Goal: Transaction & Acquisition: Purchase product/service

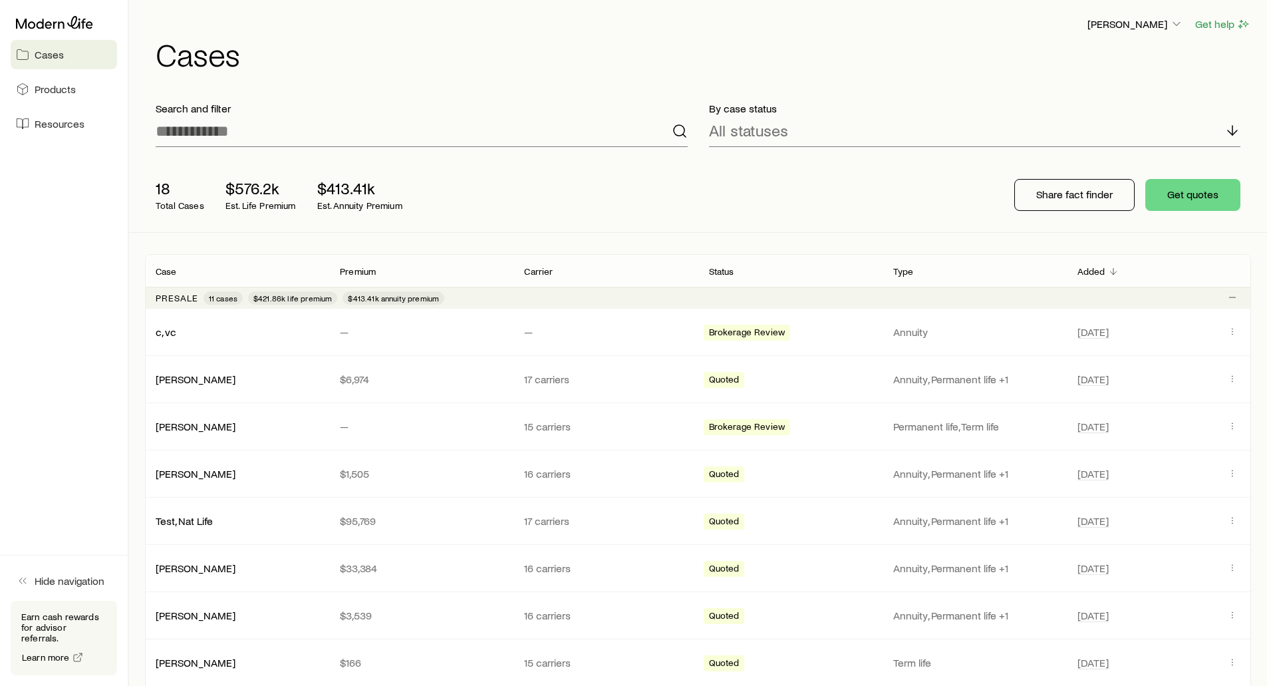
click at [597, 43] on h1 "Cases" at bounding box center [703, 54] width 1095 height 32
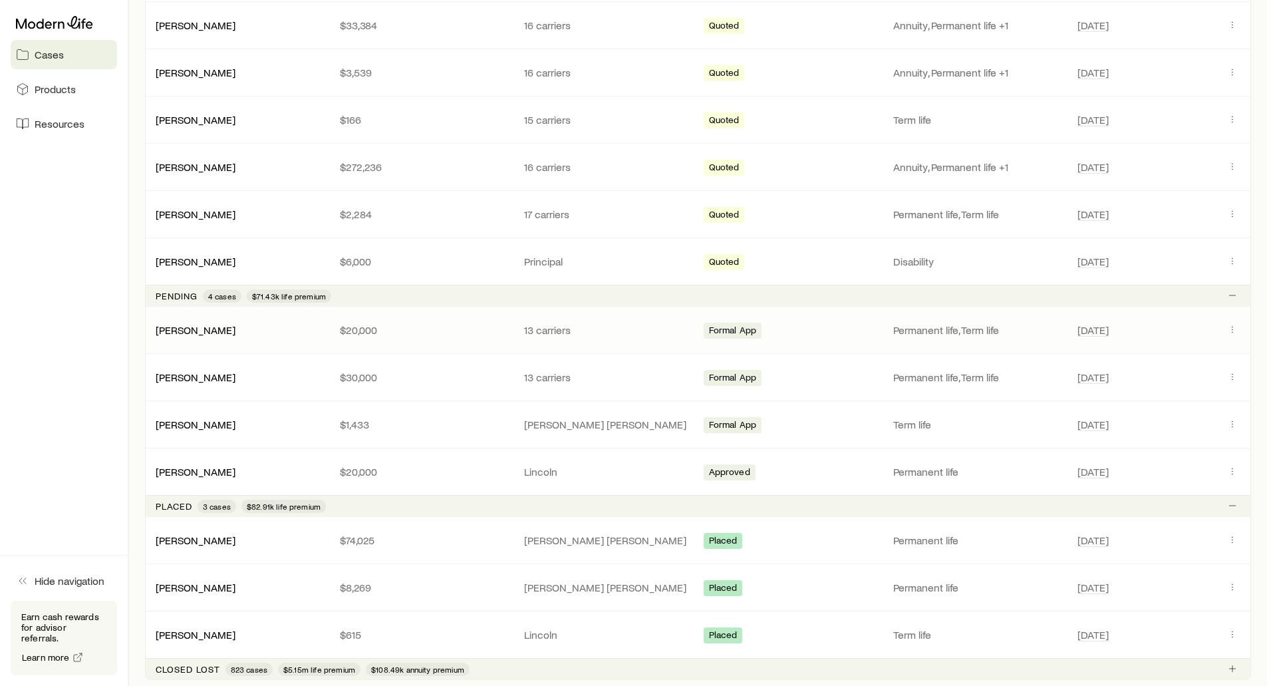
scroll to position [599, 0]
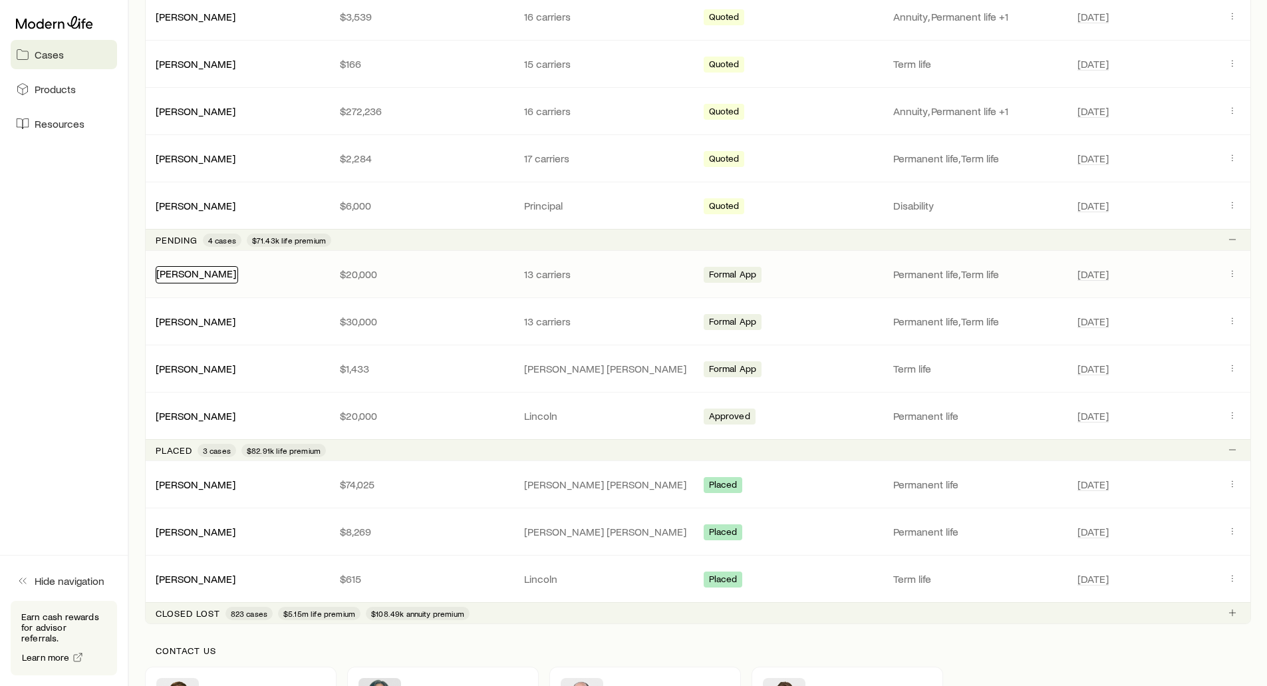
click at [204, 277] on link "[PERSON_NAME]" at bounding box center [196, 273] width 80 height 13
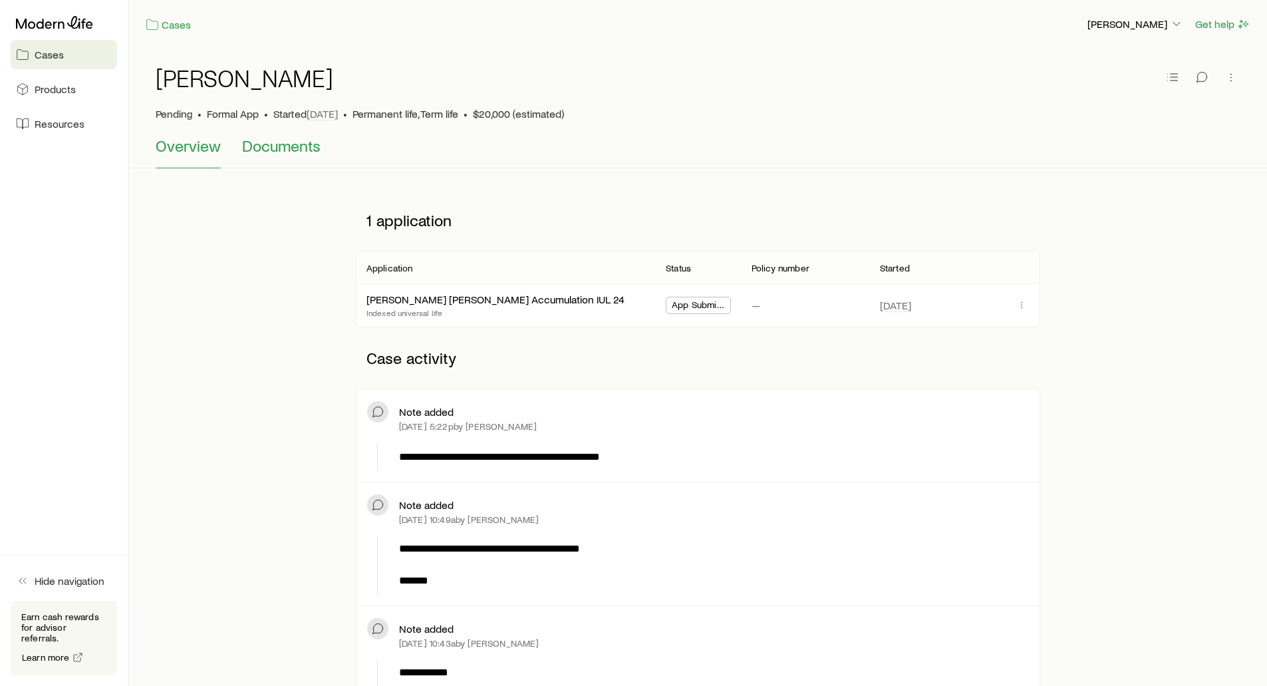
click at [261, 146] on span "Documents" at bounding box center [281, 145] width 78 height 19
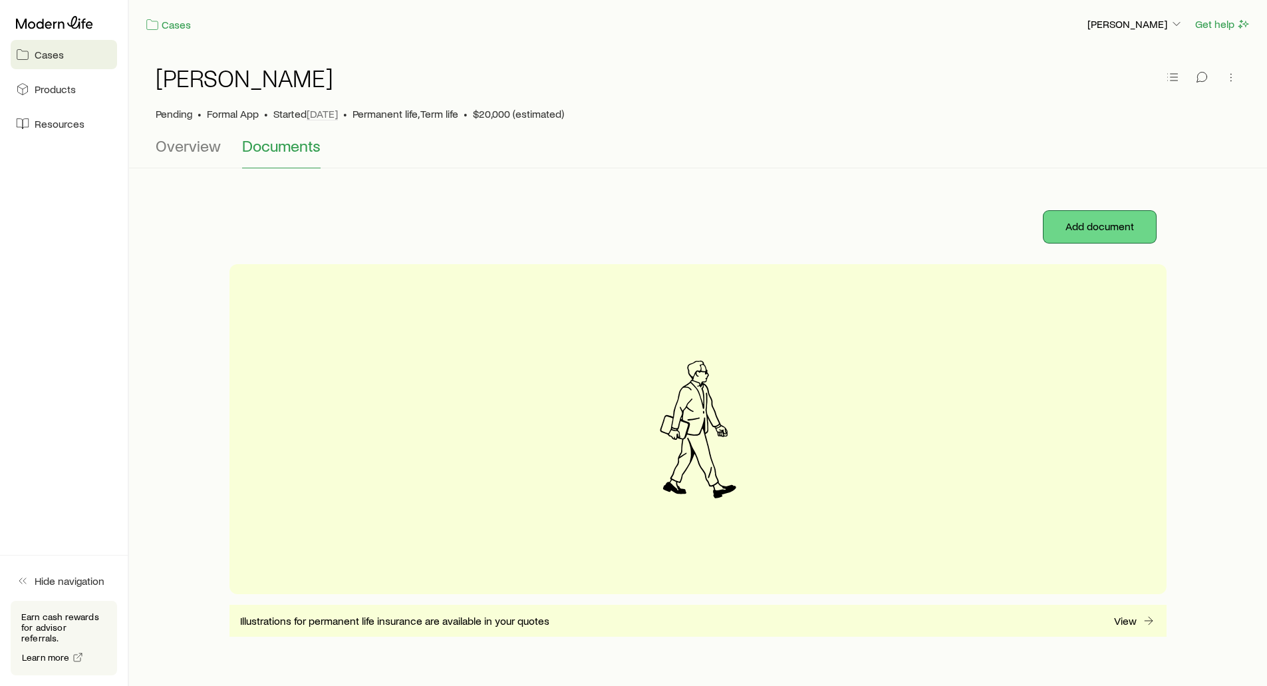
click at [1092, 223] on button "Add document" at bounding box center [1099, 227] width 112 height 32
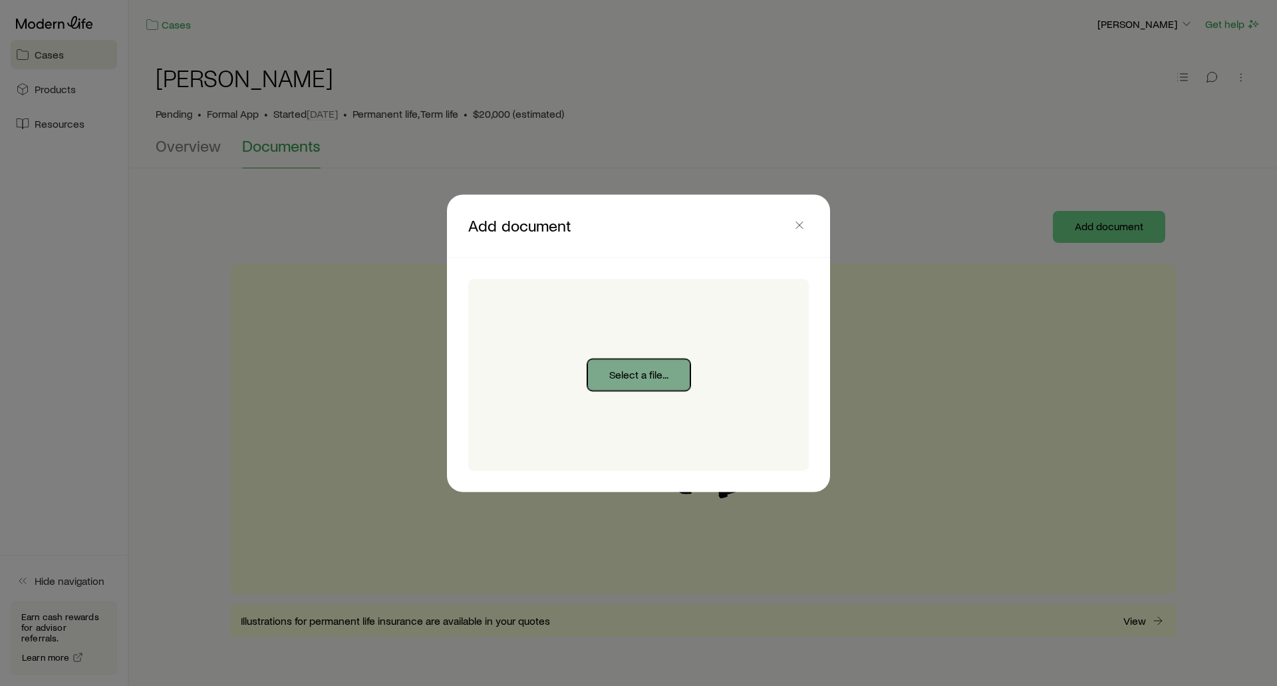
click at [646, 374] on button "Select a file..." at bounding box center [638, 374] width 103 height 32
click at [799, 232] on button "button" at bounding box center [799, 224] width 19 height 19
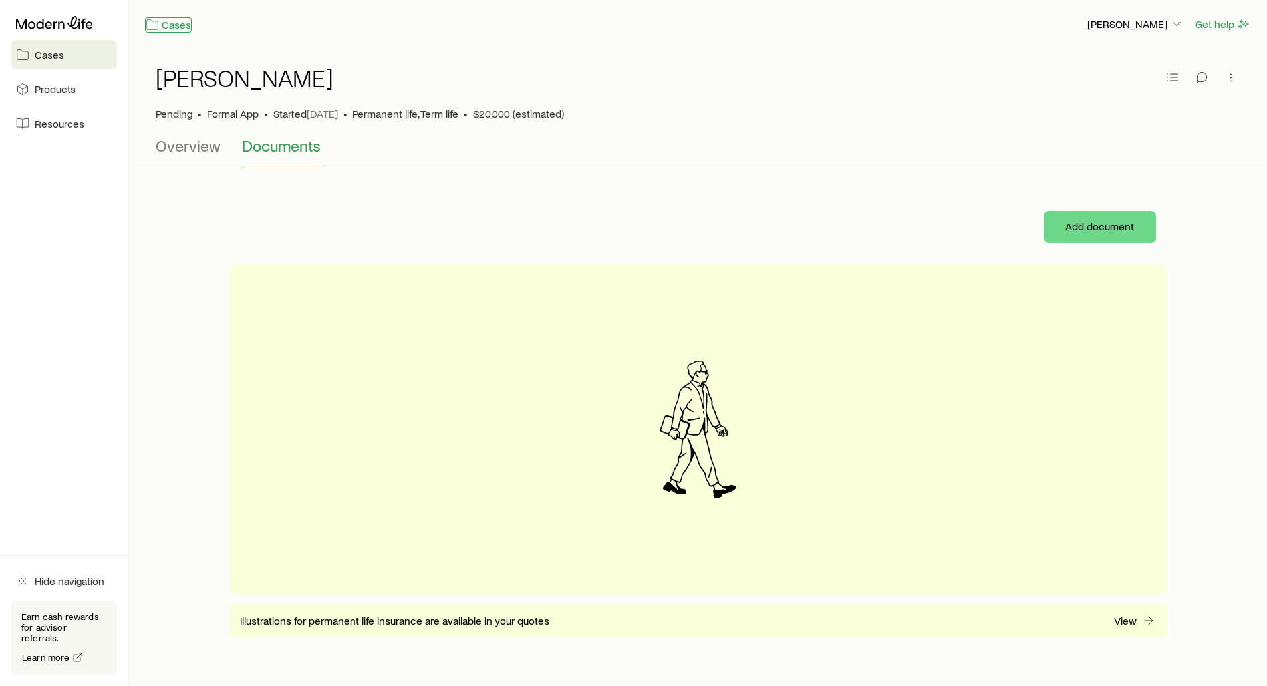
click at [172, 18] on link "Cases" at bounding box center [168, 24] width 47 height 15
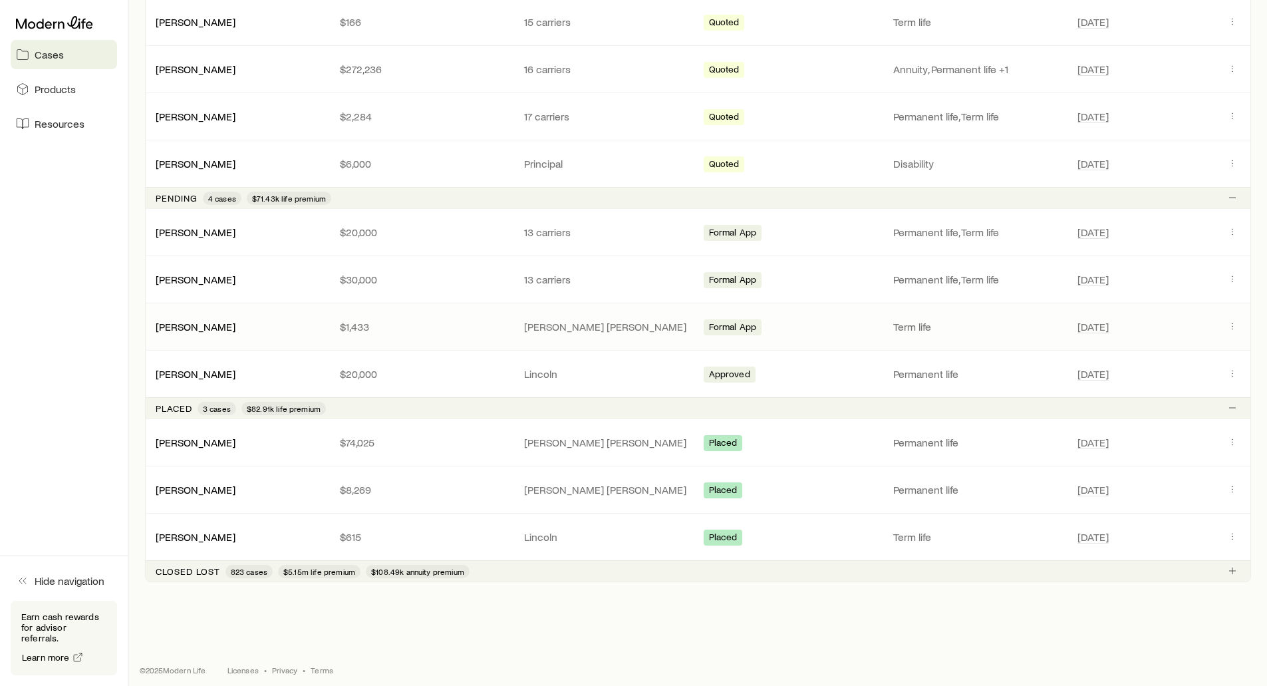
scroll to position [648, 0]
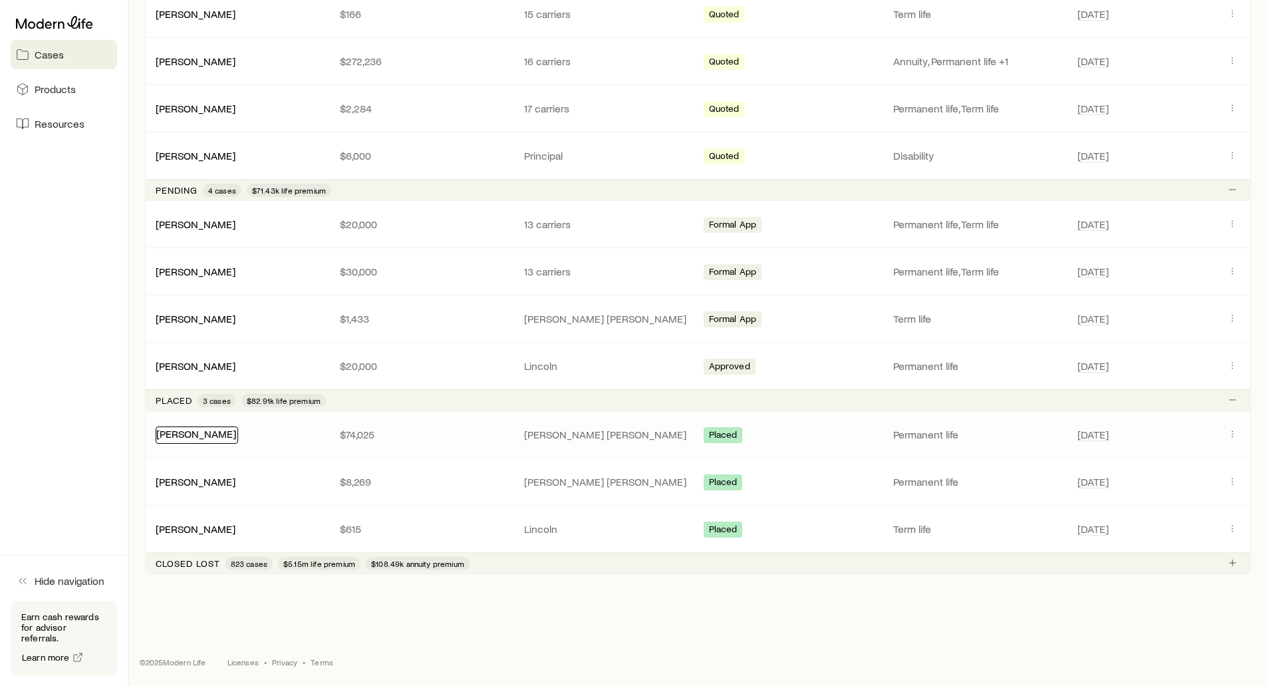
click at [214, 430] on link "[PERSON_NAME]" at bounding box center [196, 433] width 80 height 13
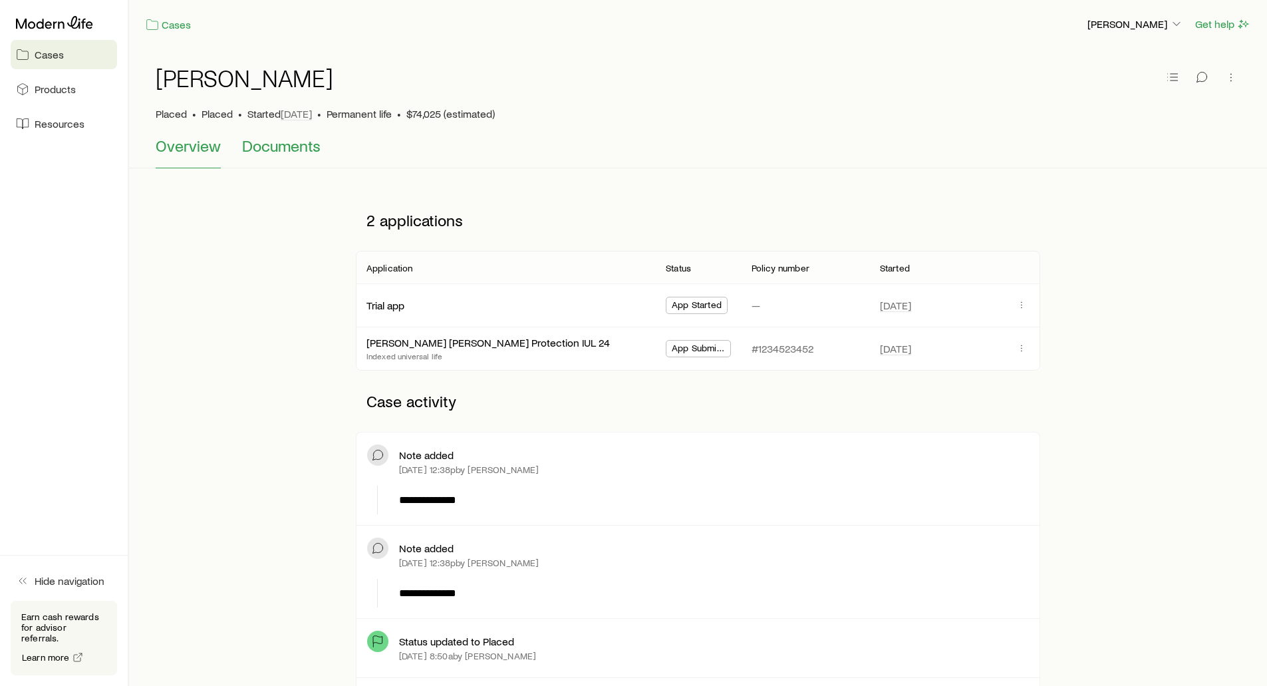
click at [279, 150] on span "Documents" at bounding box center [281, 145] width 78 height 19
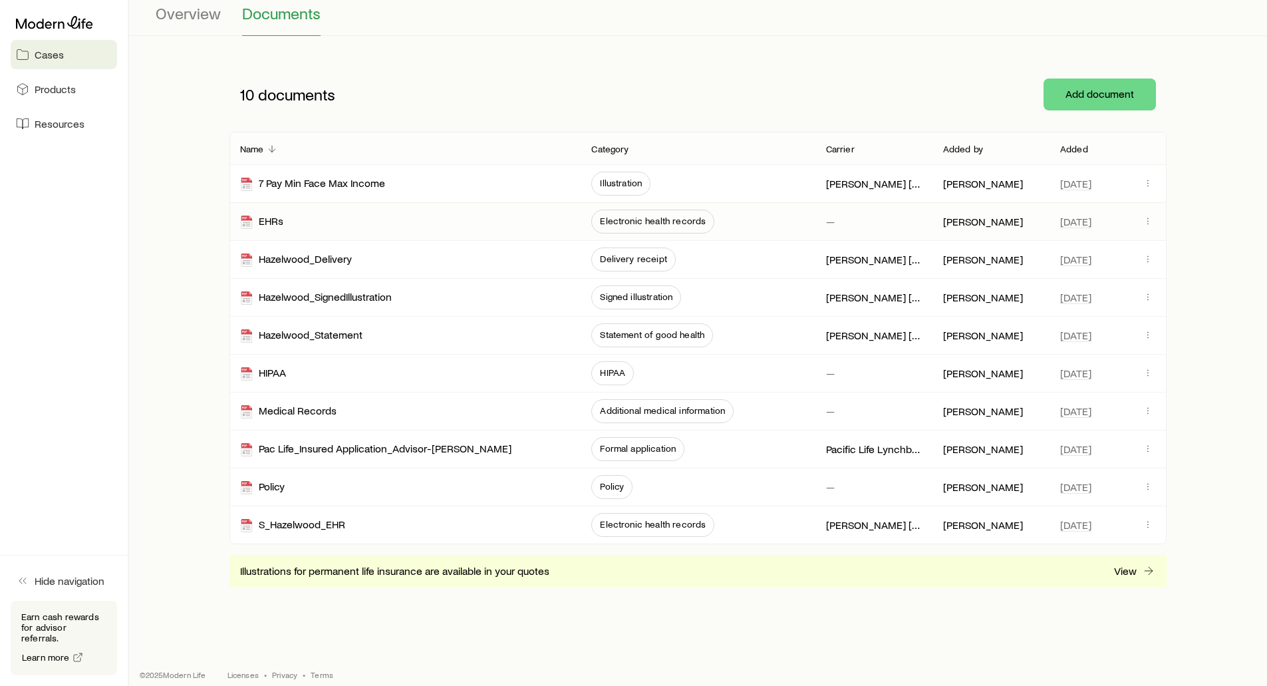
scroll to position [133, 0]
click at [284, 491] on div "Policy" at bounding box center [262, 486] width 45 height 15
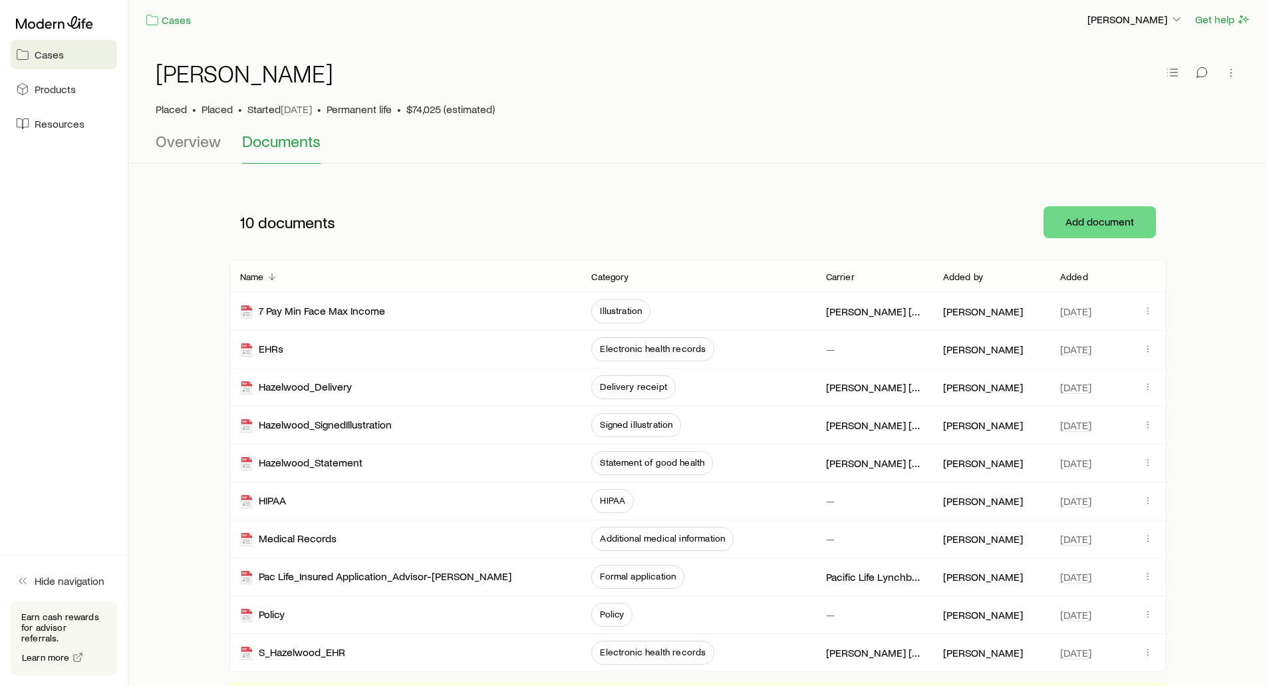
scroll to position [0, 0]
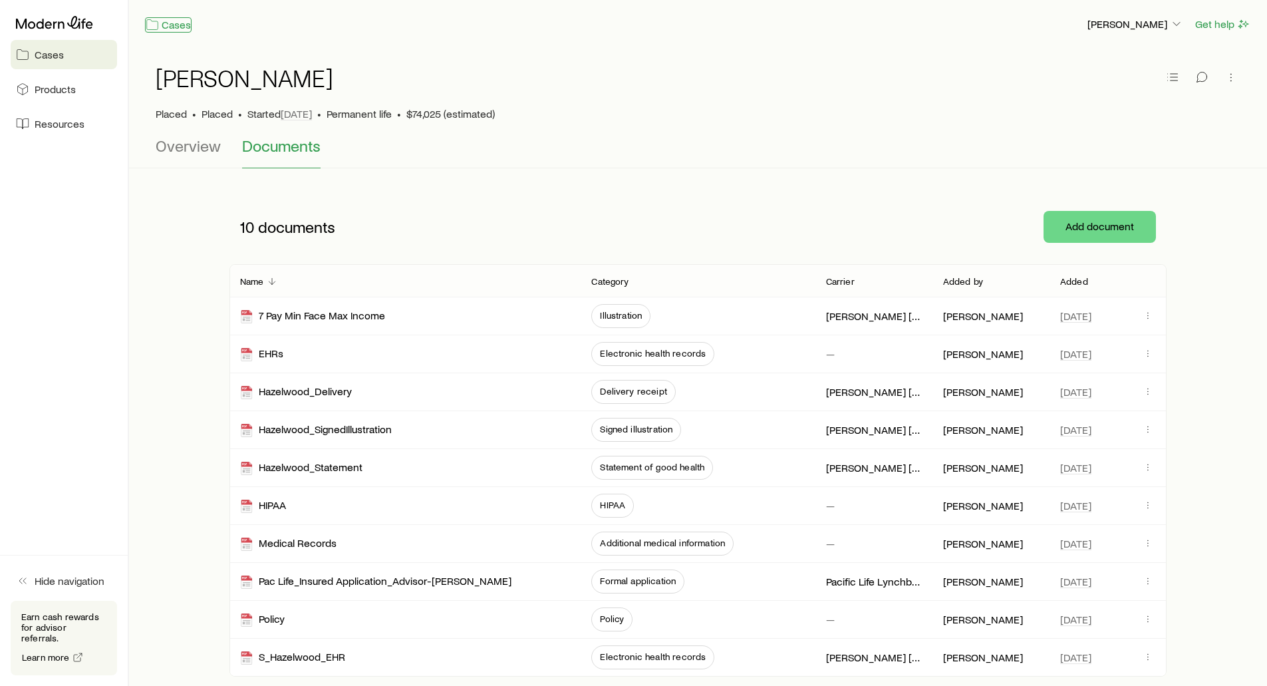
click at [169, 23] on link "Cases" at bounding box center [168, 24] width 47 height 15
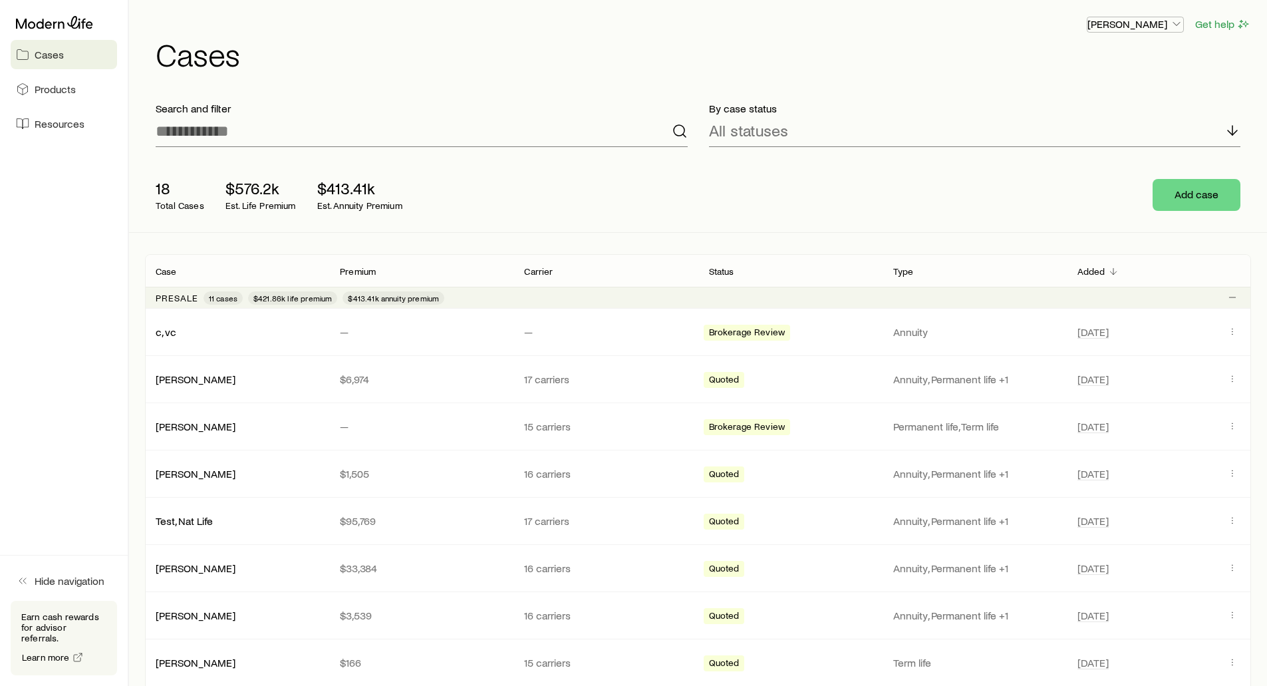
click at [1136, 26] on p "[PERSON_NAME]" at bounding box center [1135, 23] width 96 height 13
click at [1113, 59] on span "Licenses and contracts" at bounding box center [1108, 60] width 109 height 13
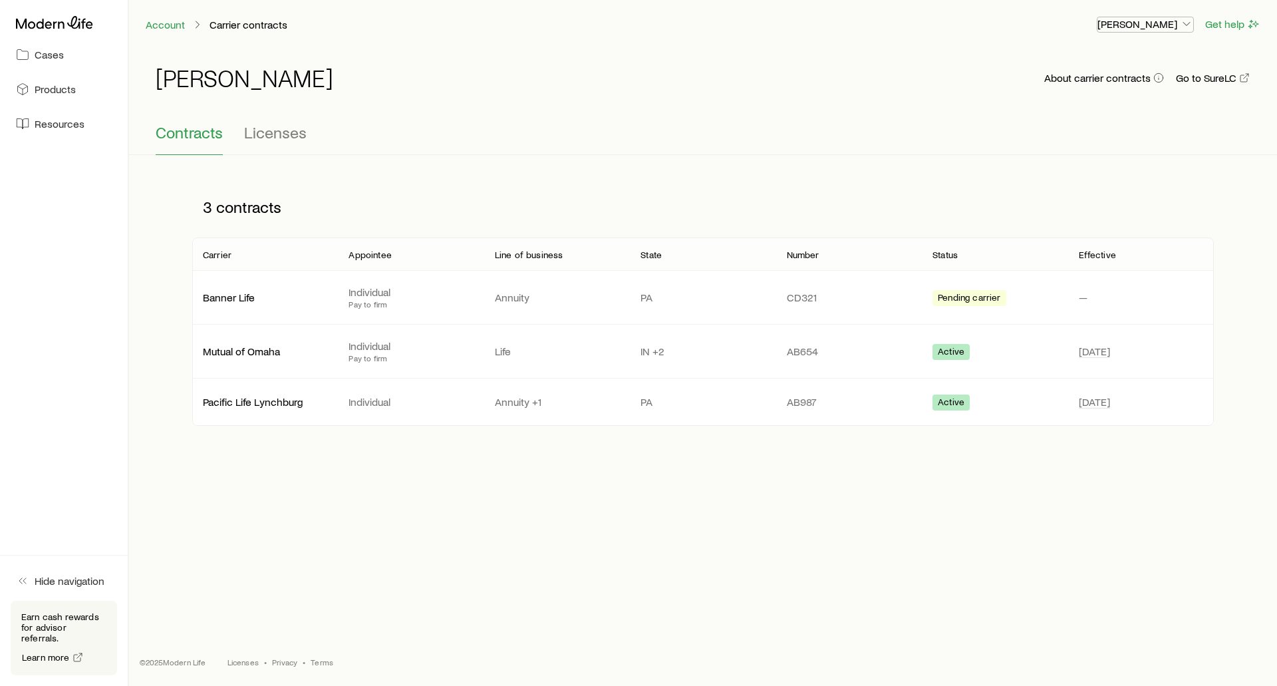
click at [1127, 28] on p "[PERSON_NAME]" at bounding box center [1145, 23] width 96 height 13
click at [1093, 63] on span "Licenses and contracts" at bounding box center [1118, 60] width 109 height 13
drag, startPoint x: 805, startPoint y: 288, endPoint x: 805, endPoint y: 319, distance: 31.3
click at [805, 319] on div "Banner Life Individual Pay to firm Annuity PA CD321 Pending carrier —" at bounding box center [702, 297] width 1021 height 53
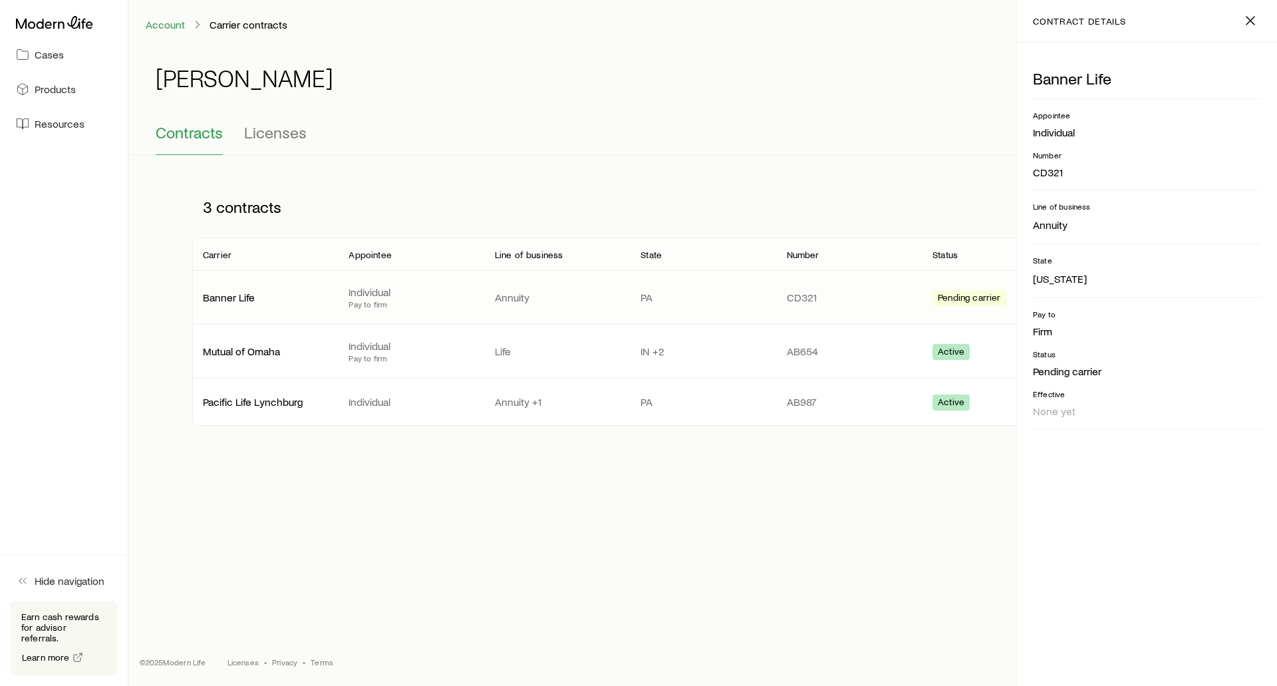
click at [753, 172] on div "[PERSON_NAME] About carrier contracts Go to SureLC Contracts Licenses 3 contrac…" at bounding box center [703, 248] width 1148 height 398
click at [1245, 21] on icon "button" at bounding box center [1250, 21] width 16 height 16
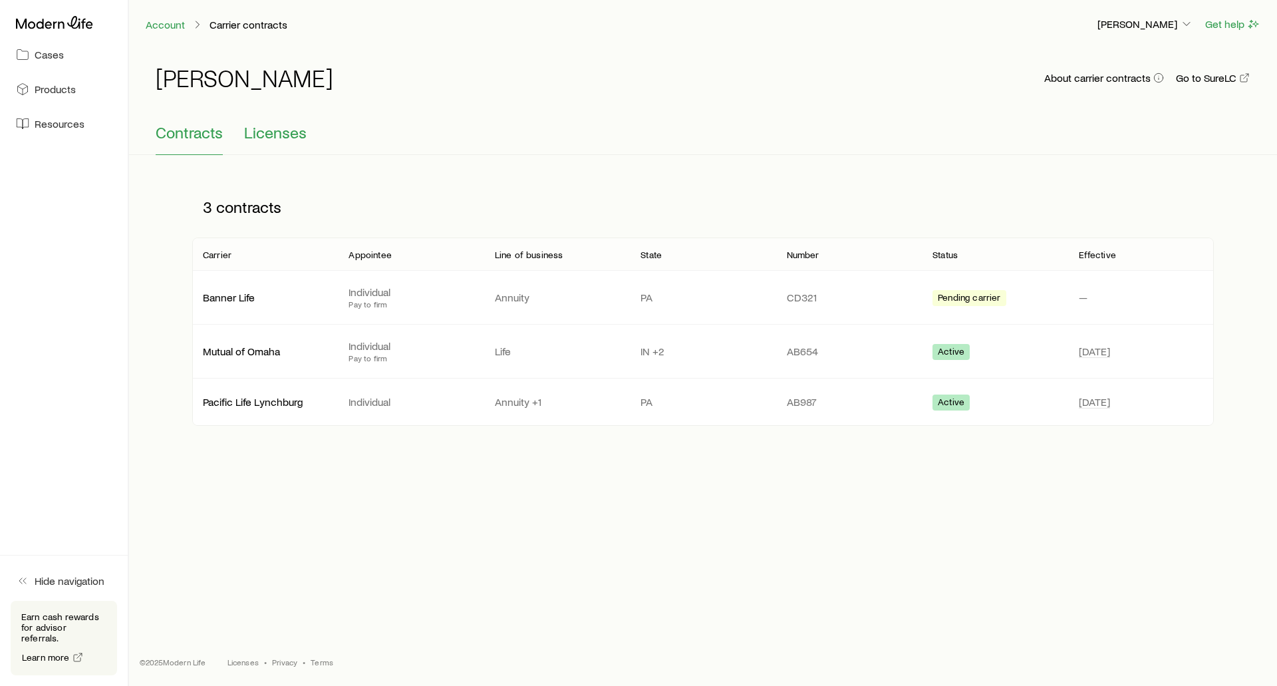
click at [287, 127] on span "Licenses" at bounding box center [275, 132] width 63 height 19
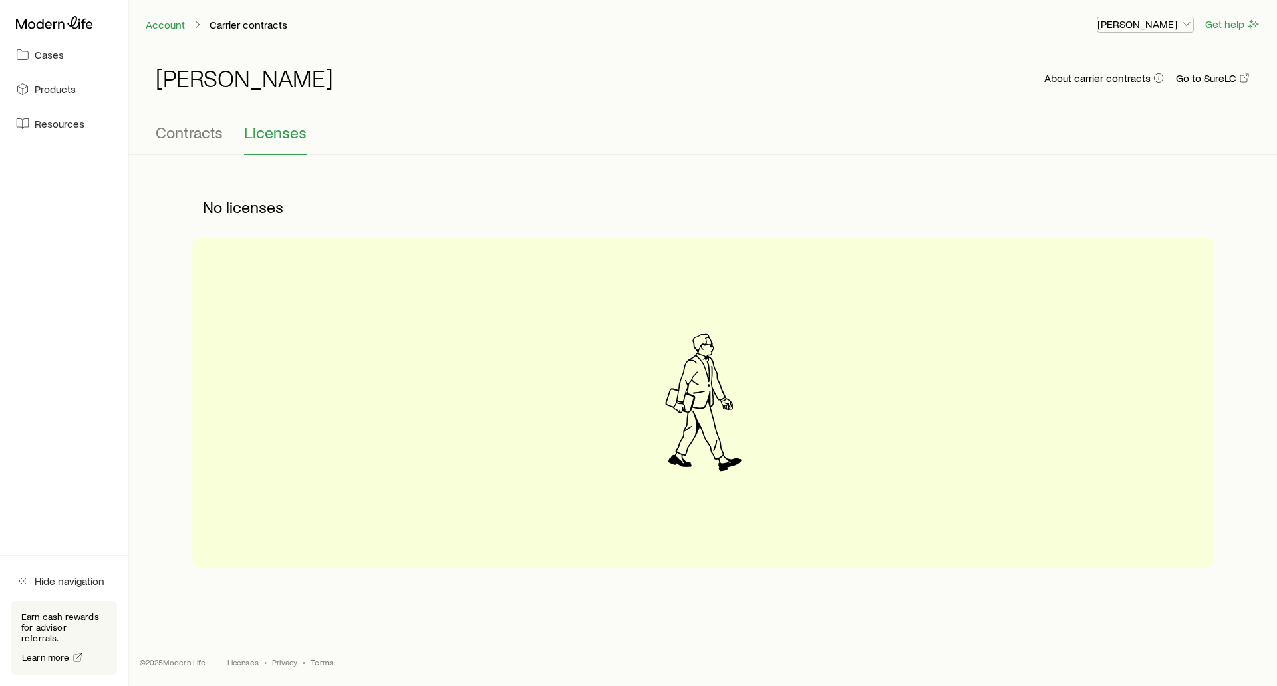
click at [1116, 24] on p "[PERSON_NAME]" at bounding box center [1145, 23] width 96 height 13
click at [1087, 84] on span "Commission schedule" at bounding box center [1115, 89] width 102 height 13
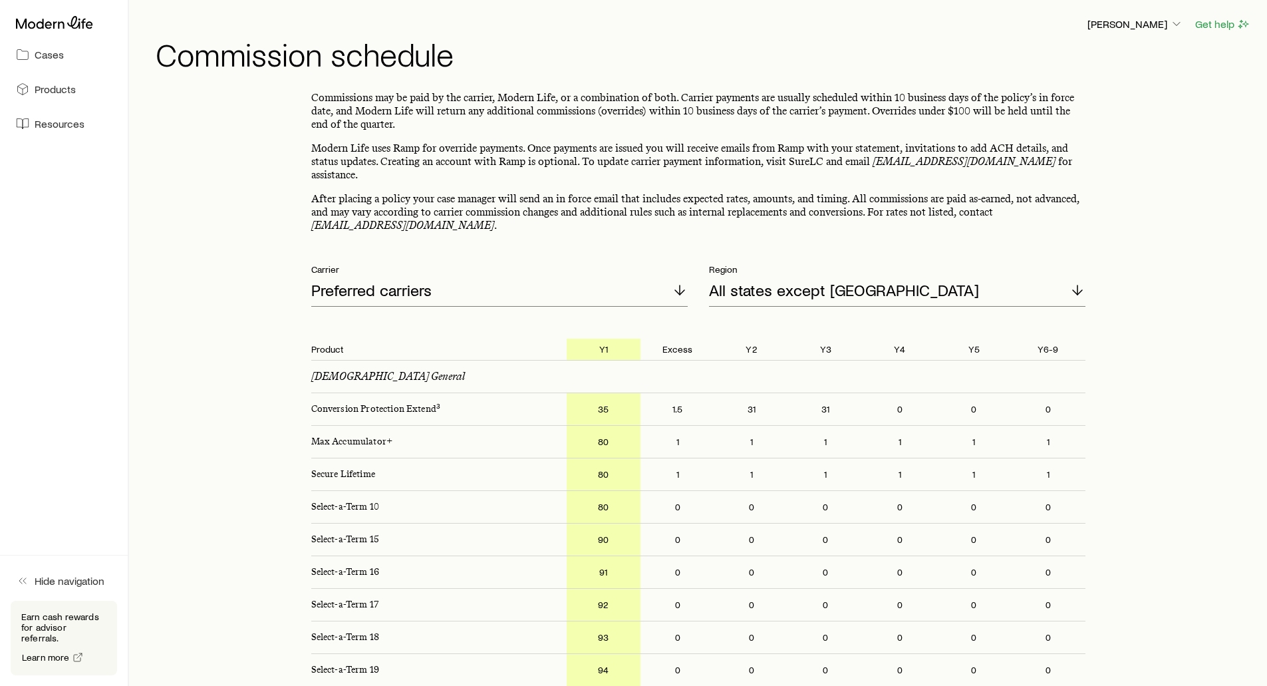
click at [731, 108] on p "Commissions may be paid by the carrier, Modern Life, or a combination of both. …" at bounding box center [698, 111] width 774 height 40
click at [318, 197] on p "After placing a policy your case manager will send an in force email that inclu…" at bounding box center [698, 212] width 774 height 40
click at [1127, 29] on p "[PERSON_NAME]" at bounding box center [1135, 23] width 96 height 13
click at [984, 100] on p "Commissions may be paid by the carrier, Modern Life, or a combination of both. …" at bounding box center [698, 111] width 774 height 40
click at [59, 21] on icon at bounding box center [54, 22] width 77 height 13
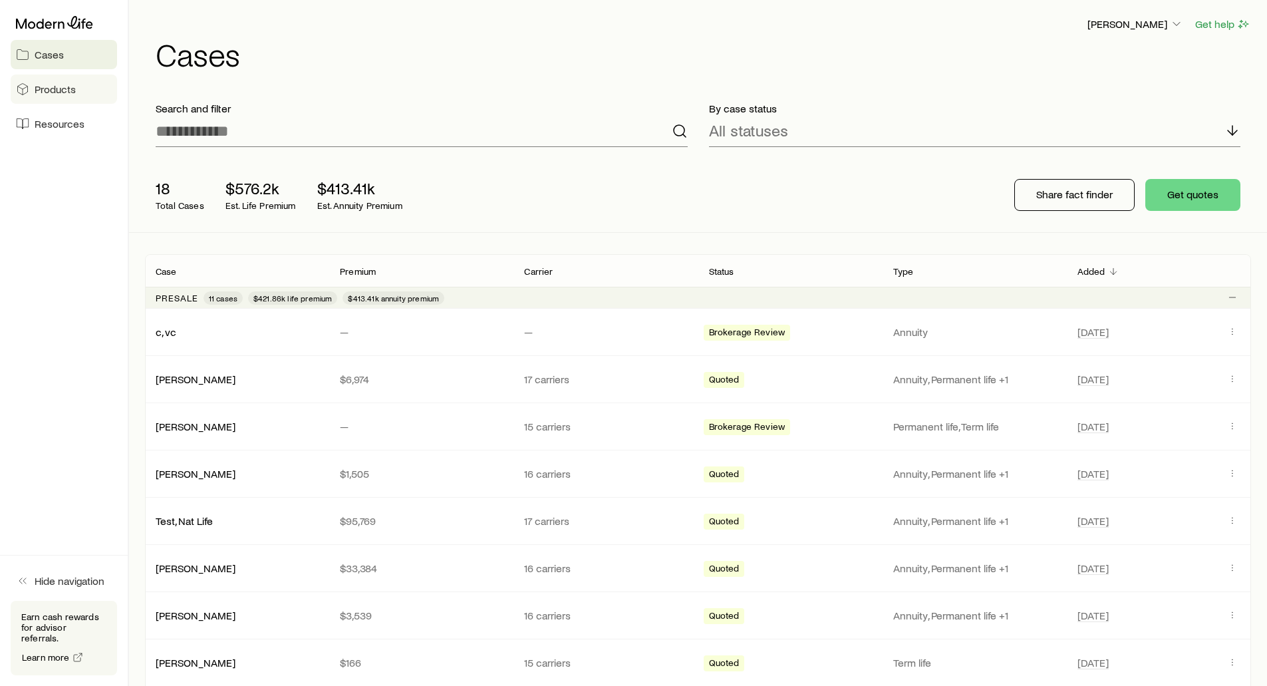
click at [79, 95] on link "Products" at bounding box center [64, 88] width 106 height 29
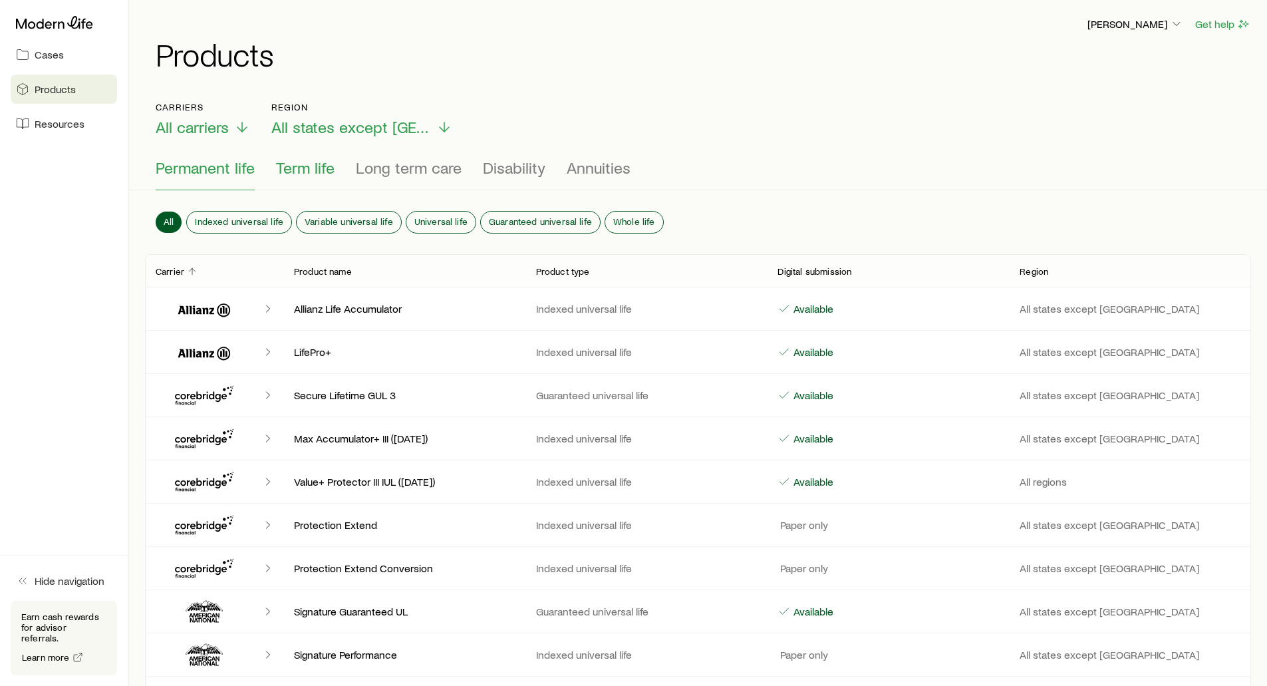
drag, startPoint x: 281, startPoint y: 170, endPoint x: 300, endPoint y: 169, distance: 18.6
click at [281, 169] on span "Term life" at bounding box center [305, 167] width 59 height 19
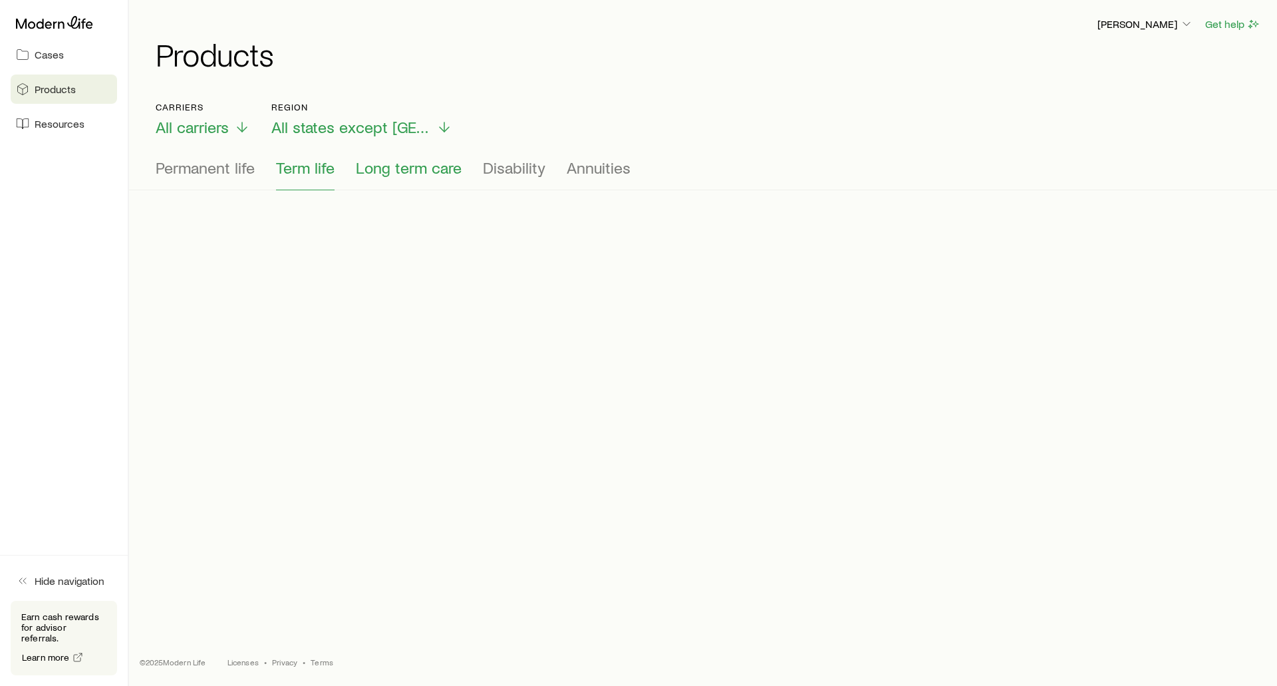
click at [369, 164] on span "Long term care" at bounding box center [409, 167] width 106 height 19
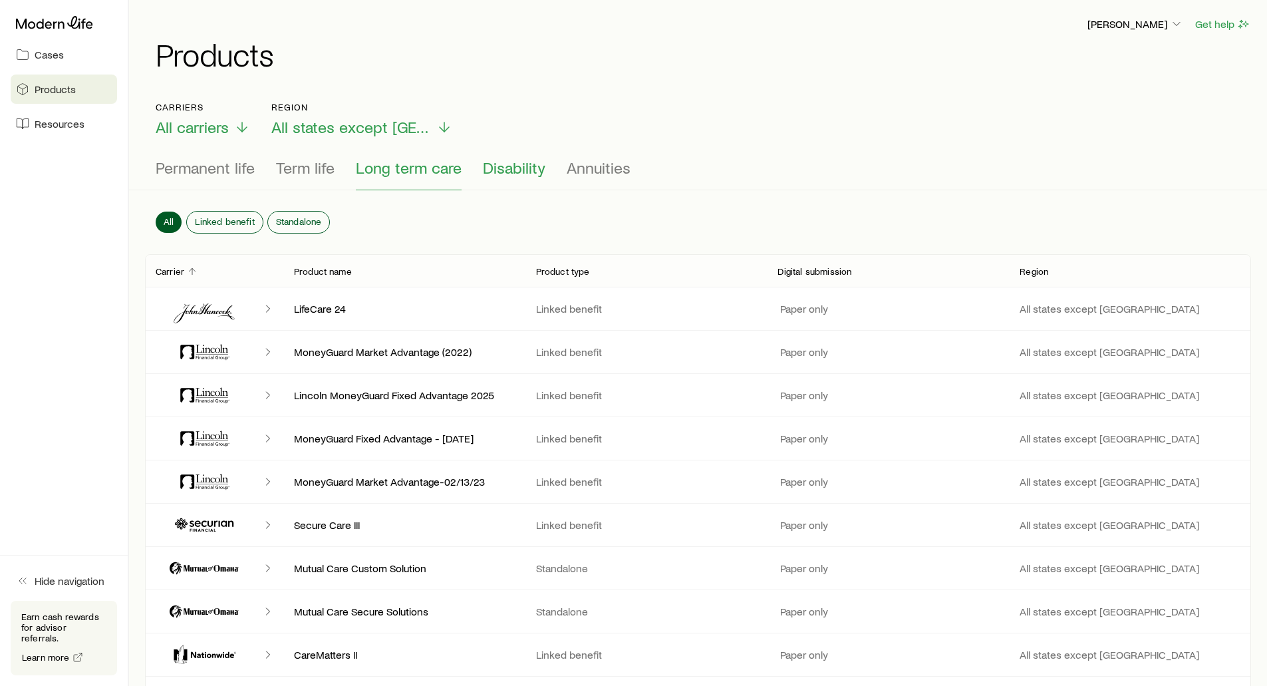
click at [487, 171] on span "Disability" at bounding box center [514, 167] width 63 height 19
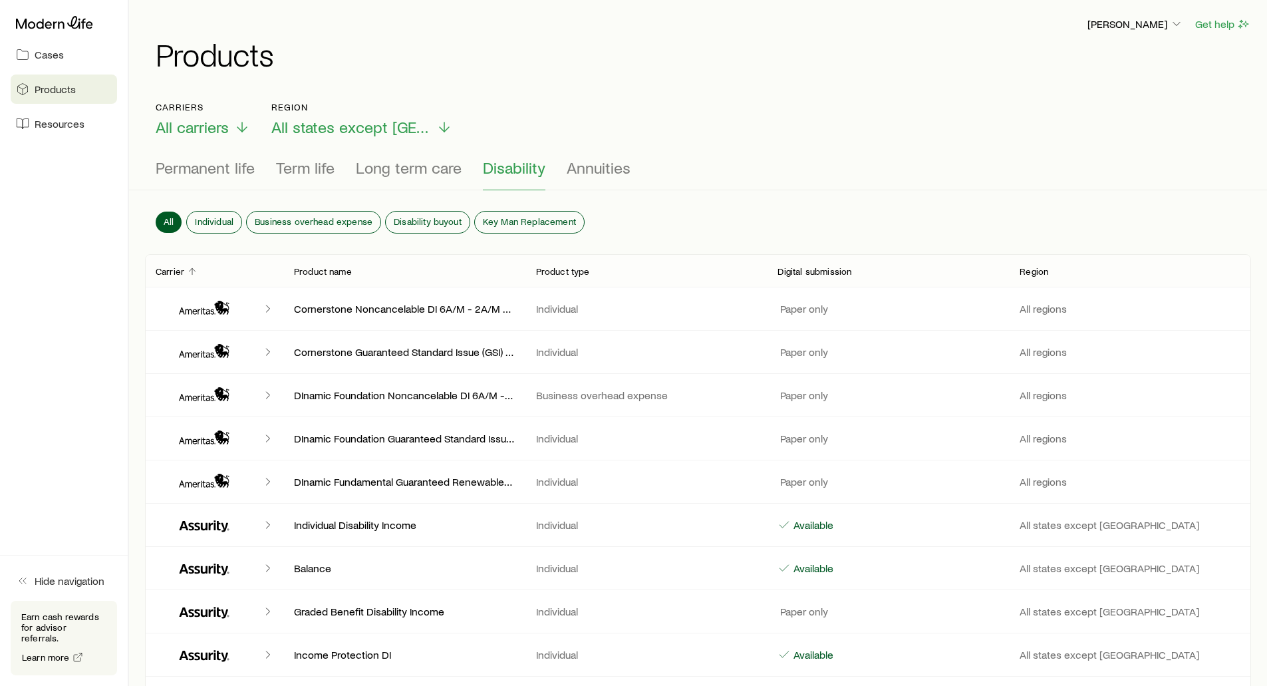
click at [569, 123] on div "Carriers All carriers Region All states except [GEOGRAPHIC_DATA]" at bounding box center [698, 119] width 1085 height 35
click at [374, 80] on div "[PERSON_NAME] Get help Products" at bounding box center [698, 43] width 1106 height 86
click at [41, 48] on span "Cases" at bounding box center [49, 54] width 29 height 13
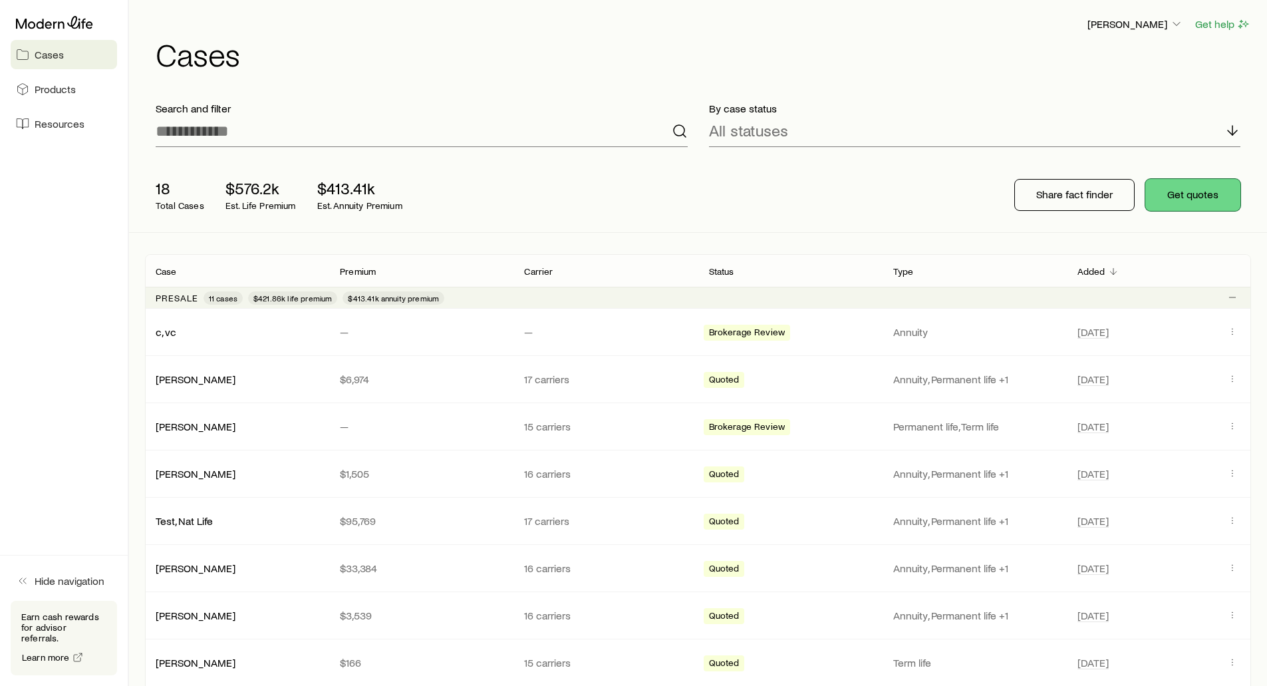
click at [1204, 203] on button "Get quotes" at bounding box center [1192, 195] width 95 height 32
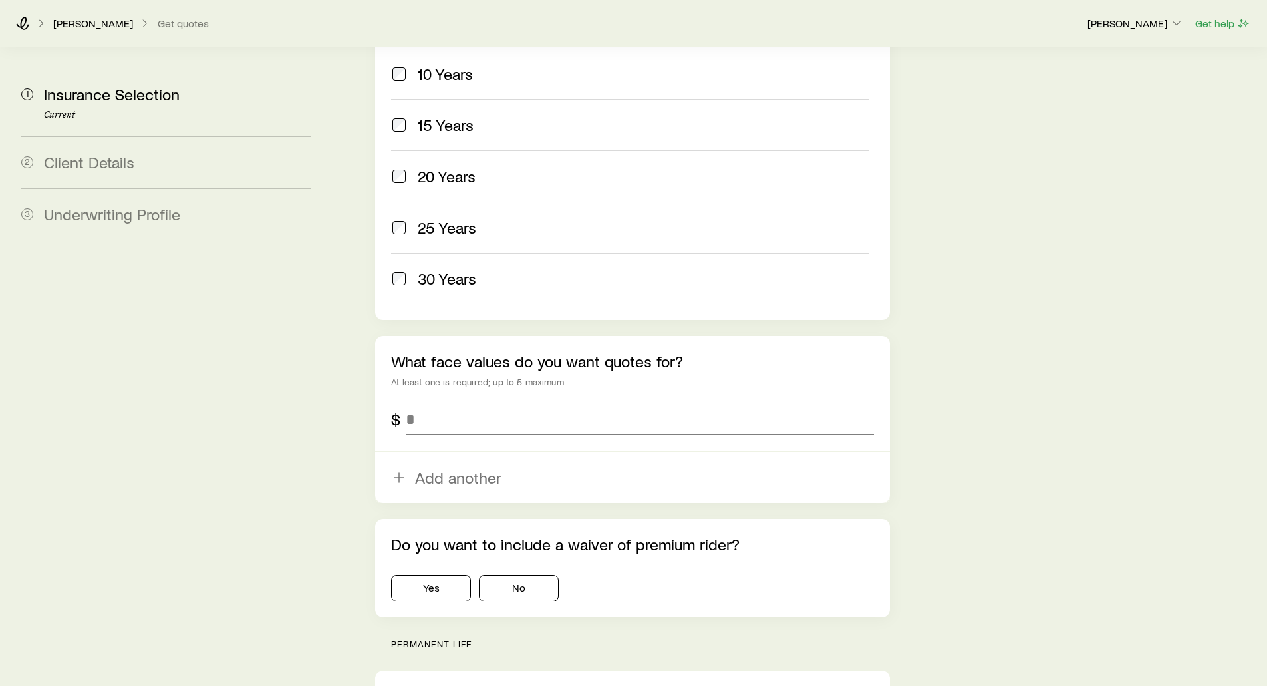
scroll to position [665, 0]
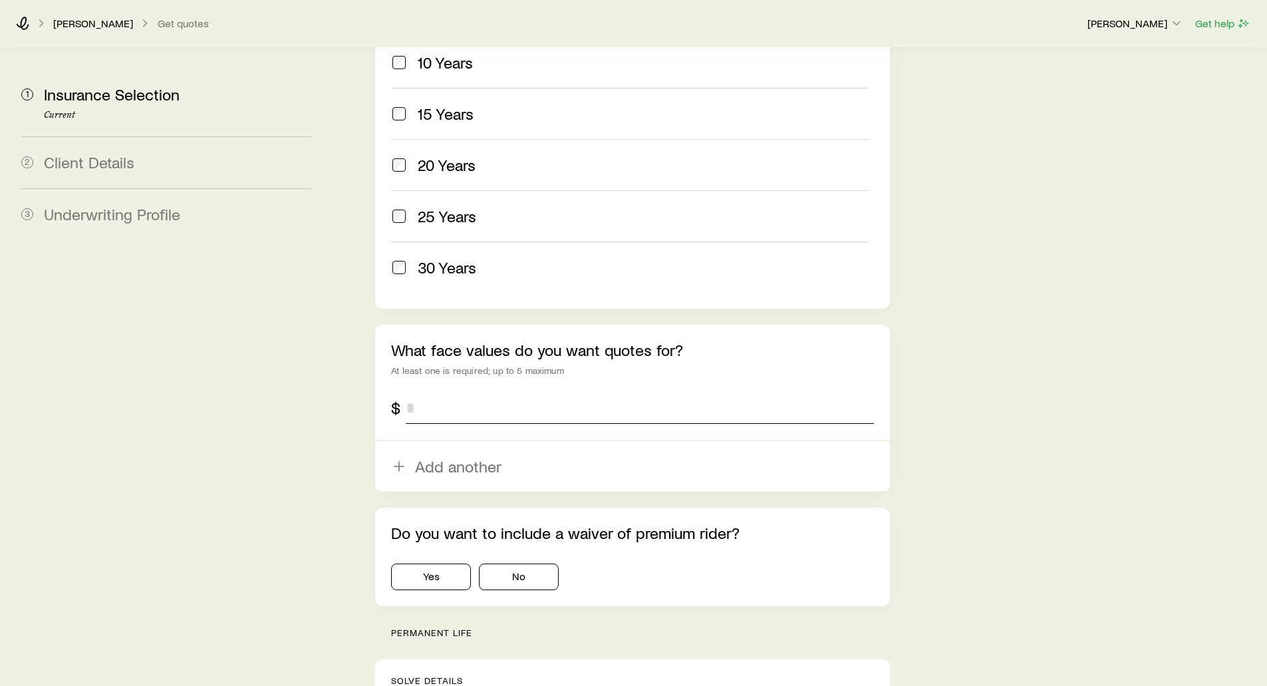
click at [421, 392] on input "tel" at bounding box center [640, 408] width 468 height 32
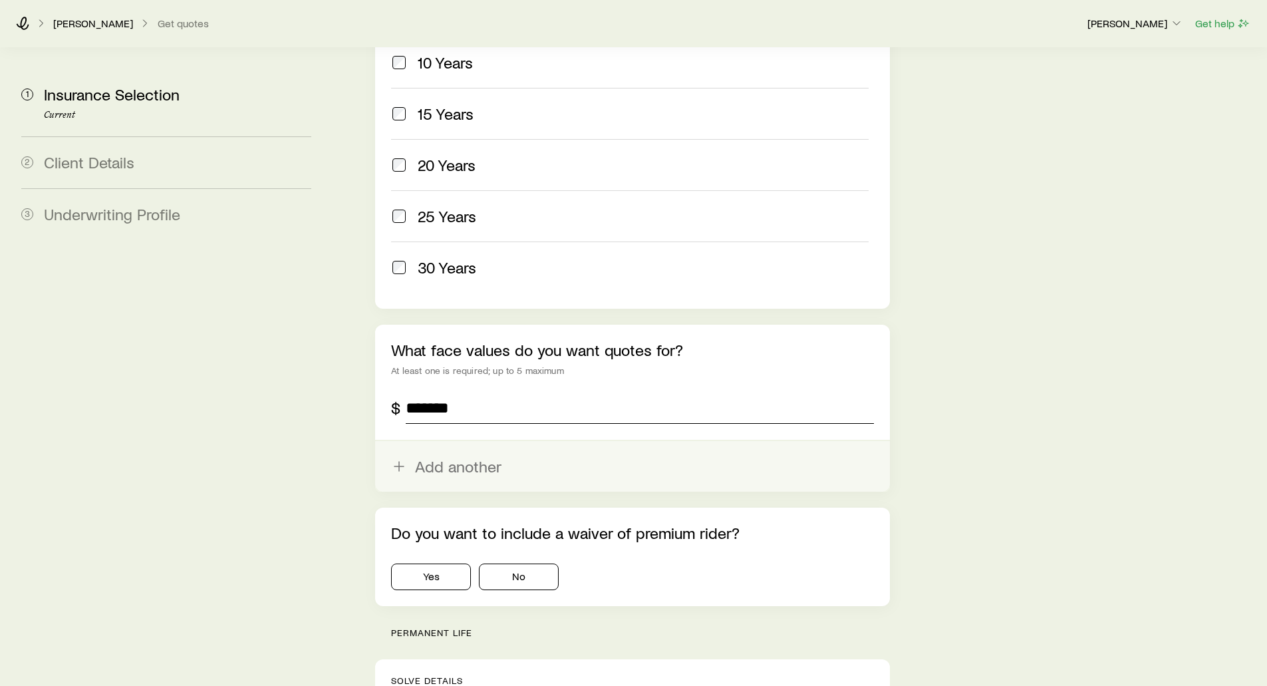
type input "*******"
click at [428, 441] on button "Add another" at bounding box center [632, 466] width 514 height 51
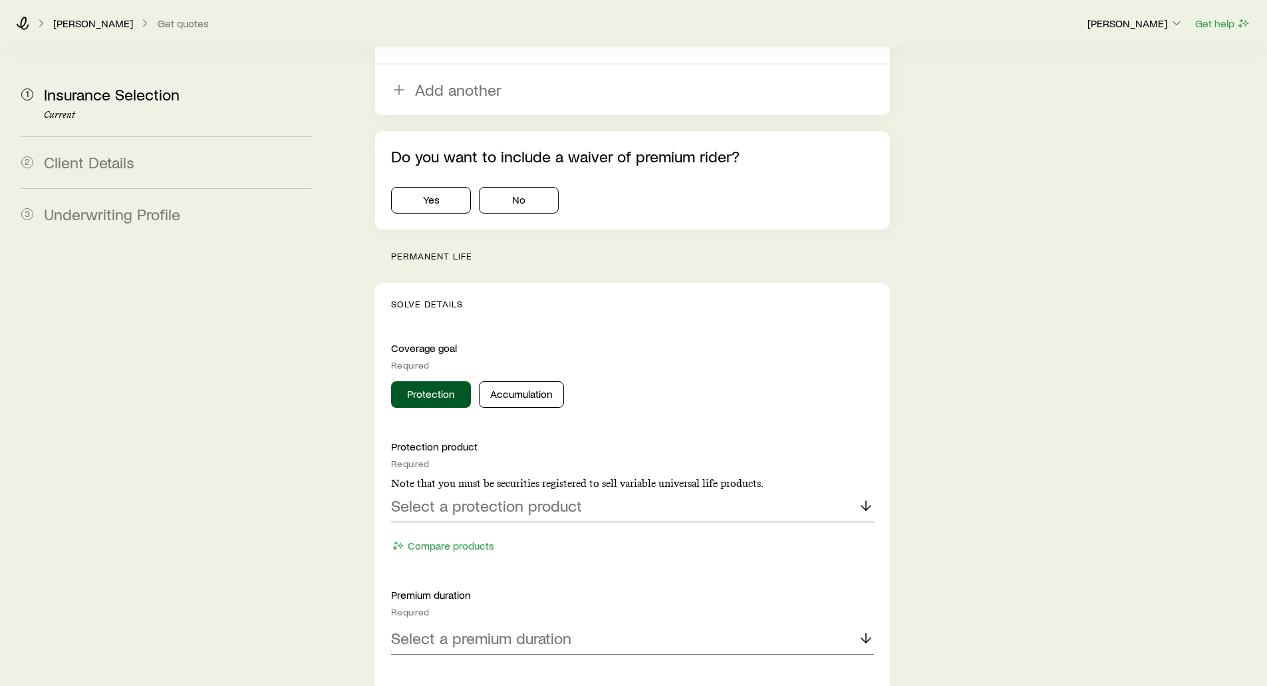
scroll to position [1131, 0]
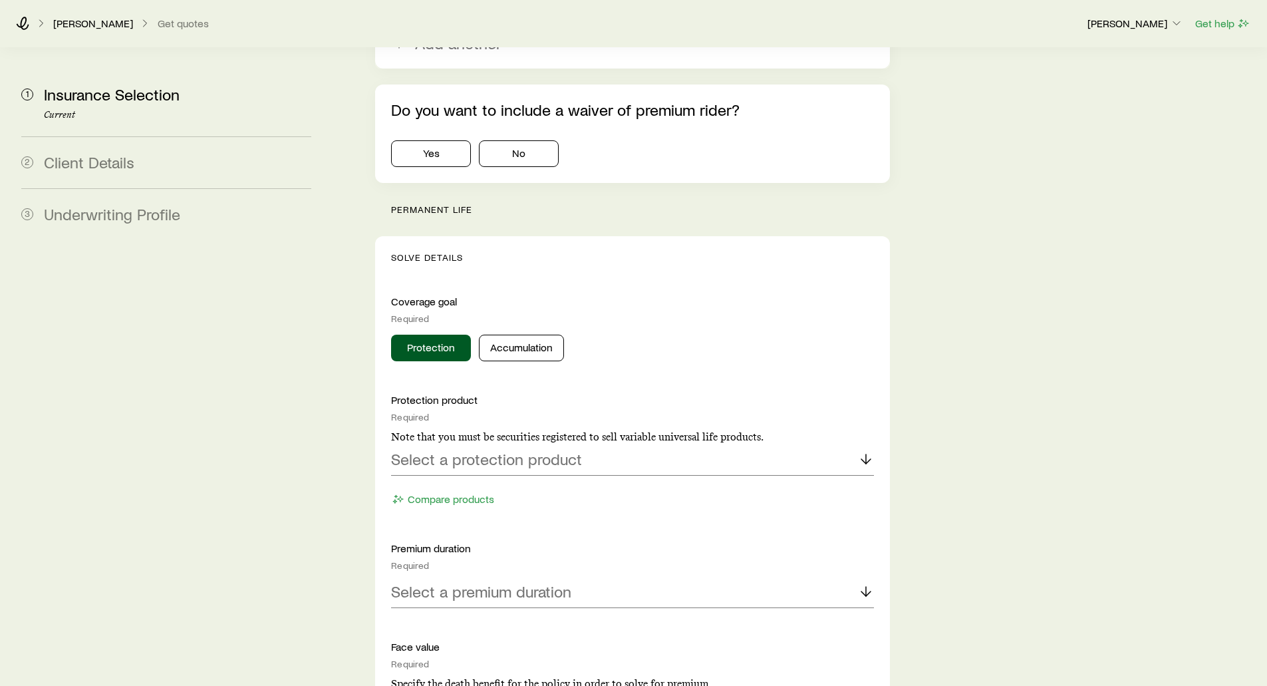
type input "*******"
drag, startPoint x: 466, startPoint y: 171, endPoint x: 369, endPoint y: 170, distance: 96.4
click at [369, 170] on div "Insurance Selection Start by specifying details about any product types you are…" at bounding box center [631, 328] width 535 height 2822
click at [420, 335] on button "Protection" at bounding box center [431, 348] width 80 height 27
click at [423, 450] on p "Select a protection product" at bounding box center [486, 459] width 191 height 19
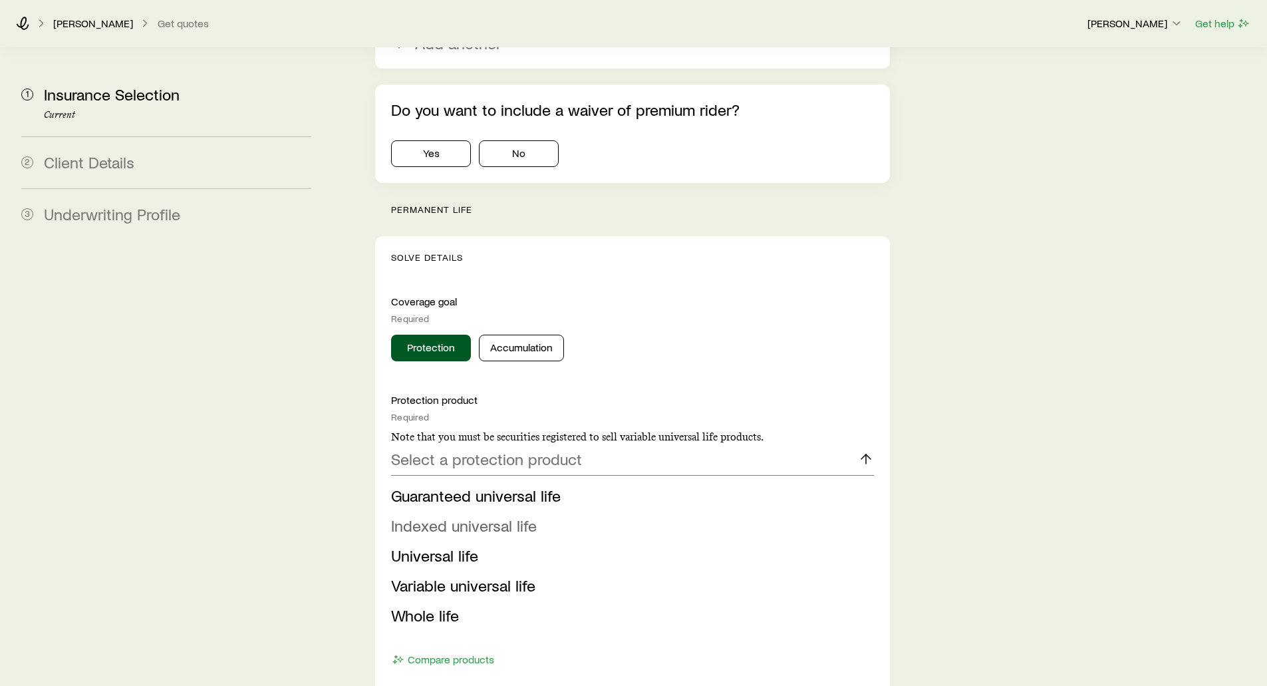
click at [430, 515] on span "Indexed universal life" at bounding box center [464, 524] width 146 height 19
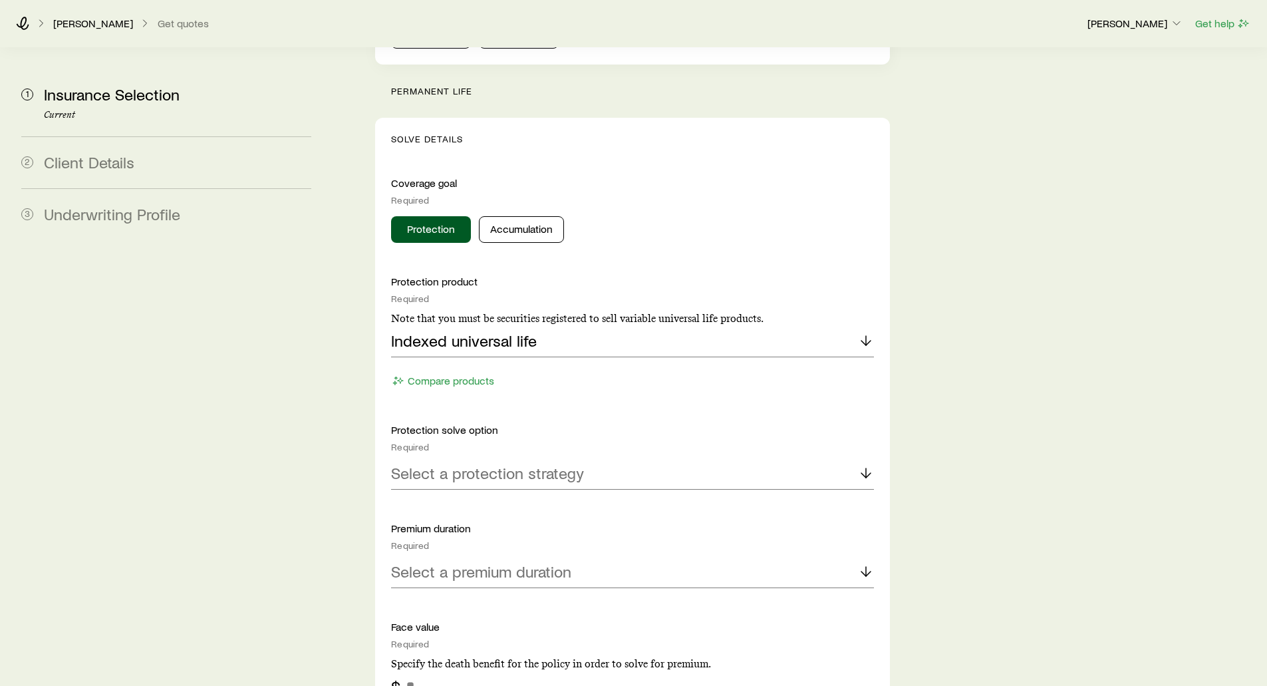
scroll to position [1264, 0]
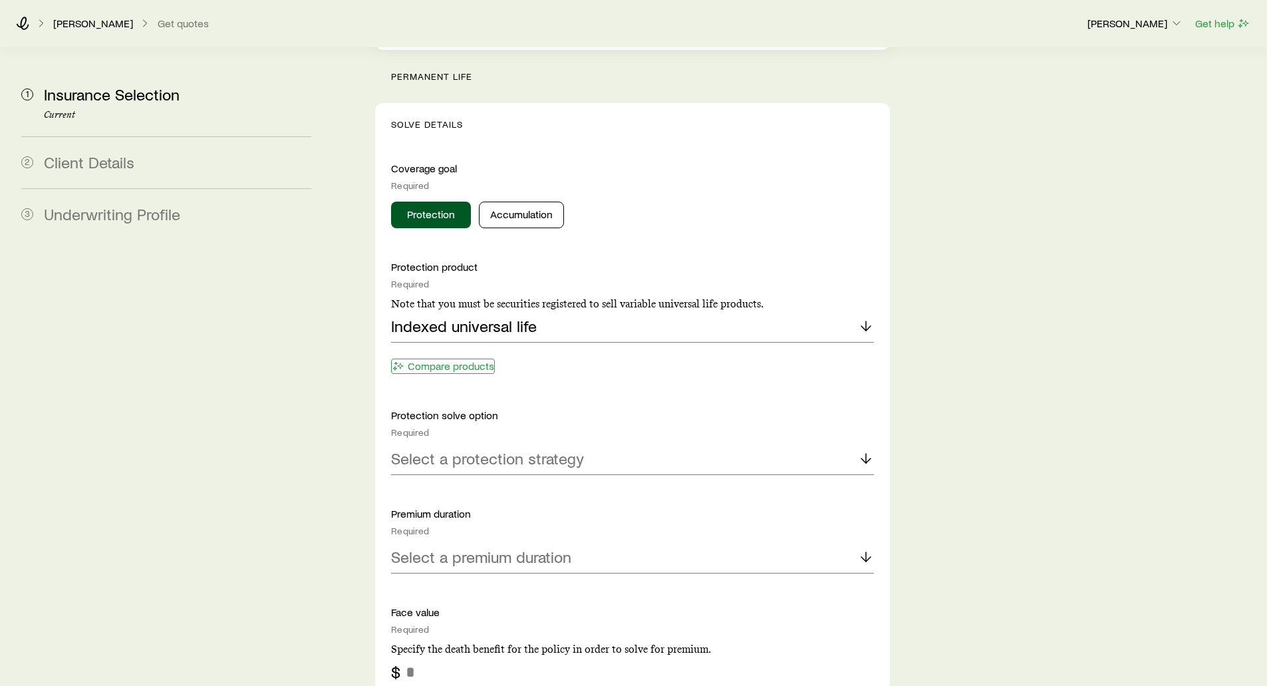
click at [432, 358] on button "Compare products" at bounding box center [443, 365] width 104 height 15
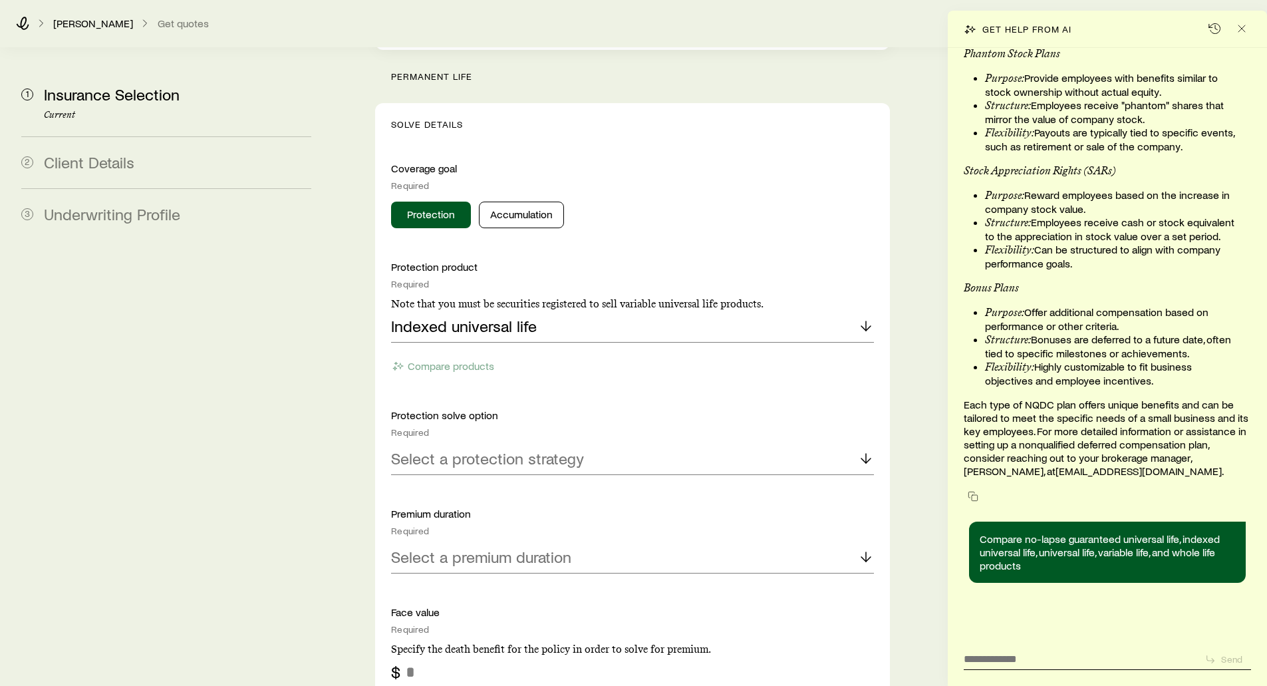
scroll to position [13651, 0]
click at [1238, 30] on icon "Close" at bounding box center [1241, 28] width 13 height 13
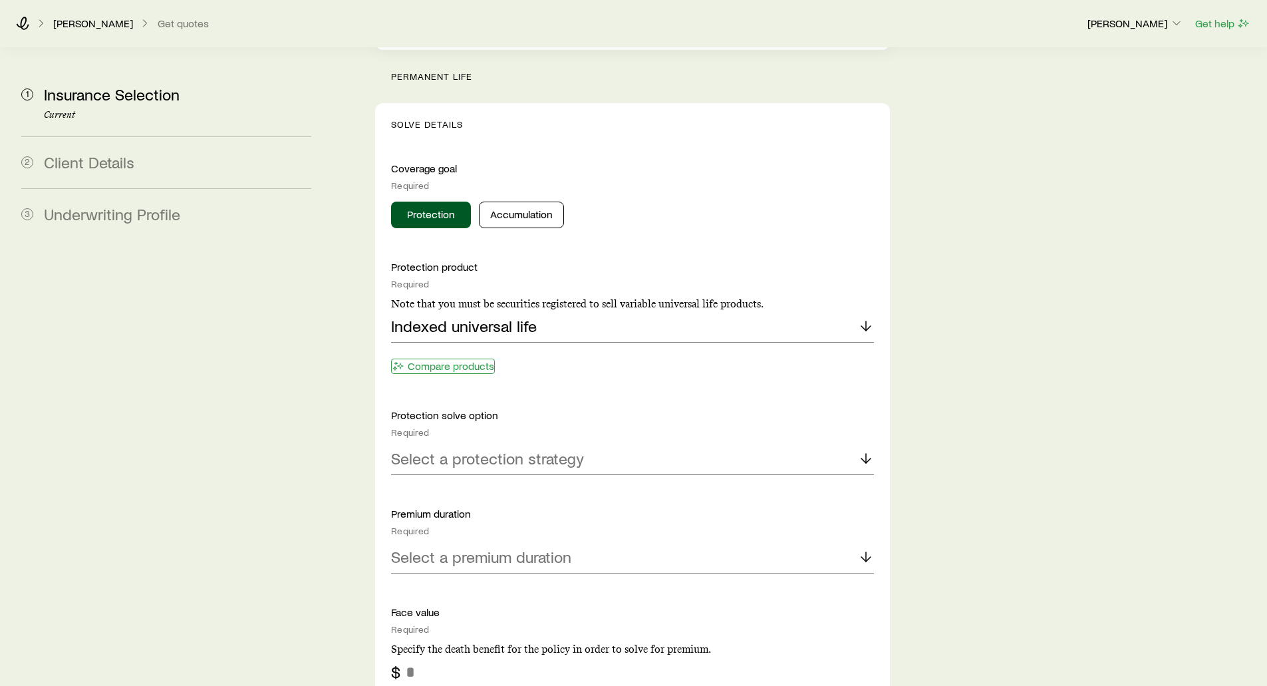
scroll to position [13844, 0]
click at [455, 358] on button "Compare products" at bounding box center [443, 365] width 104 height 15
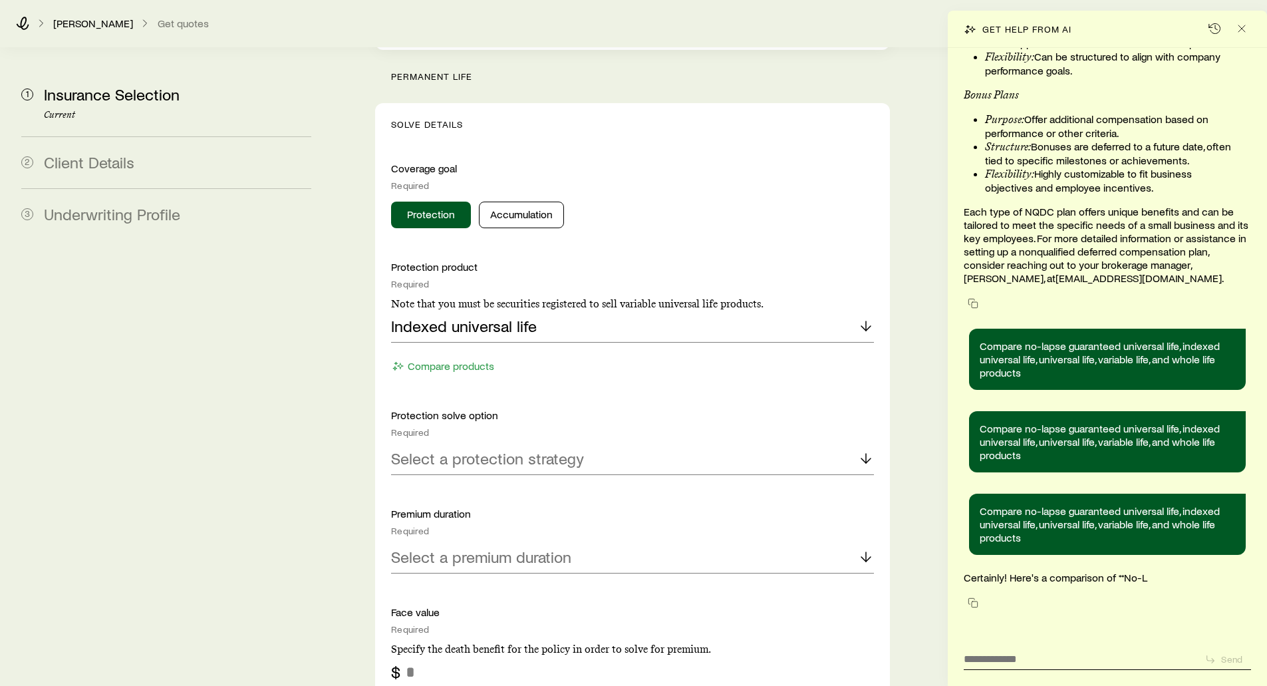
scroll to position [13950, 0]
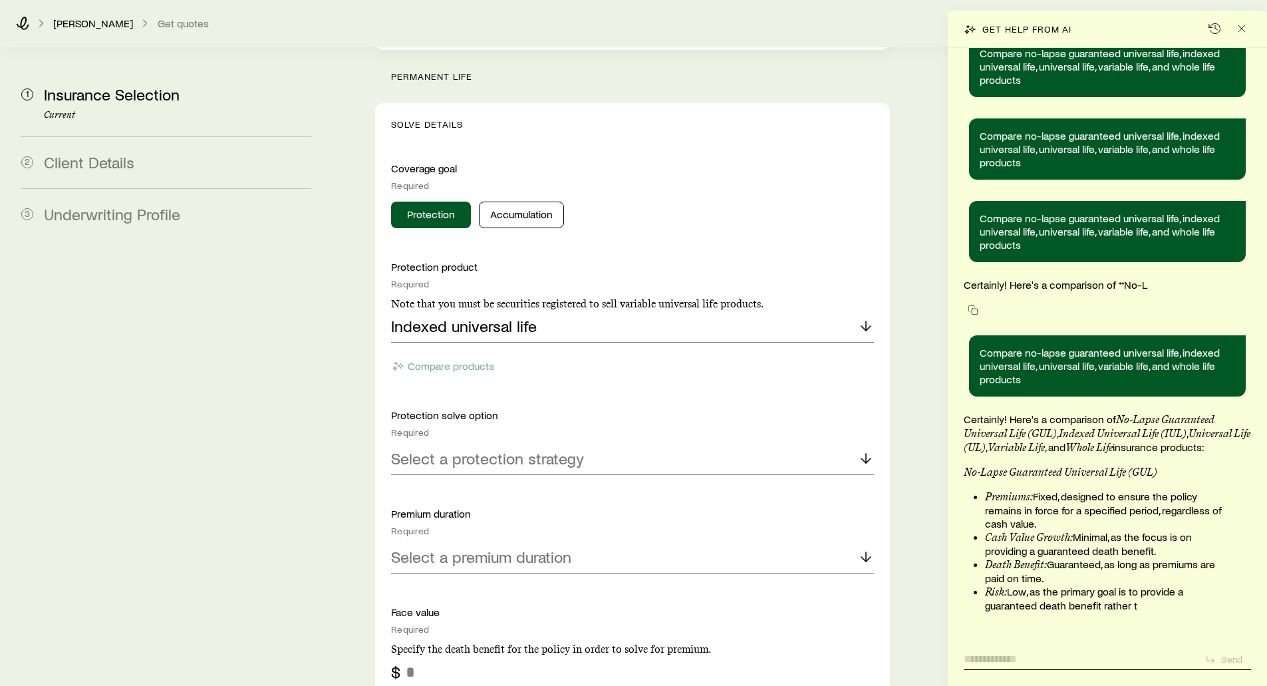
click at [1010, 656] on textarea at bounding box center [1079, 654] width 230 height 21
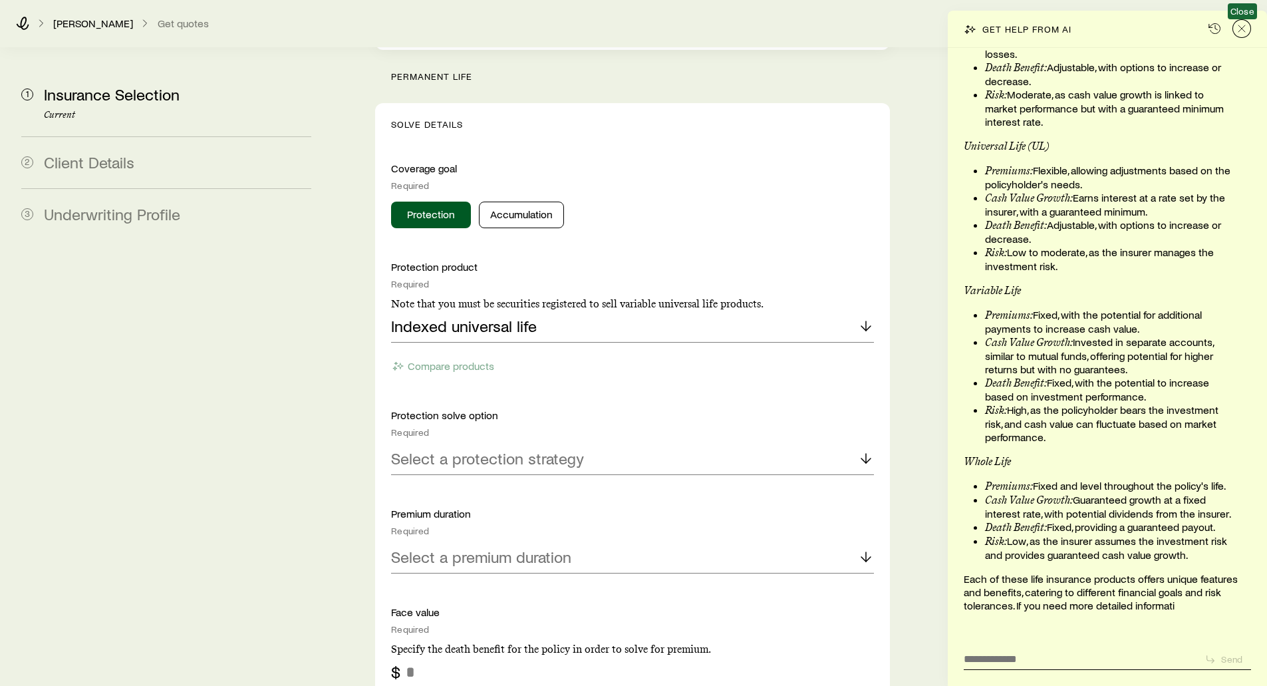
click at [1244, 28] on icon "Close" at bounding box center [1241, 28] width 13 height 13
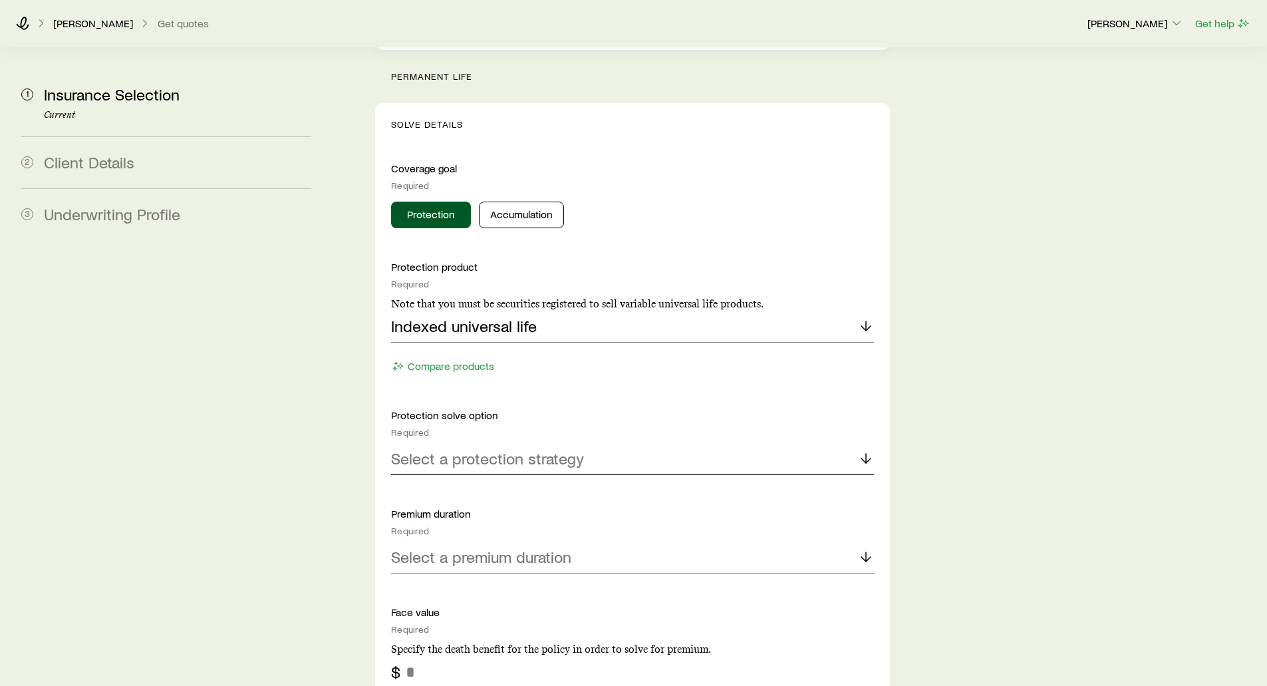
click at [505, 449] on p "Select a protection strategy" at bounding box center [487, 458] width 193 height 19
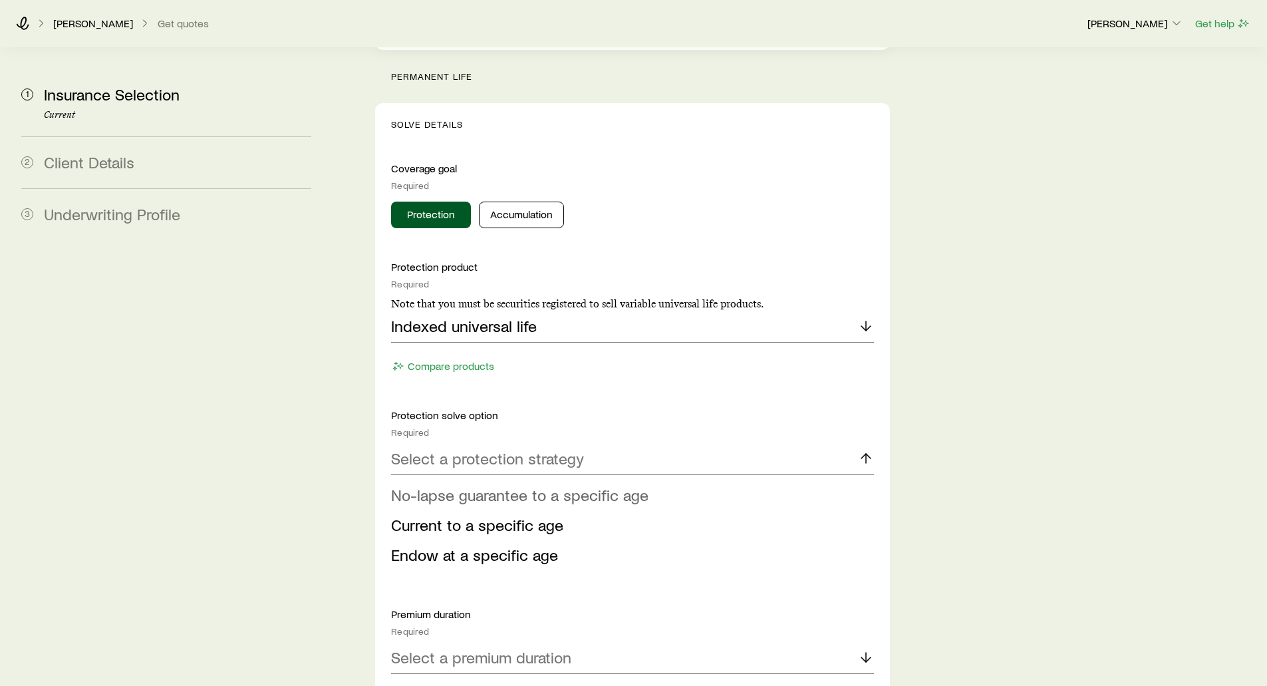
click at [489, 485] on span "No-lapse guarantee to a specific age" at bounding box center [519, 494] width 257 height 19
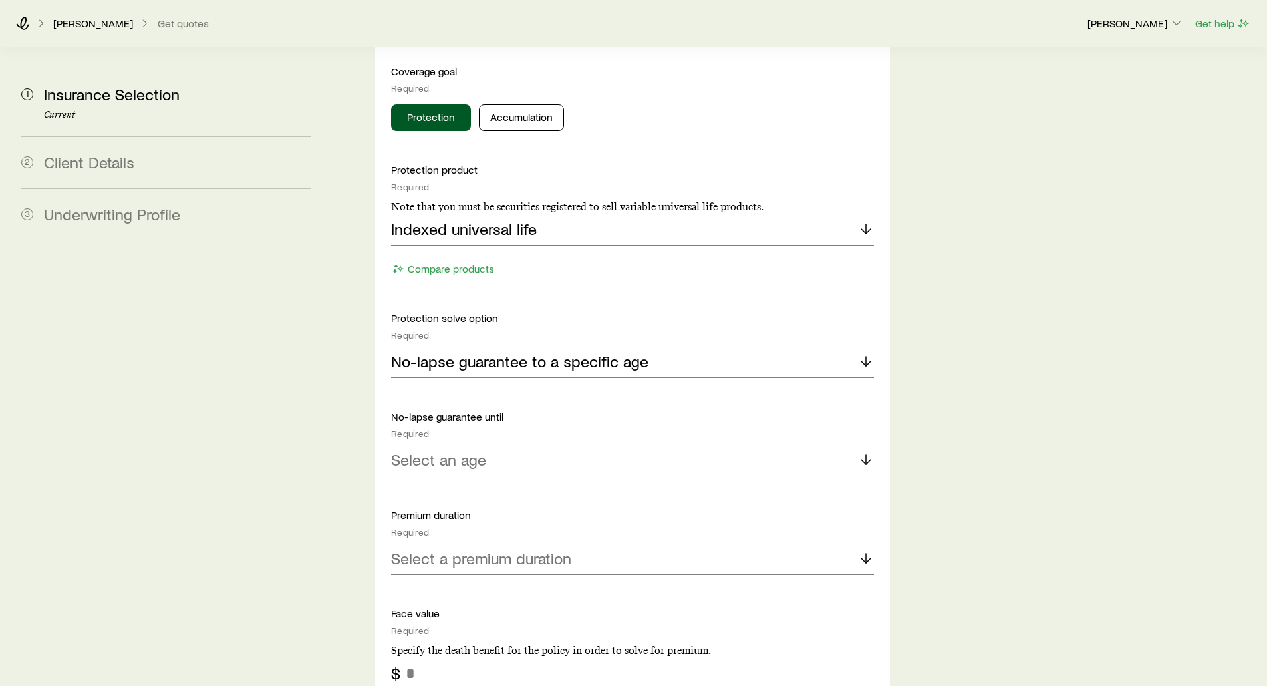
scroll to position [1397, 0]
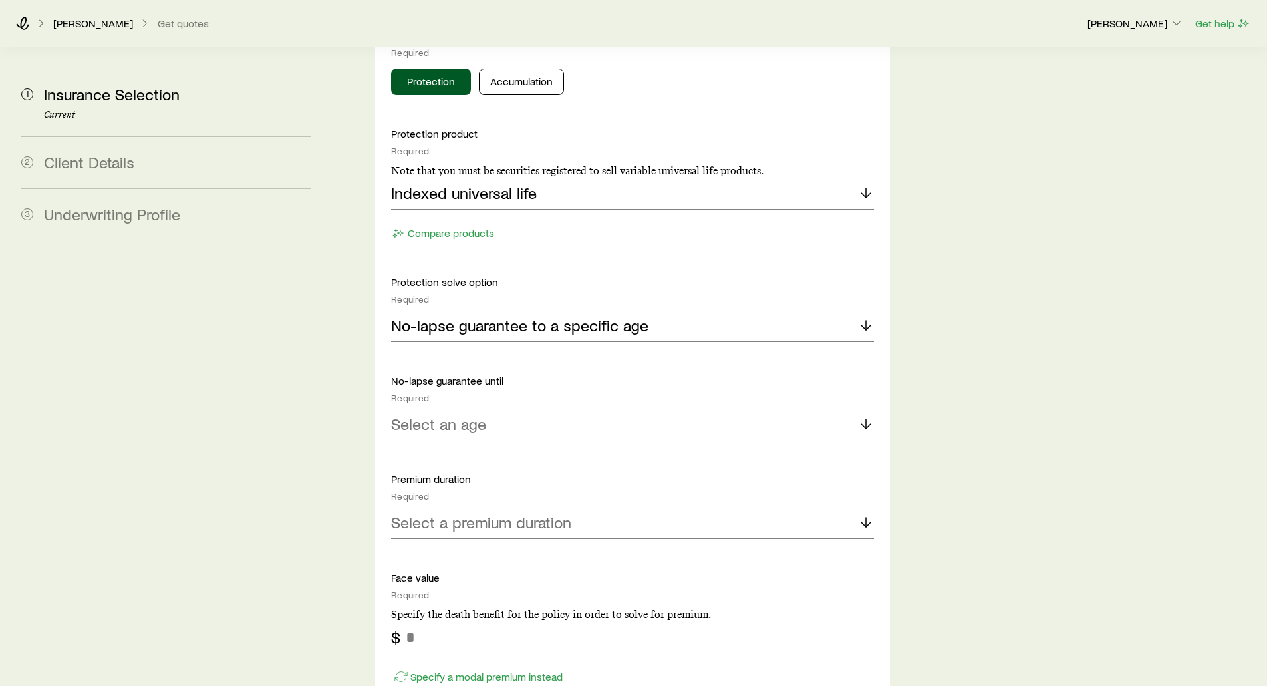
click at [435, 414] on p "Select an age" at bounding box center [438, 423] width 95 height 19
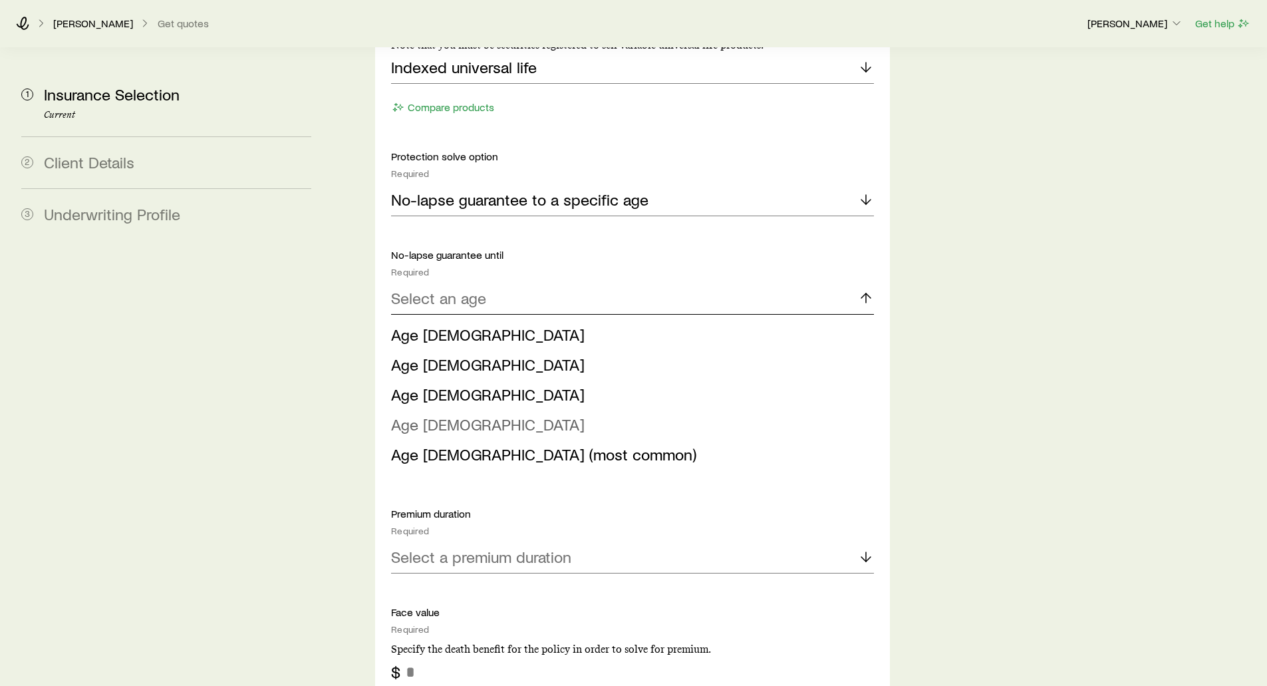
scroll to position [1530, 0]
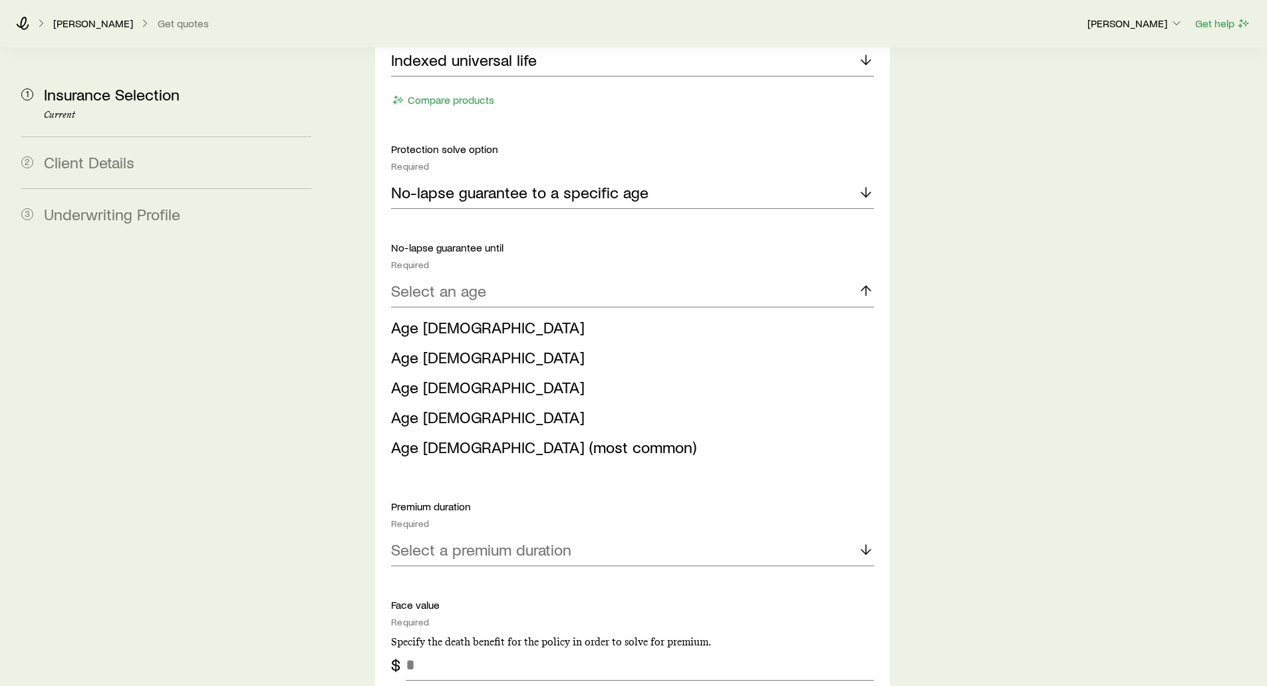
click at [421, 347] on span "Age [DEMOGRAPHIC_DATA]" at bounding box center [488, 356] width 194 height 19
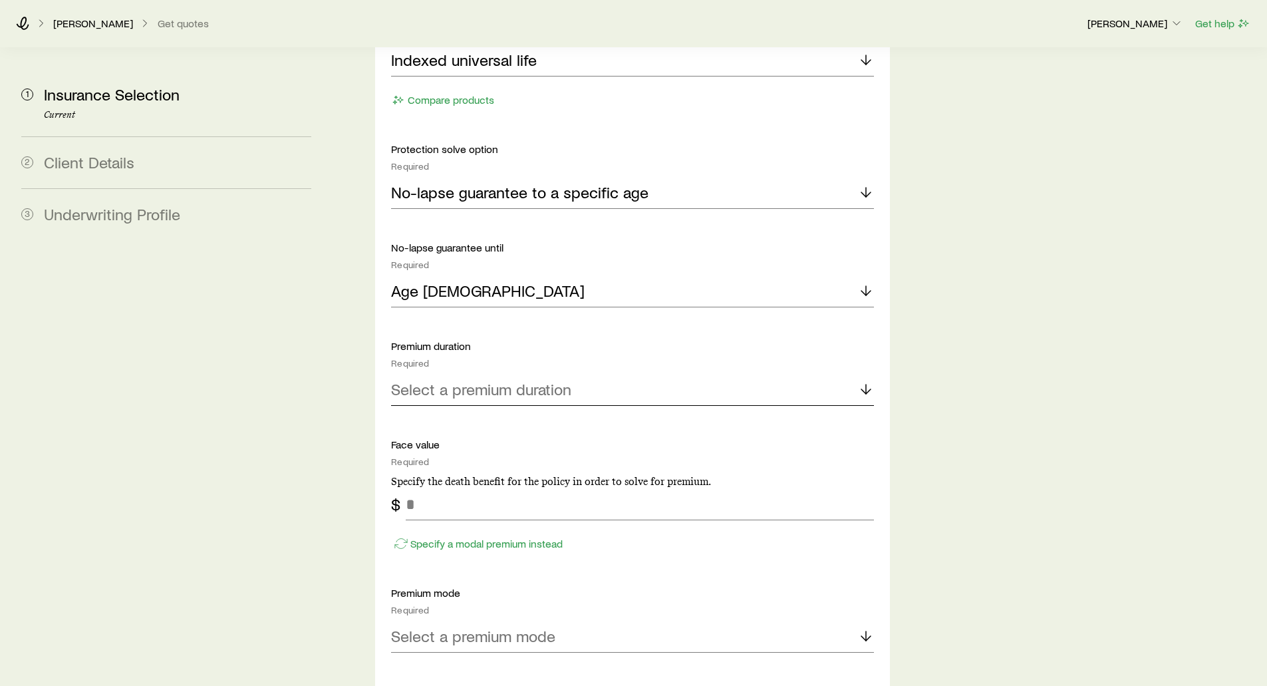
click at [451, 380] on p "Select a premium duration" at bounding box center [481, 389] width 180 height 19
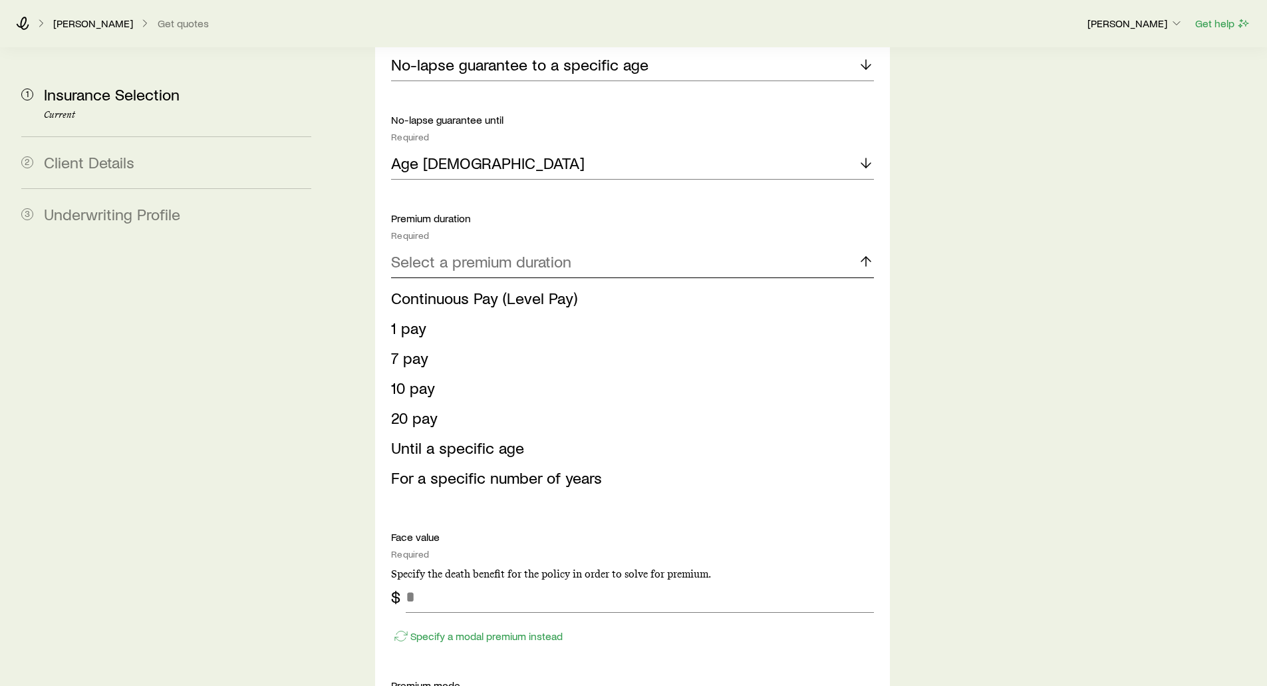
scroll to position [1663, 0]
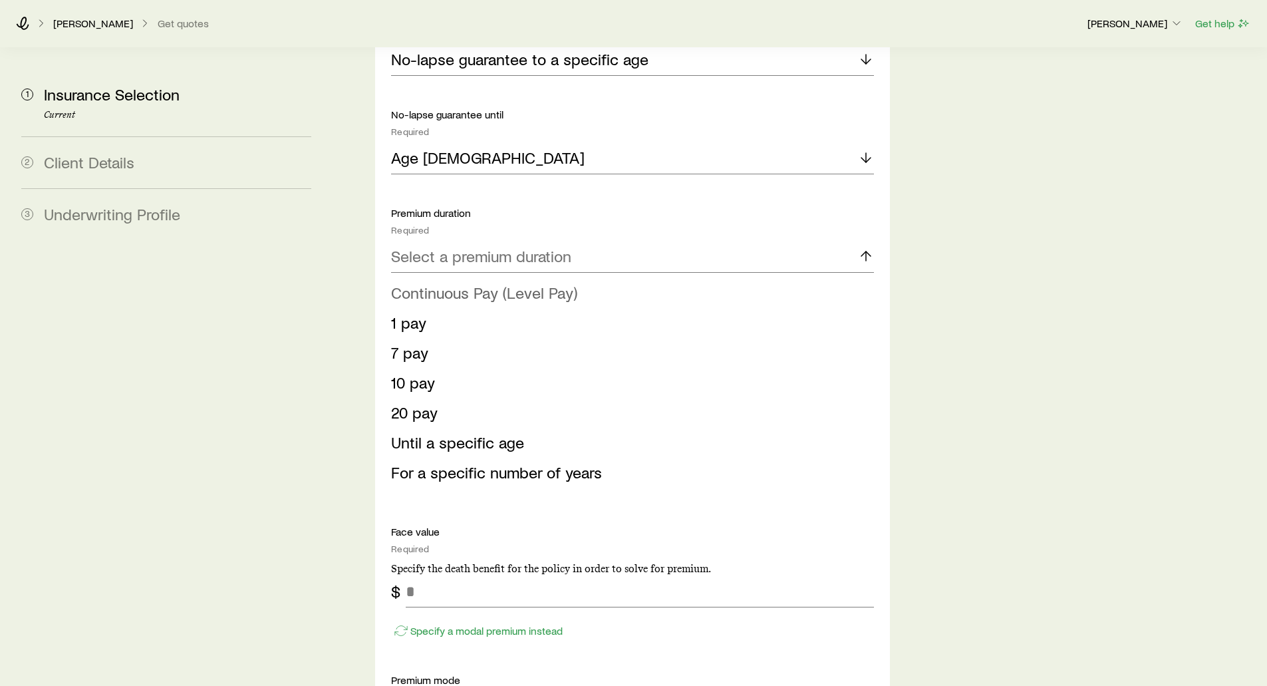
click at [454, 283] on span "Continuous Pay (Level Pay)" at bounding box center [484, 292] width 186 height 19
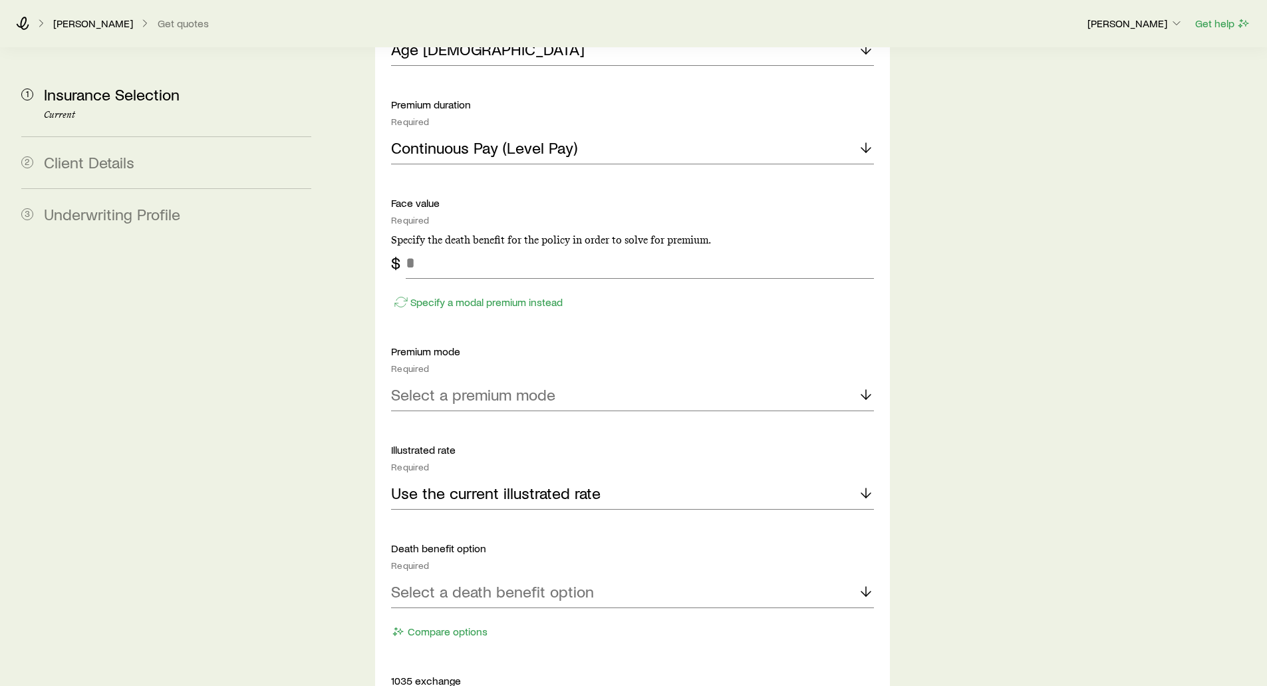
scroll to position [1796, 0]
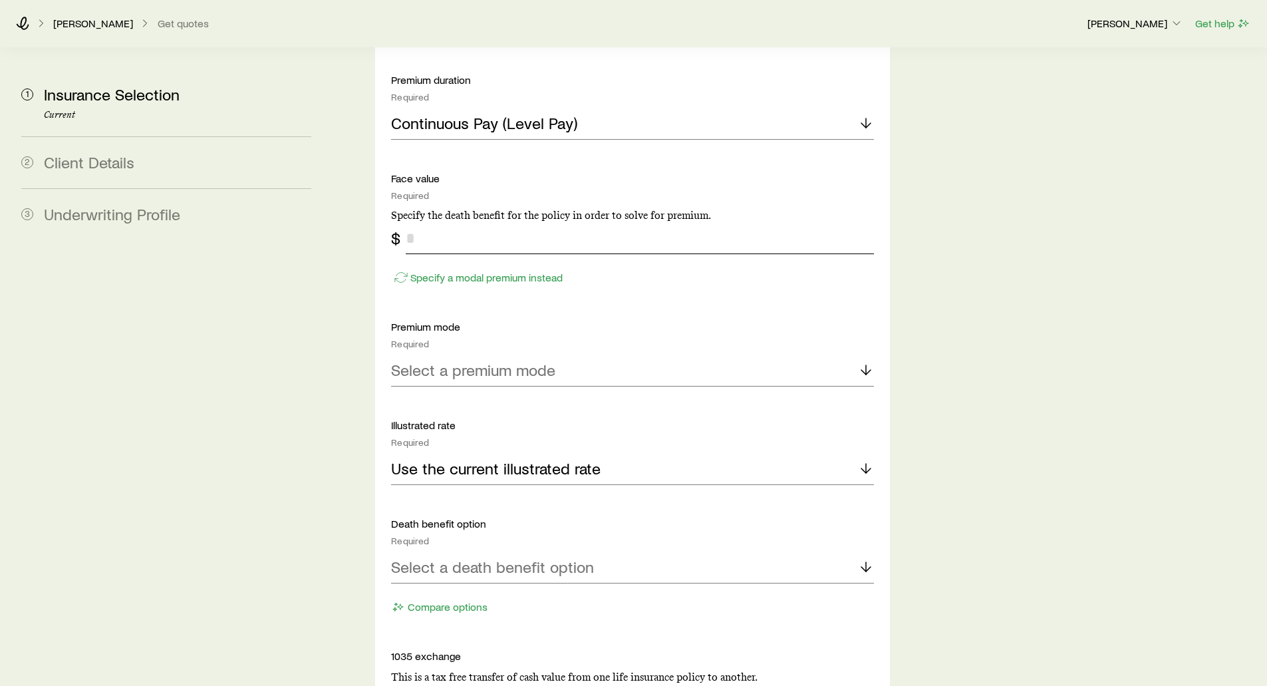
click at [438, 222] on input "tel" at bounding box center [640, 238] width 468 height 32
type input "*******"
click at [446, 271] on p "Specify a modal premium instead" at bounding box center [486, 277] width 152 height 13
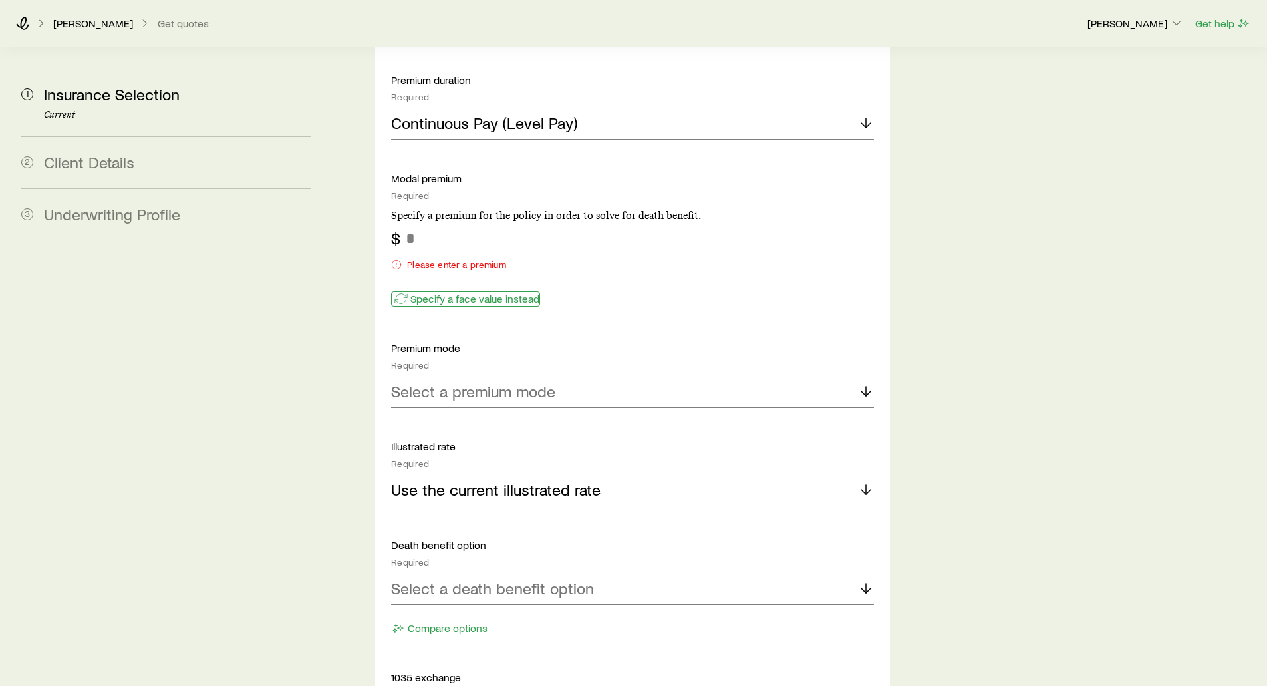
click at [438, 292] on p "Specify a face value instead" at bounding box center [474, 298] width 129 height 13
click at [438, 292] on p "Specify a modal premium instead" at bounding box center [486, 298] width 152 height 13
click at [438, 292] on p "Specify a face value instead" at bounding box center [474, 298] width 129 height 13
click at [440, 222] on input "tel" at bounding box center [640, 238] width 468 height 32
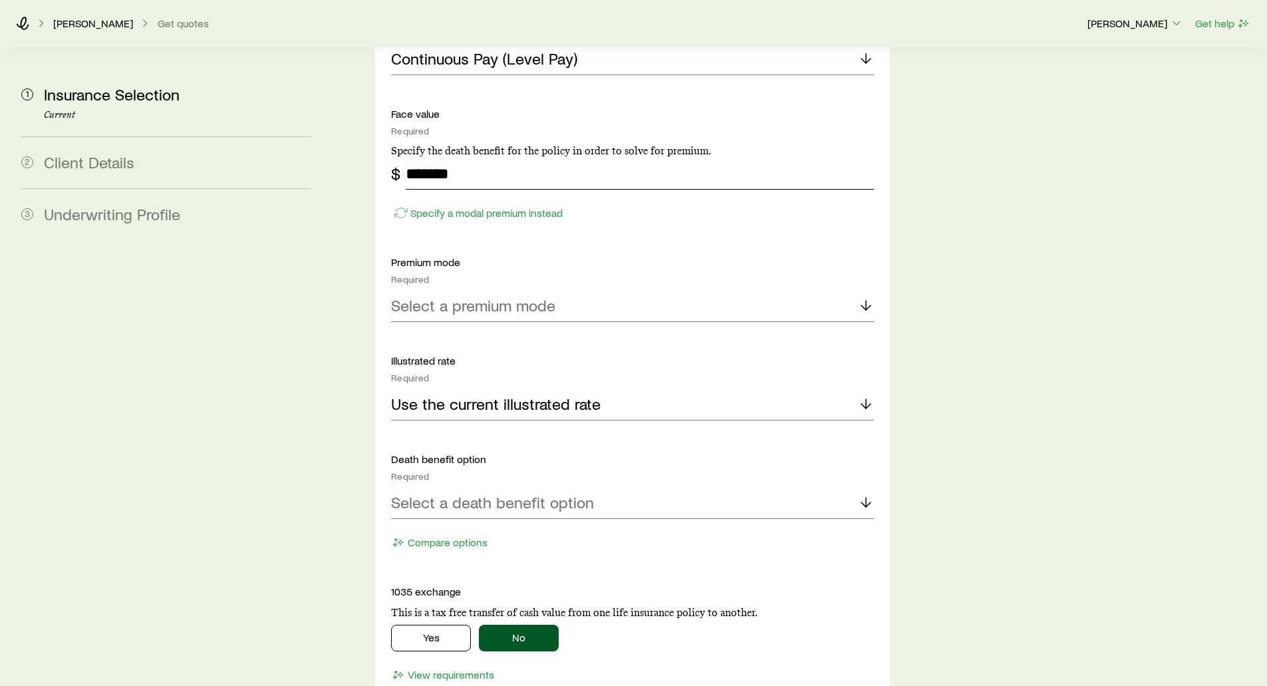
scroll to position [1862, 0]
type input "*******"
click at [444, 294] on p "Select a premium mode" at bounding box center [473, 303] width 164 height 19
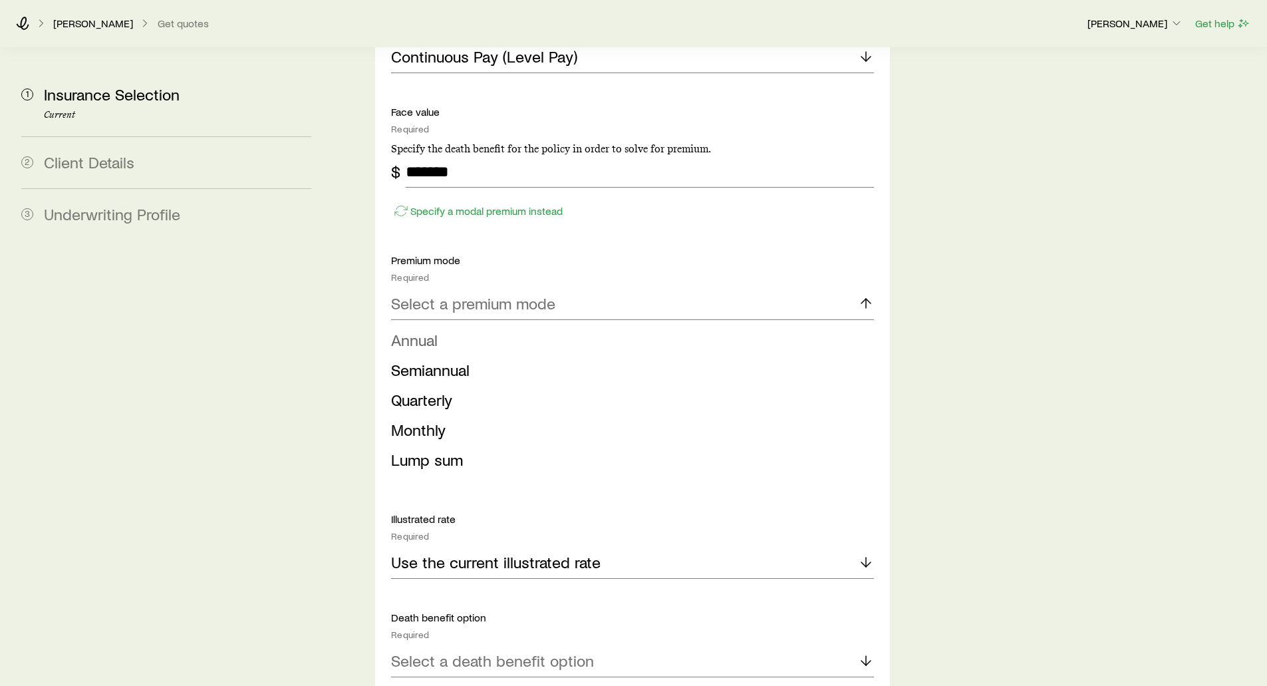
click at [436, 330] on span "Annual" at bounding box center [414, 339] width 47 height 19
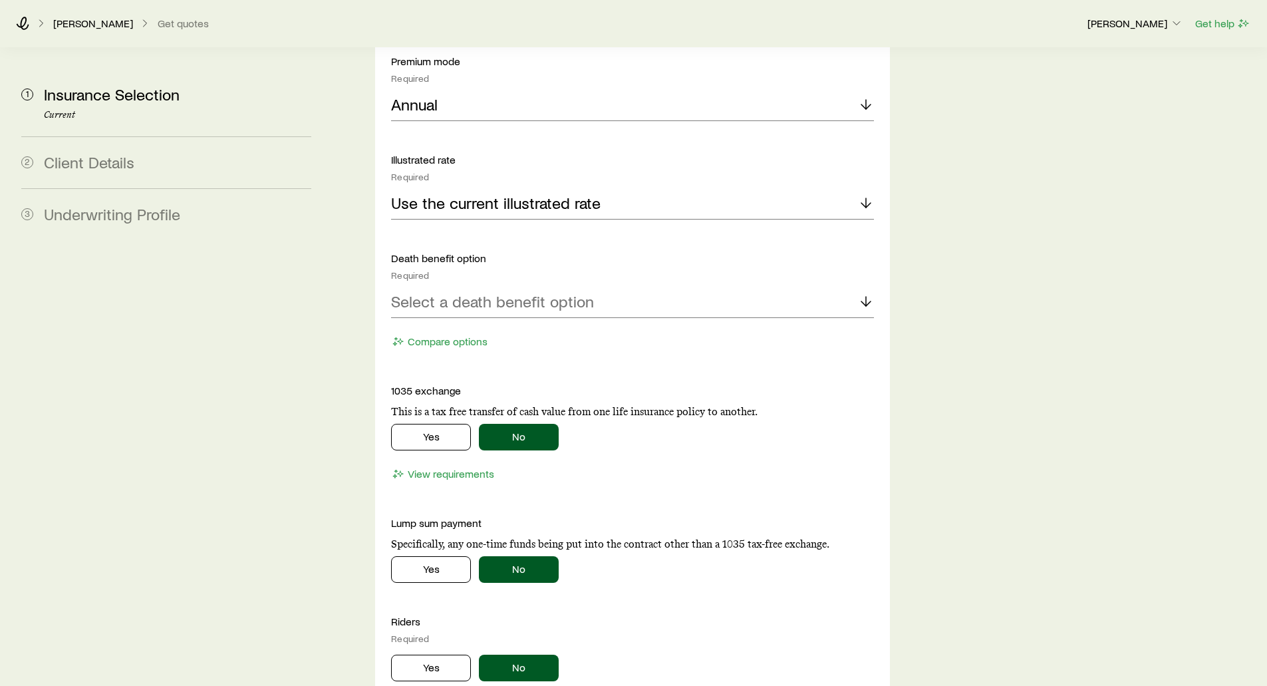
scroll to position [2062, 0]
click at [449, 291] on p "Select a death benefit option" at bounding box center [492, 300] width 203 height 19
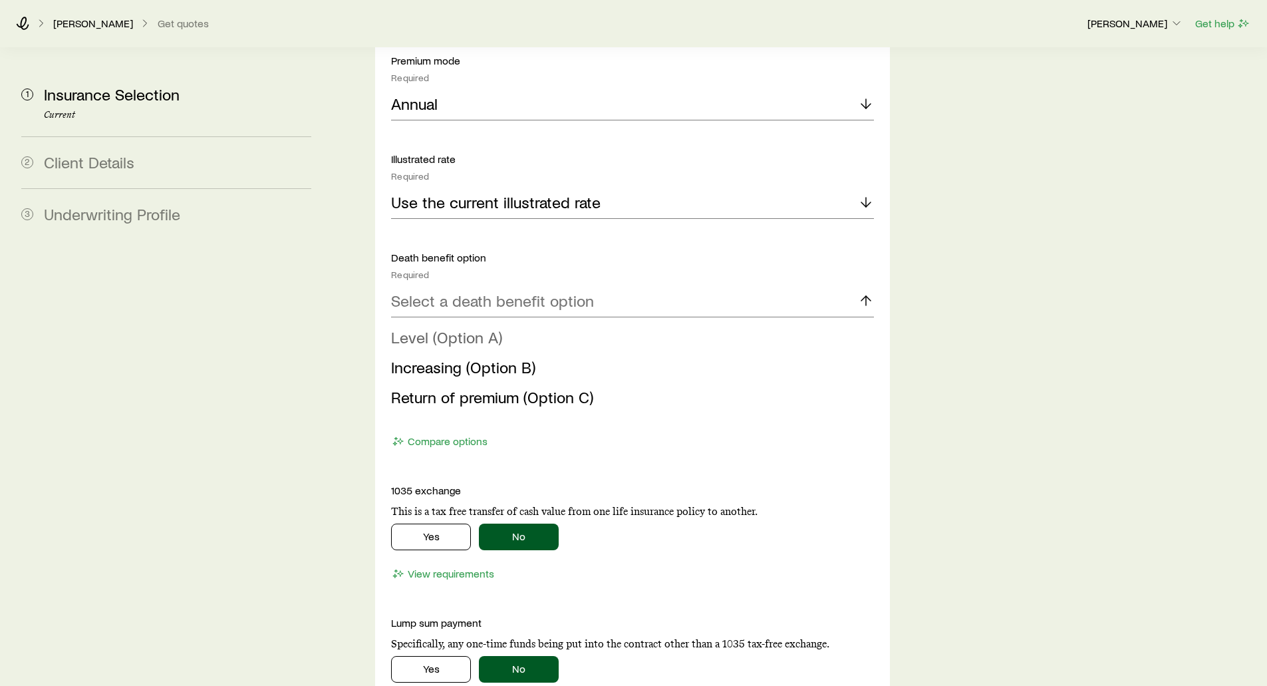
click at [485, 327] on span "Level (Option A)" at bounding box center [446, 336] width 111 height 19
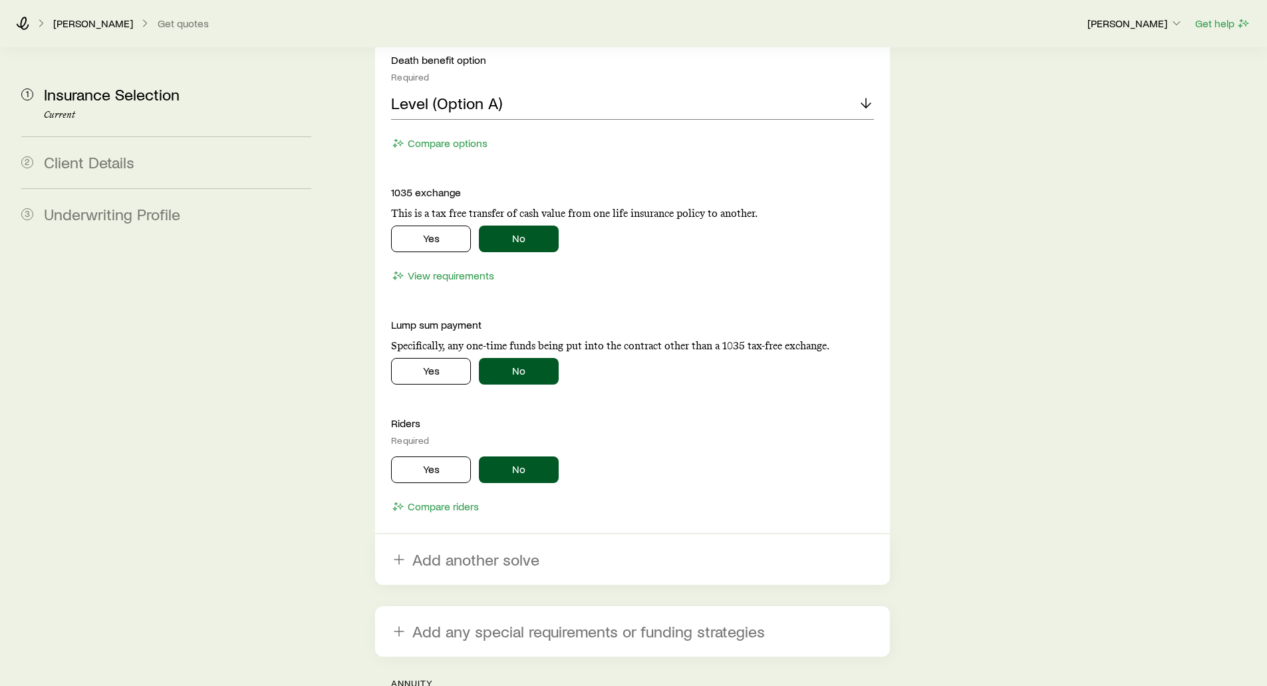
scroll to position [2261, 0]
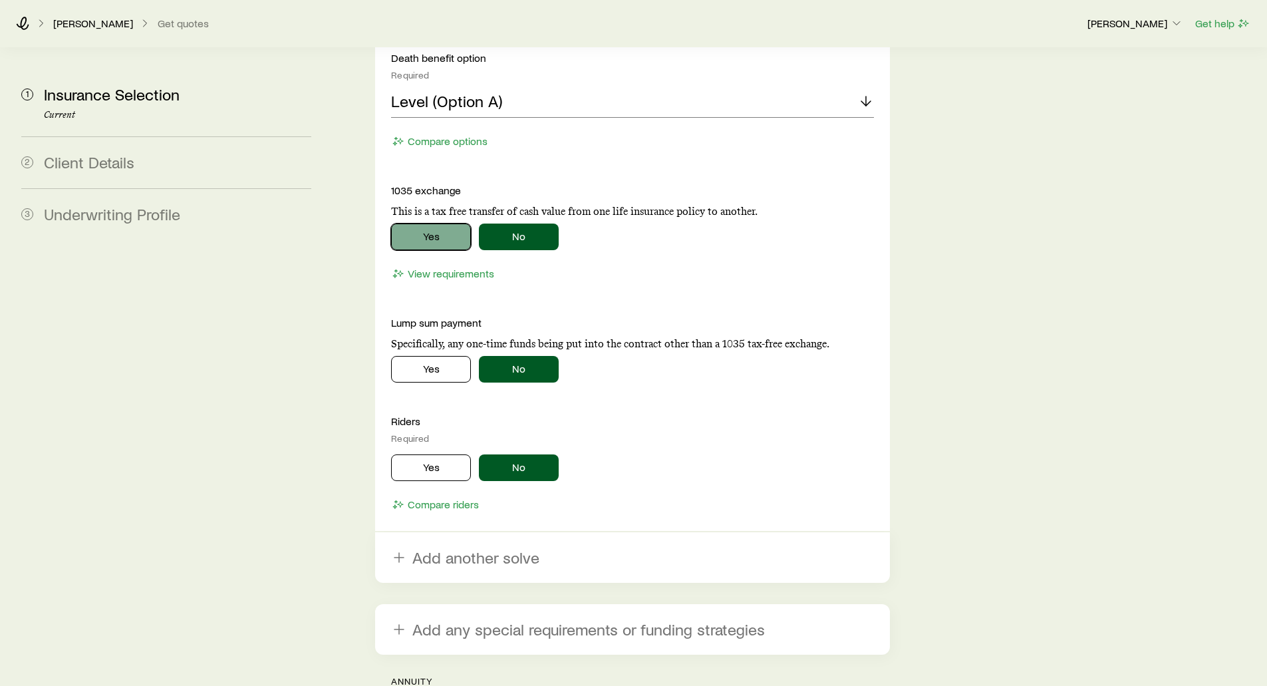
click at [422, 223] on button "Yes" at bounding box center [431, 236] width 80 height 27
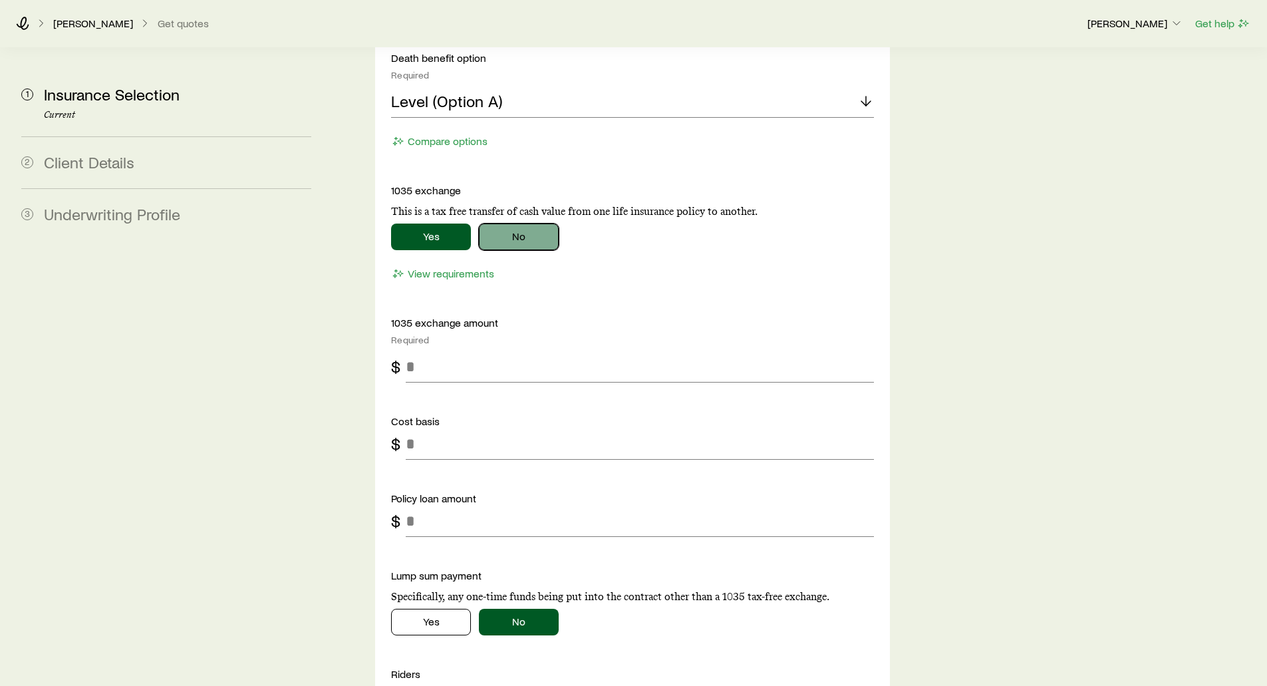
click at [513, 223] on button "No" at bounding box center [519, 236] width 80 height 27
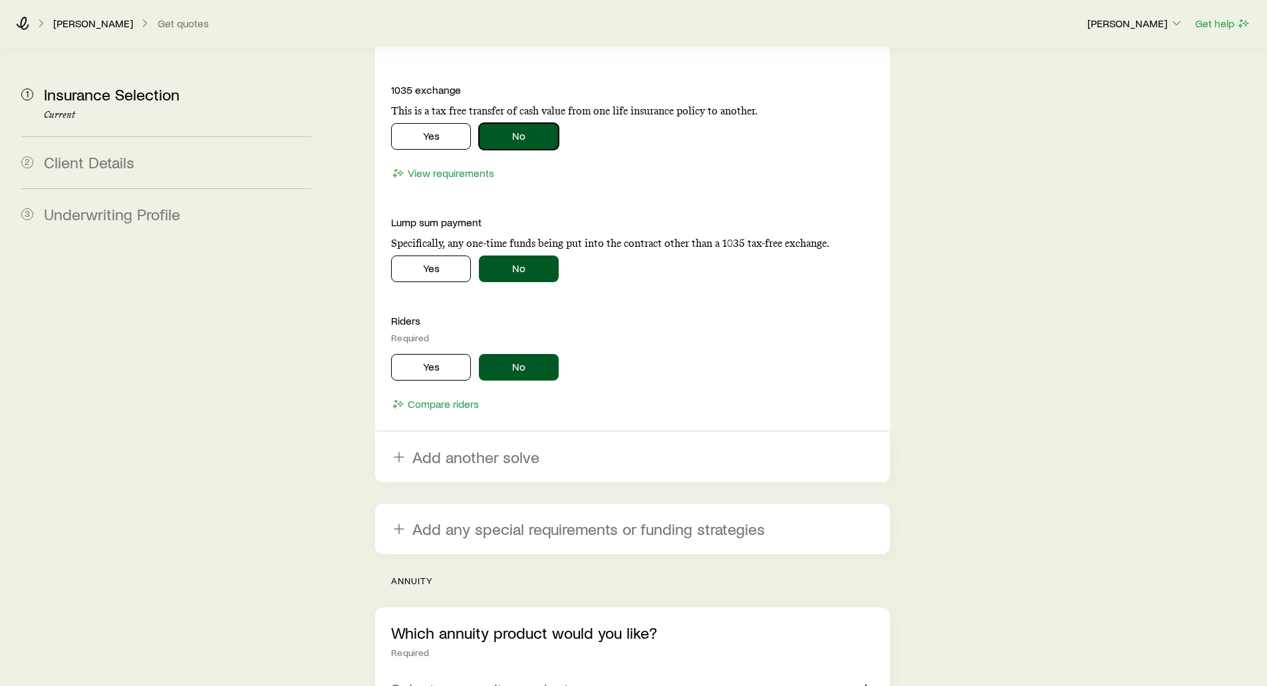
scroll to position [2394, 0]
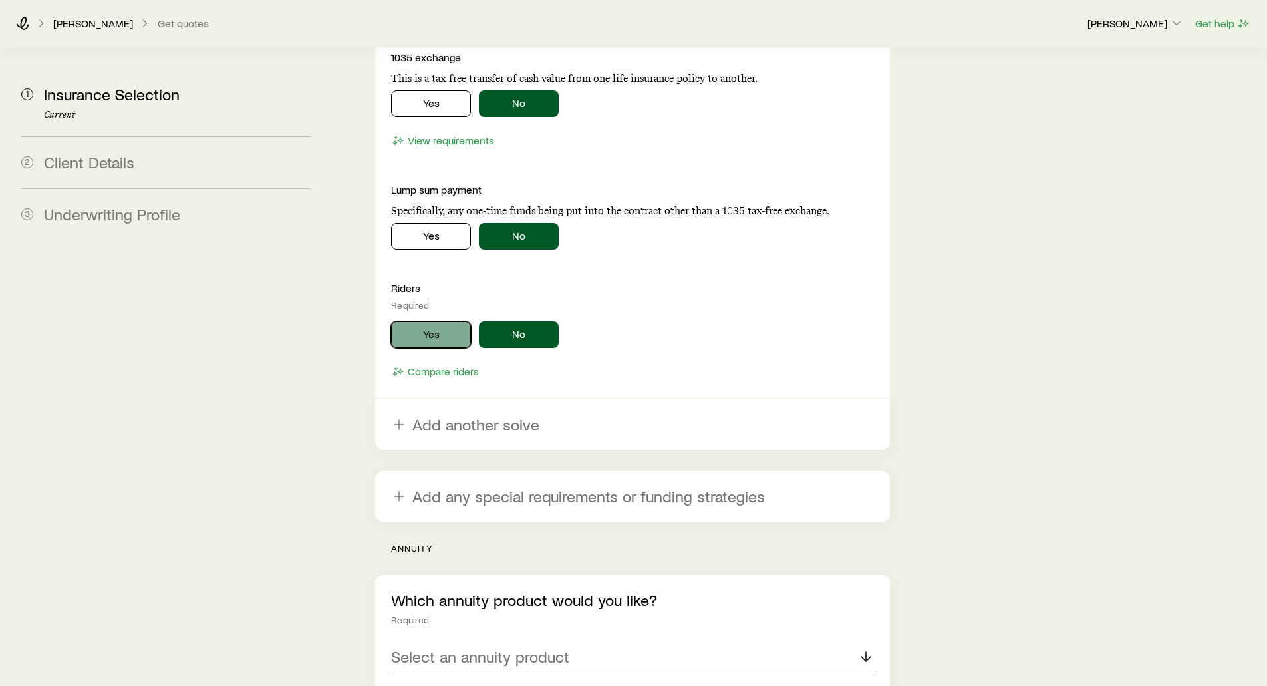
click at [426, 321] on button "Yes" at bounding box center [431, 334] width 80 height 27
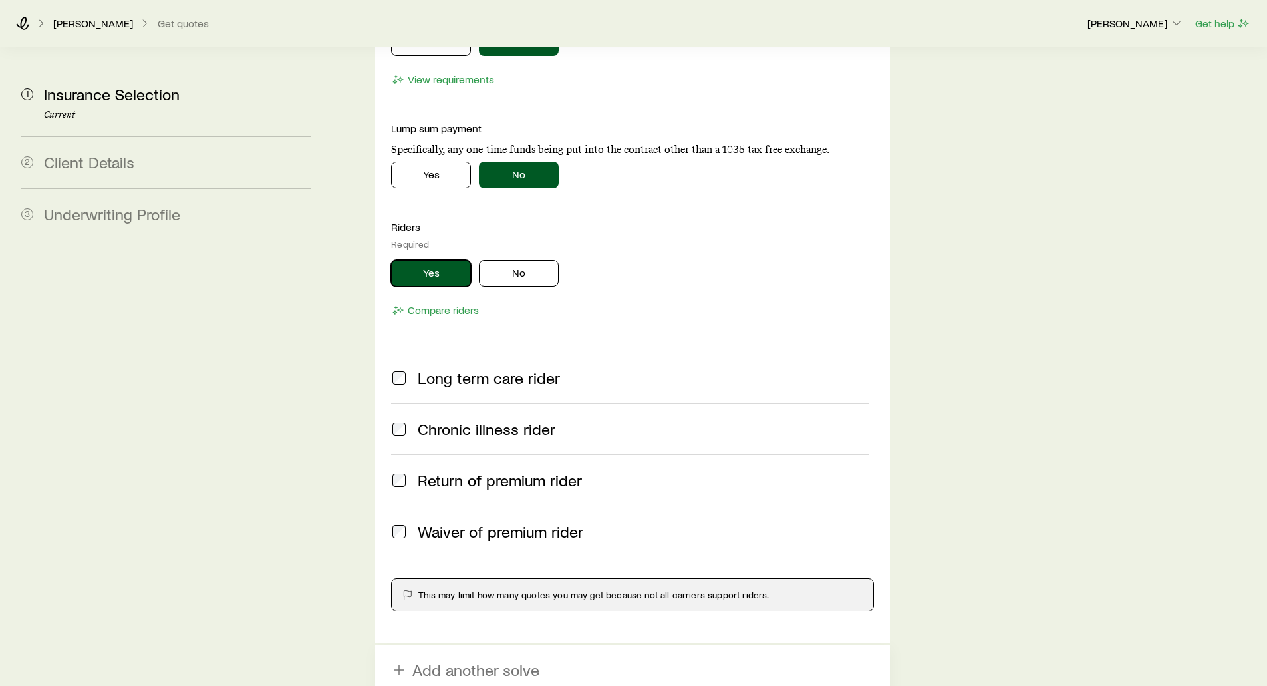
scroll to position [2461, 0]
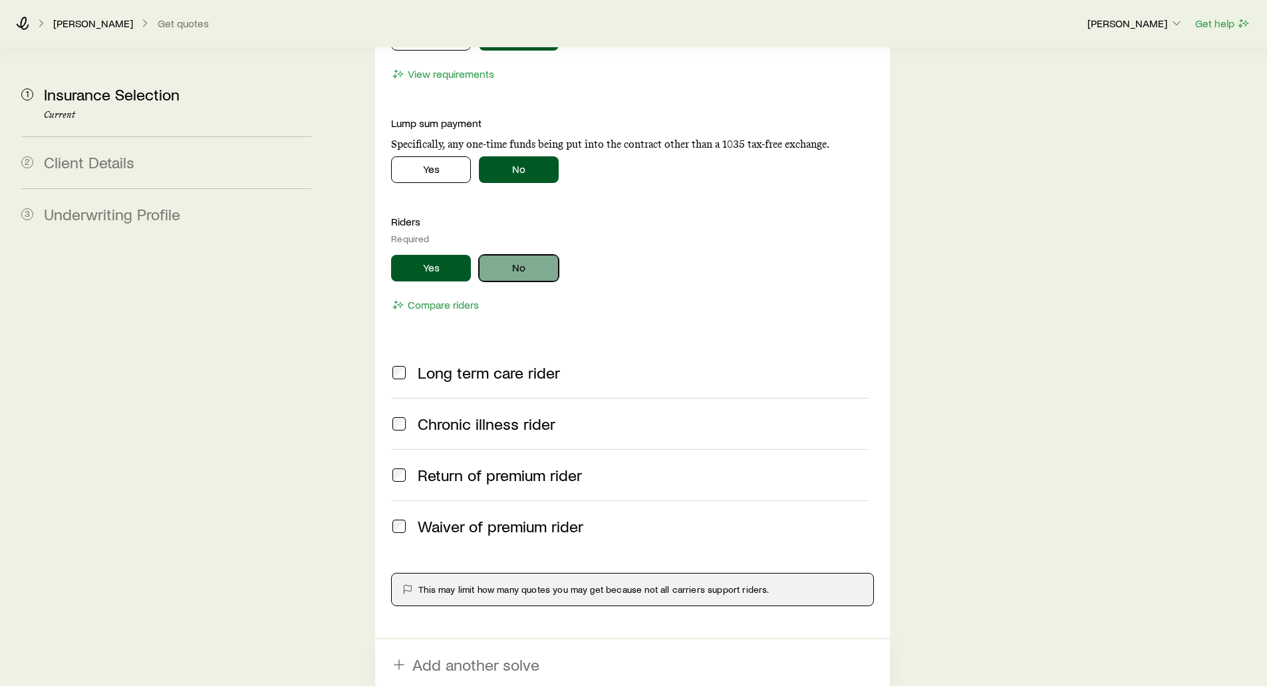
click at [517, 255] on button "No" at bounding box center [519, 268] width 80 height 27
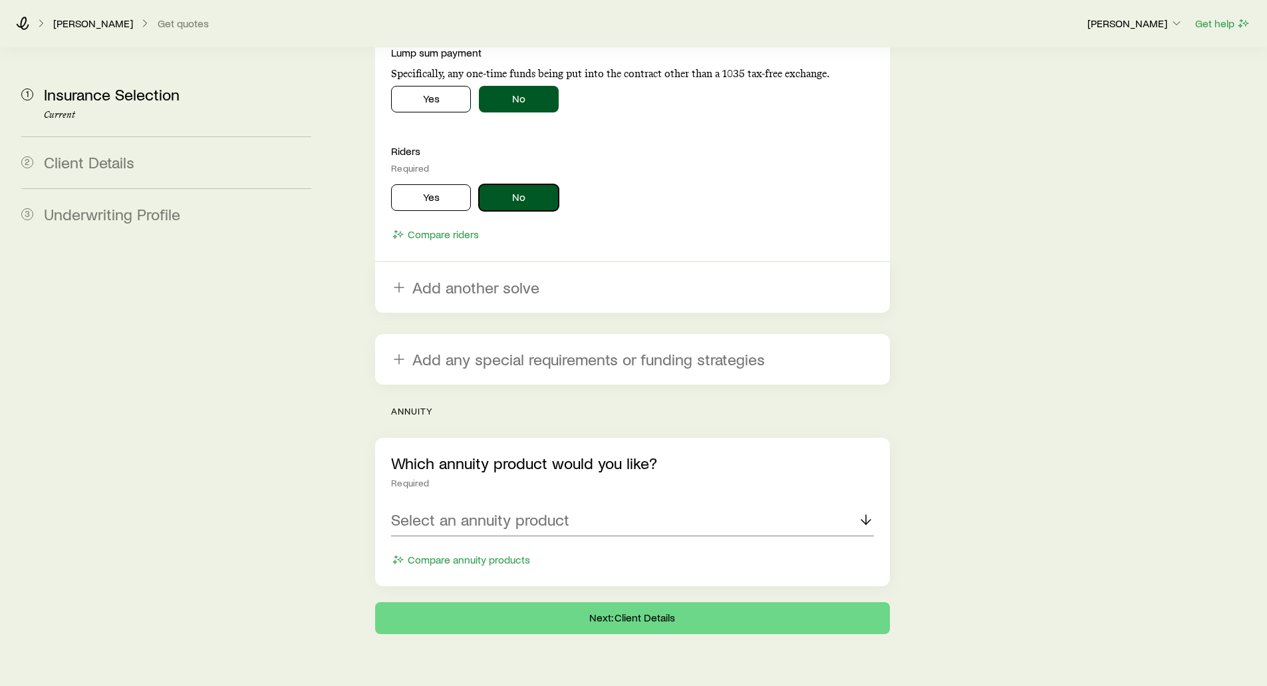
scroll to position [2532, 0]
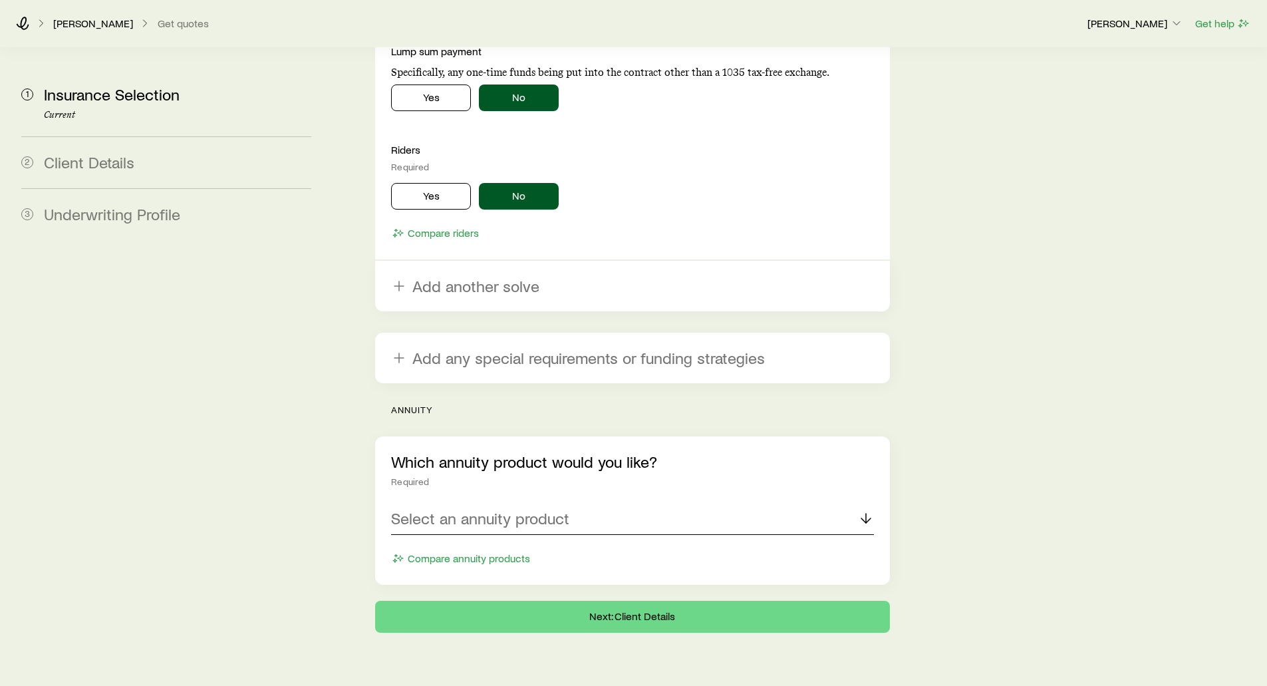
click at [499, 509] on p "Select an annuity product" at bounding box center [480, 518] width 178 height 19
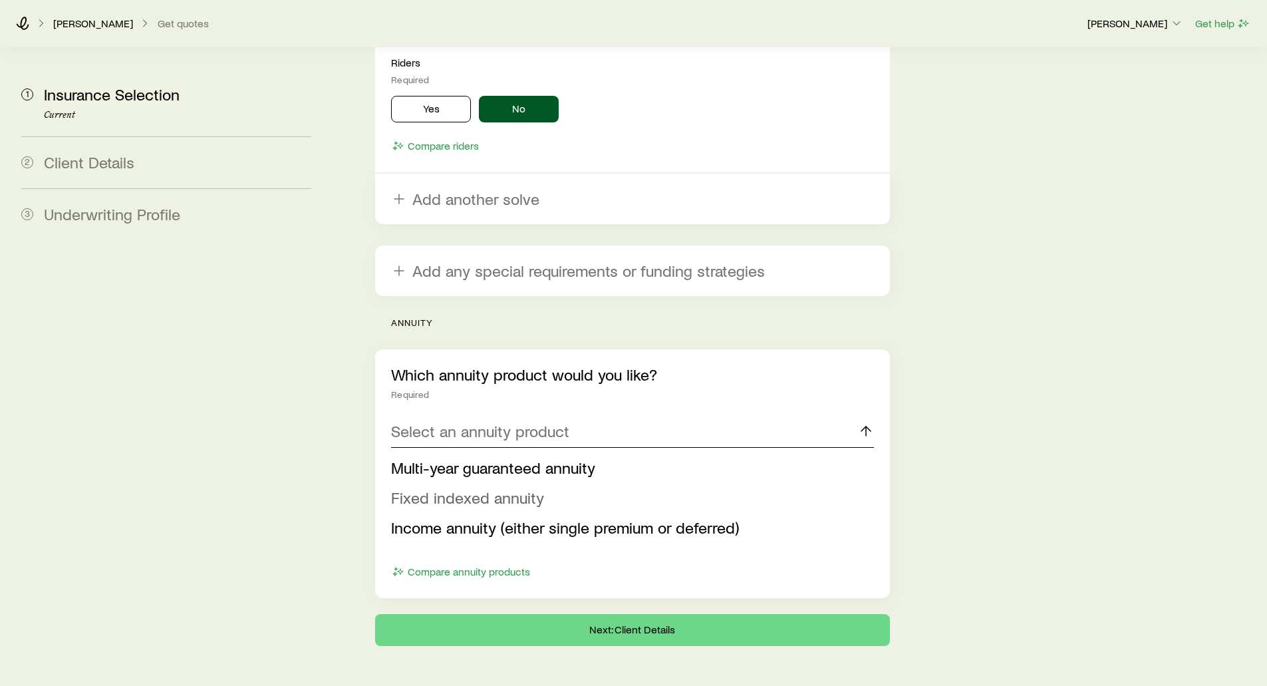
scroll to position [2633, 0]
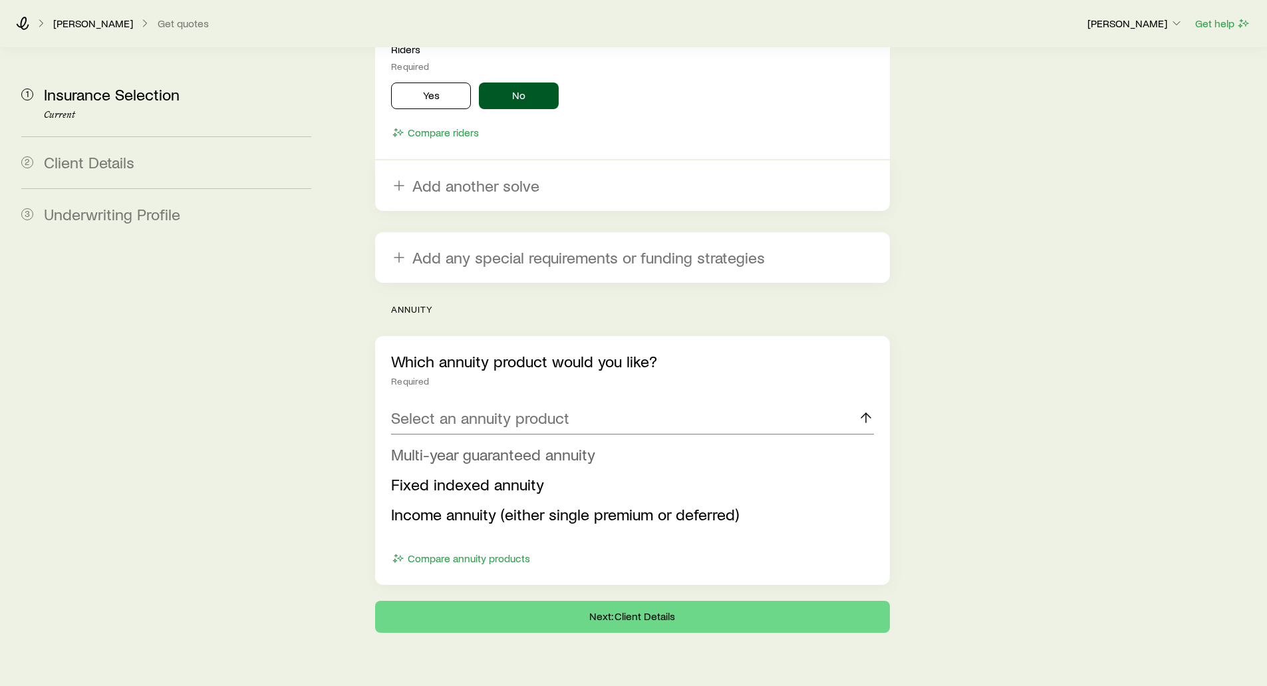
click at [450, 444] on span "Multi-year guaranteed annuity" at bounding box center [493, 453] width 204 height 19
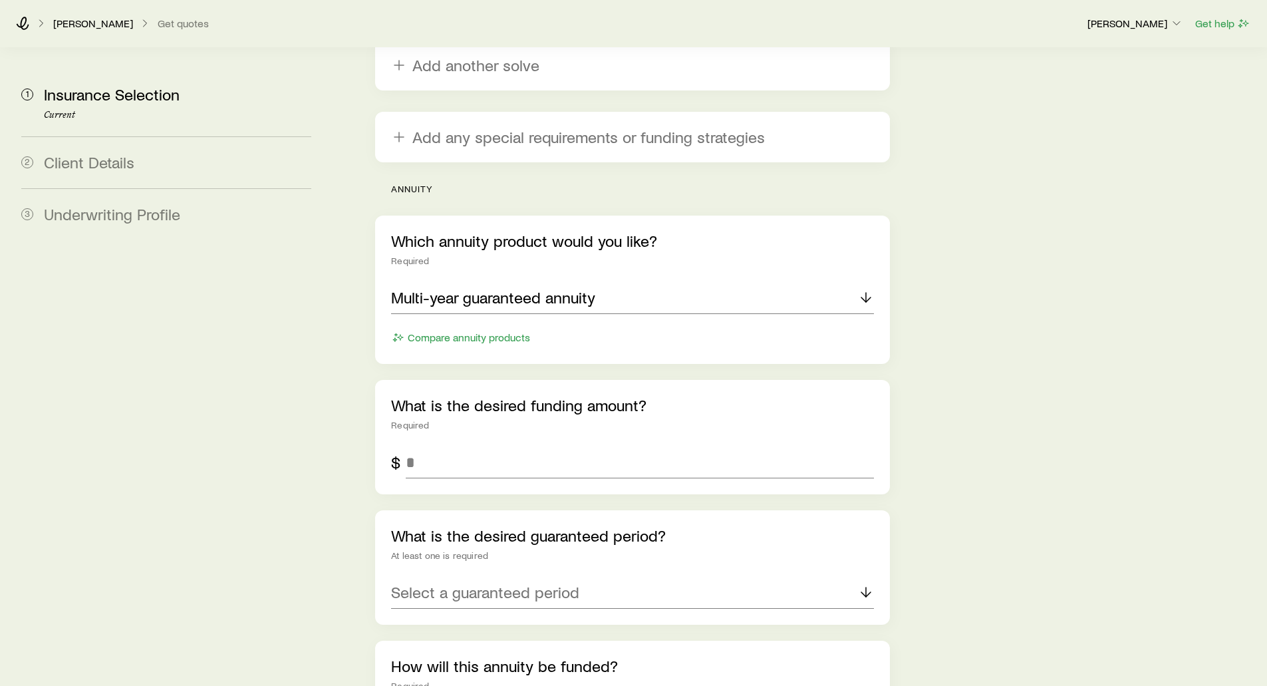
scroll to position [2766, 0]
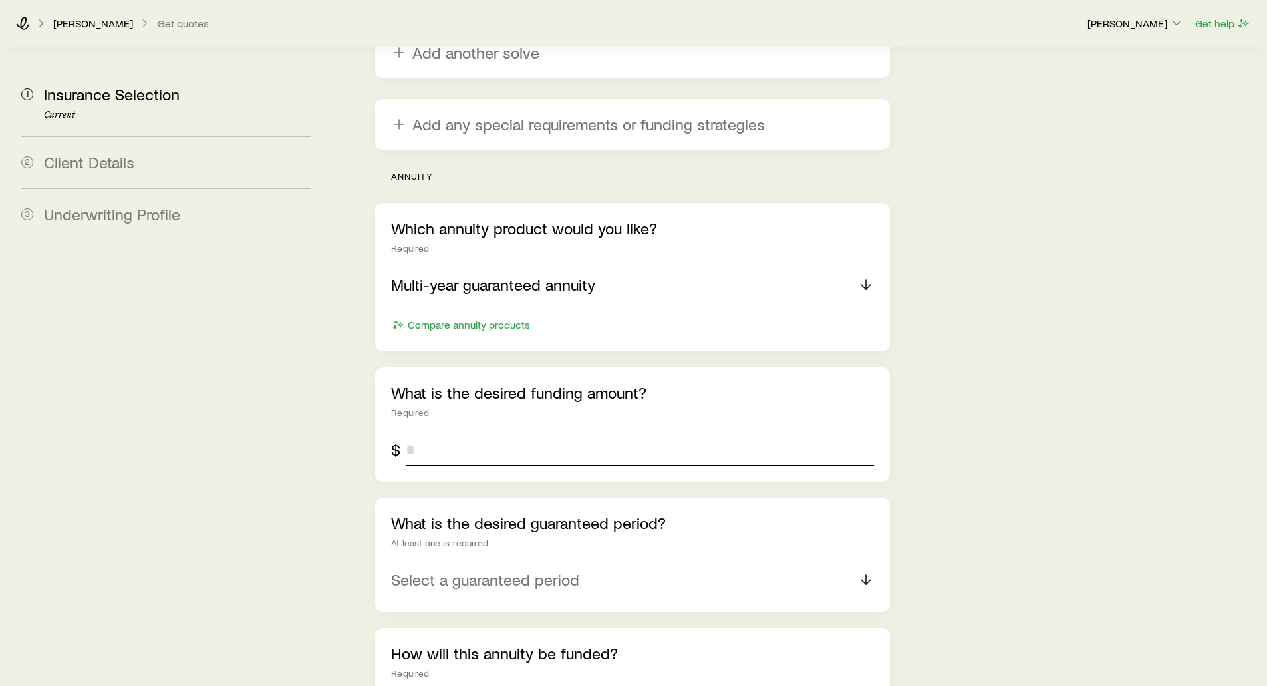
click at [450, 434] on input "tel" at bounding box center [640, 450] width 468 height 32
type input "*******"
click at [459, 564] on div "Select a guaranteed period" at bounding box center [632, 580] width 482 height 32
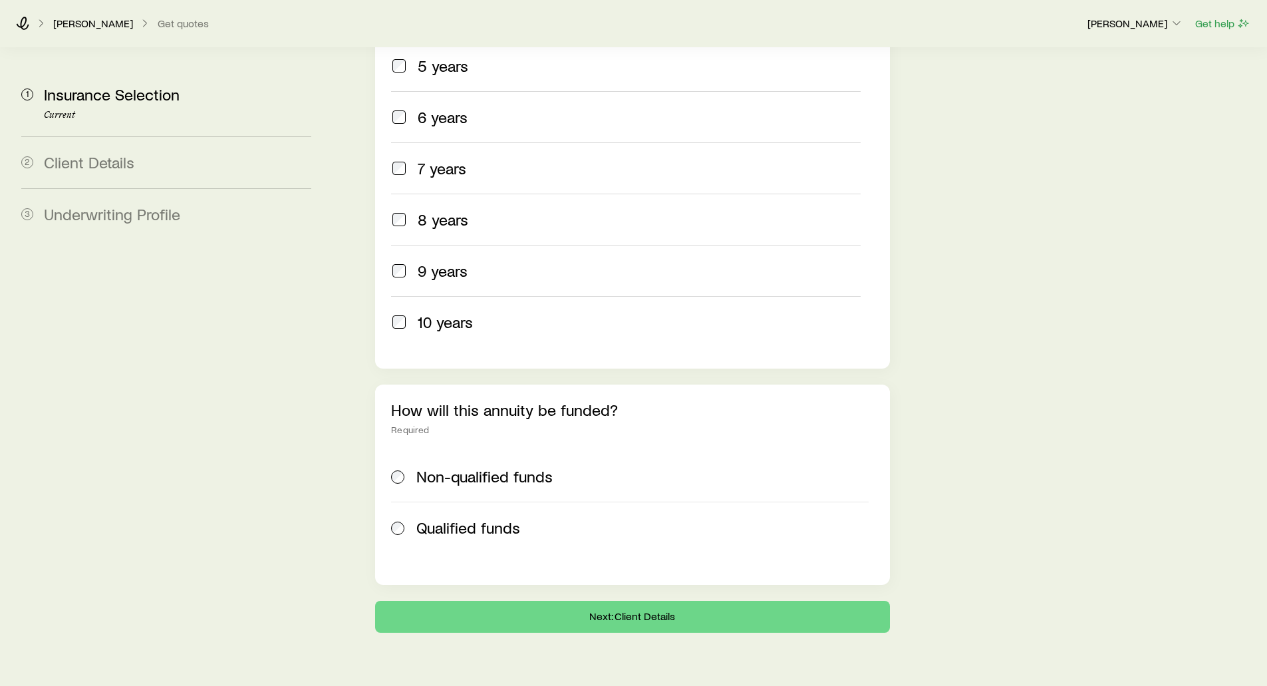
scroll to position [3009, 0]
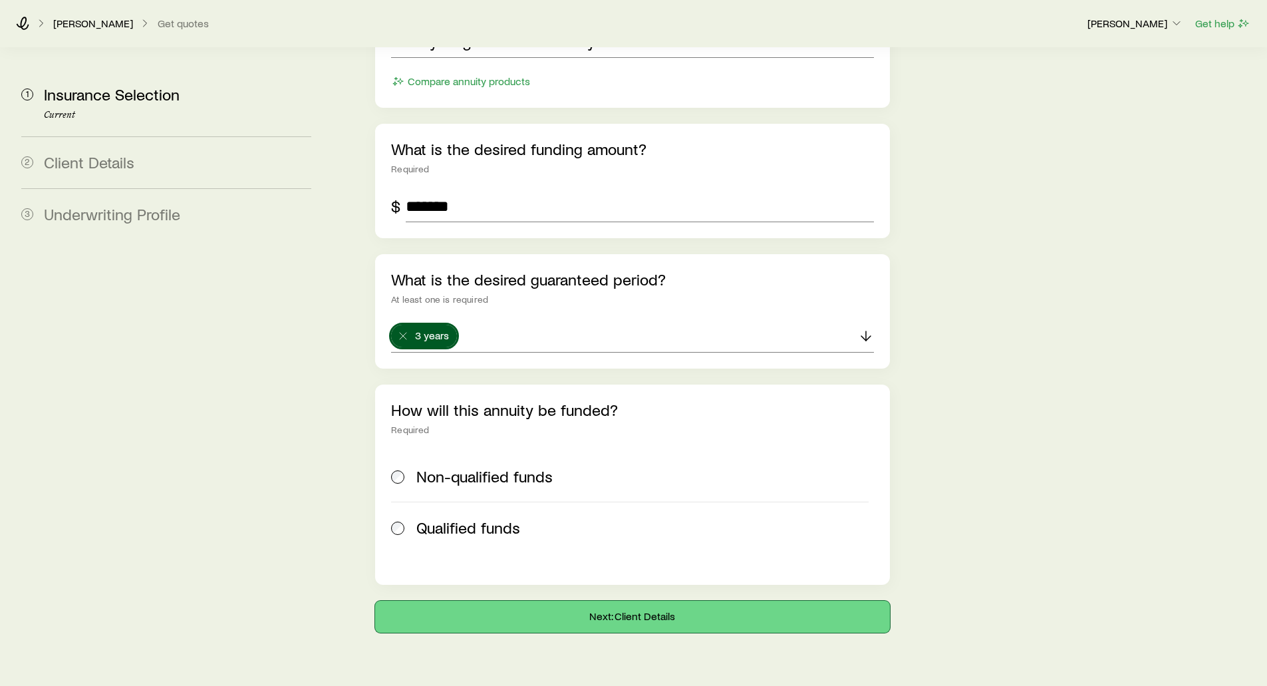
click at [644, 601] on button "Next: Client Details" at bounding box center [632, 617] width 514 height 32
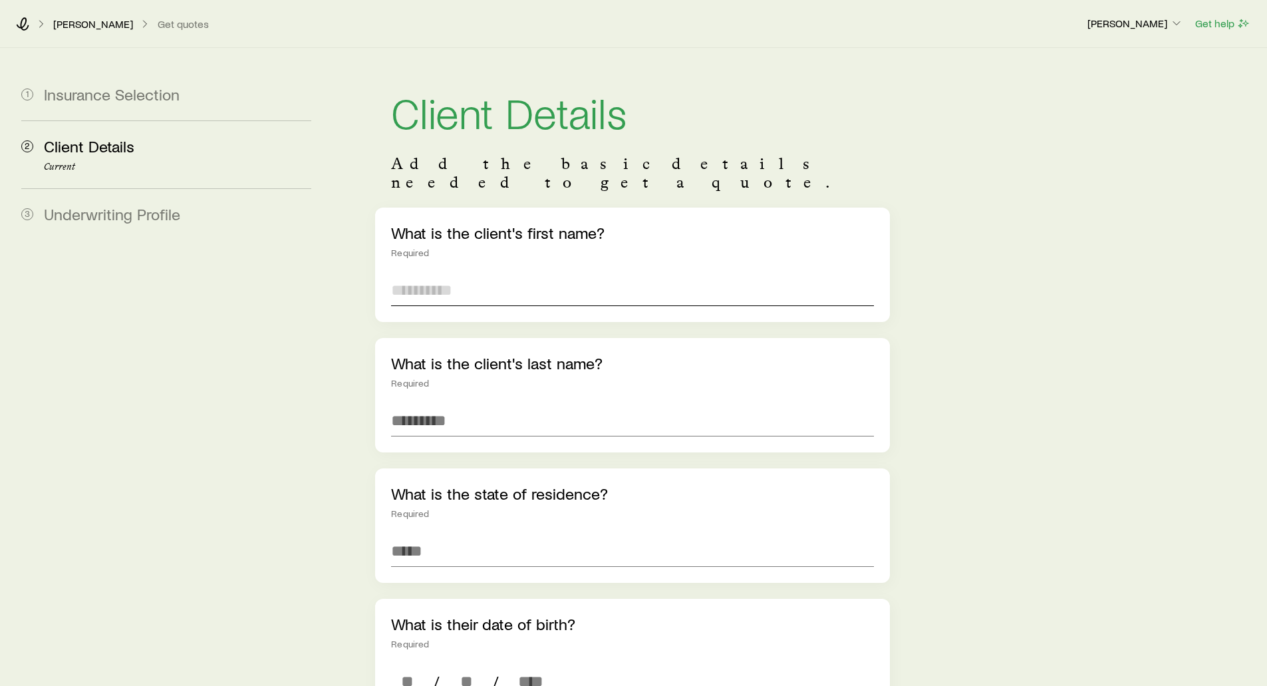
click at [450, 277] on input "text" at bounding box center [632, 290] width 482 height 32
type input "*****"
click at [412, 535] on input at bounding box center [632, 551] width 482 height 32
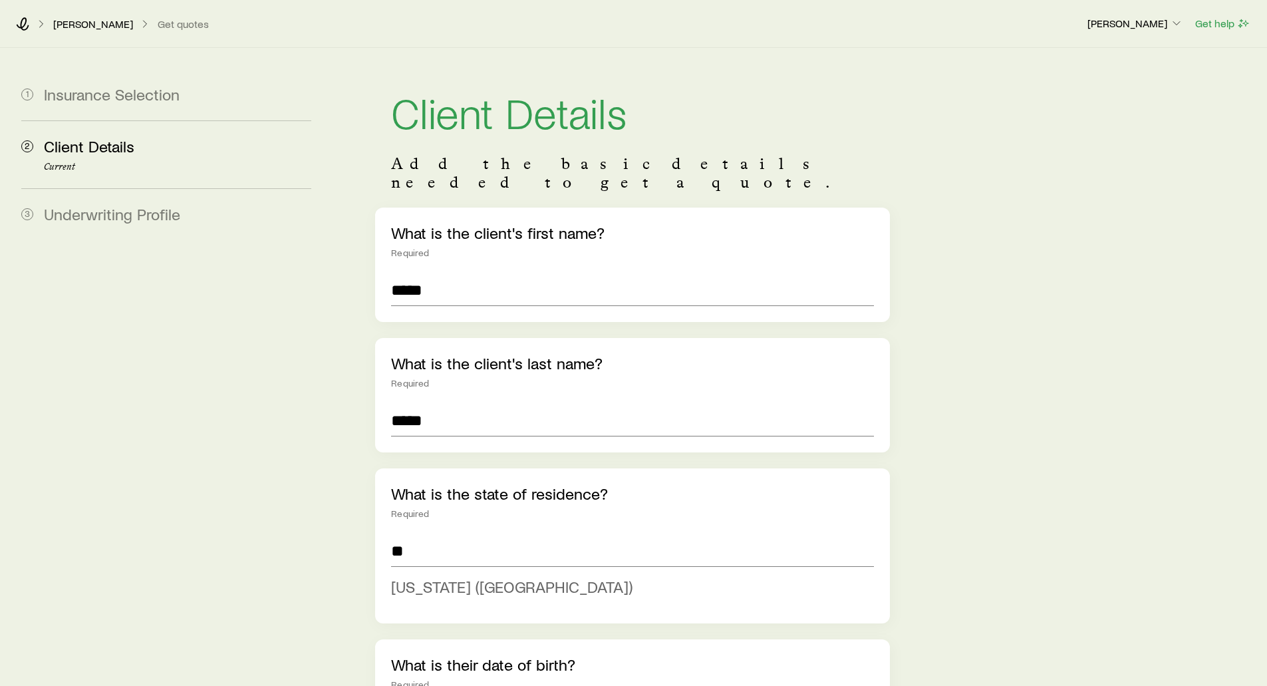
click at [469, 577] on span "[US_STATE] ([GEOGRAPHIC_DATA])" at bounding box center [511, 586] width 241 height 19
type input "**********"
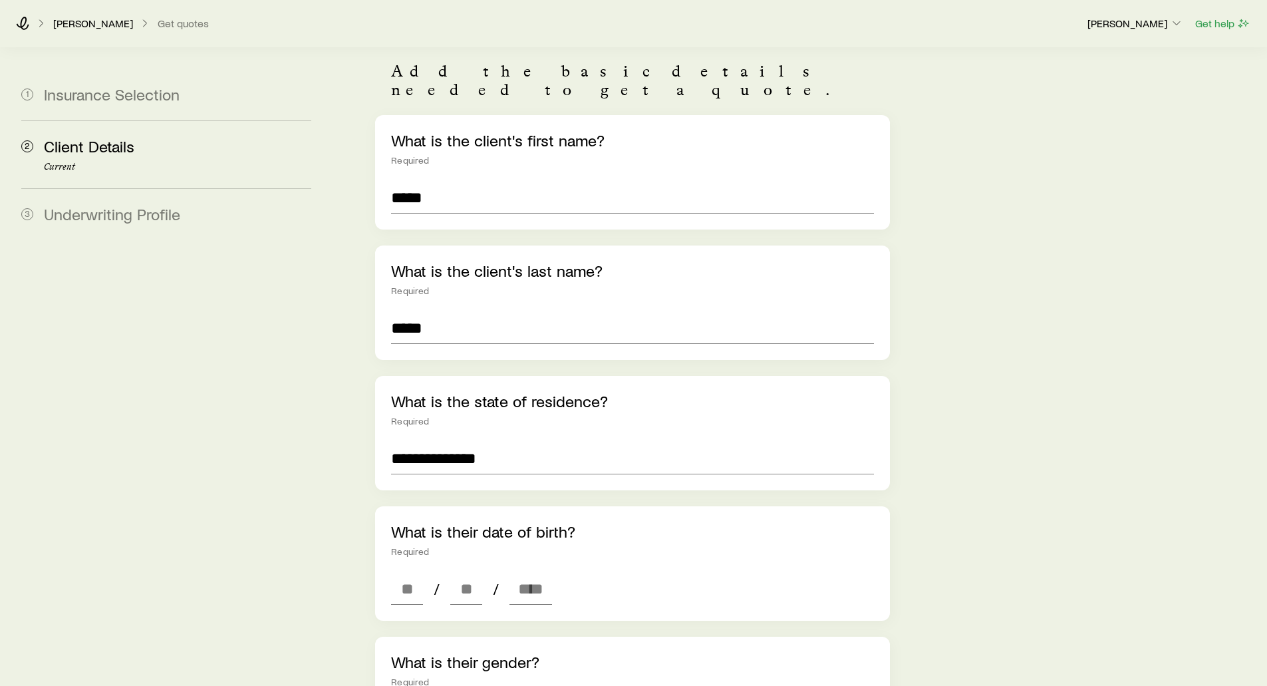
scroll to position [133, 0]
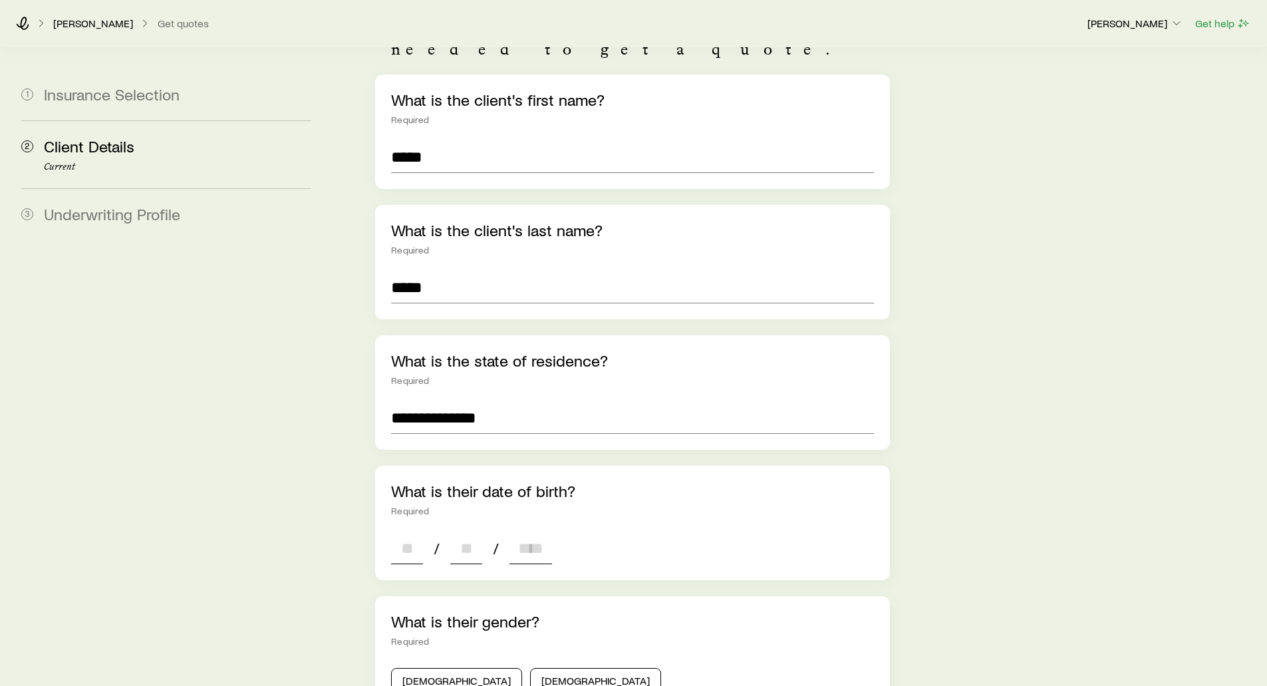
click at [398, 532] on input at bounding box center [407, 548] width 32 height 32
type input "**"
type input "****"
type input "*"
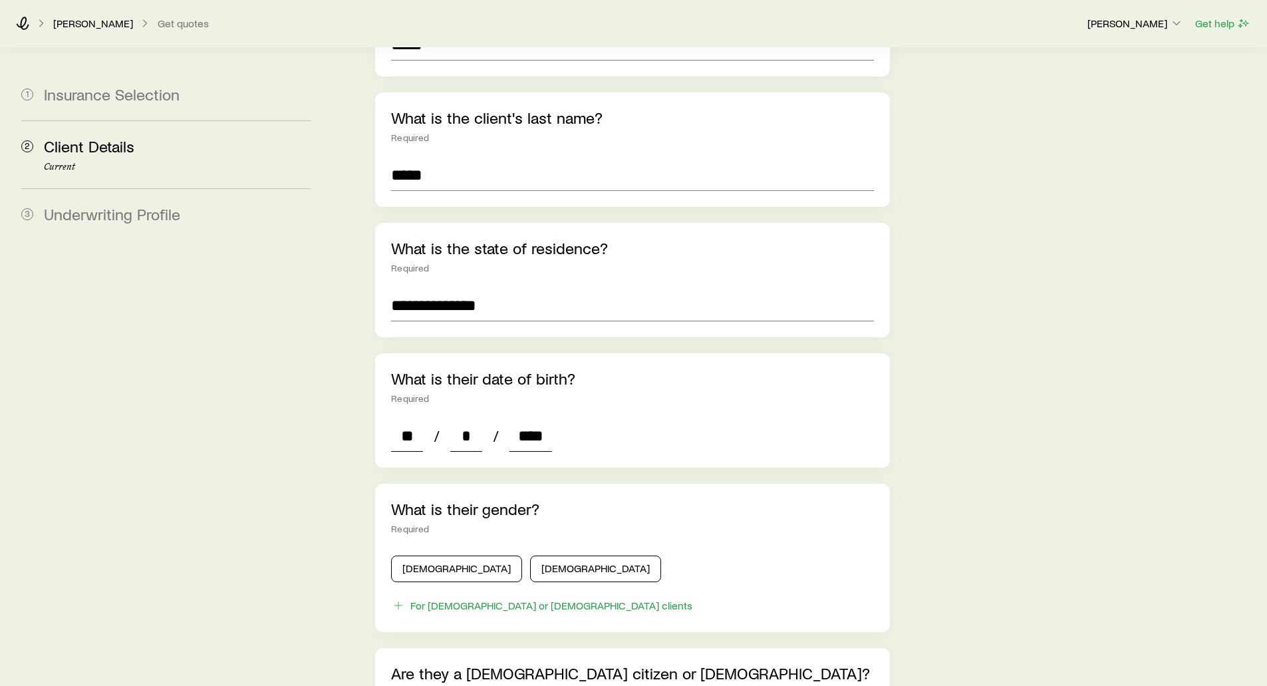
scroll to position [333, 0]
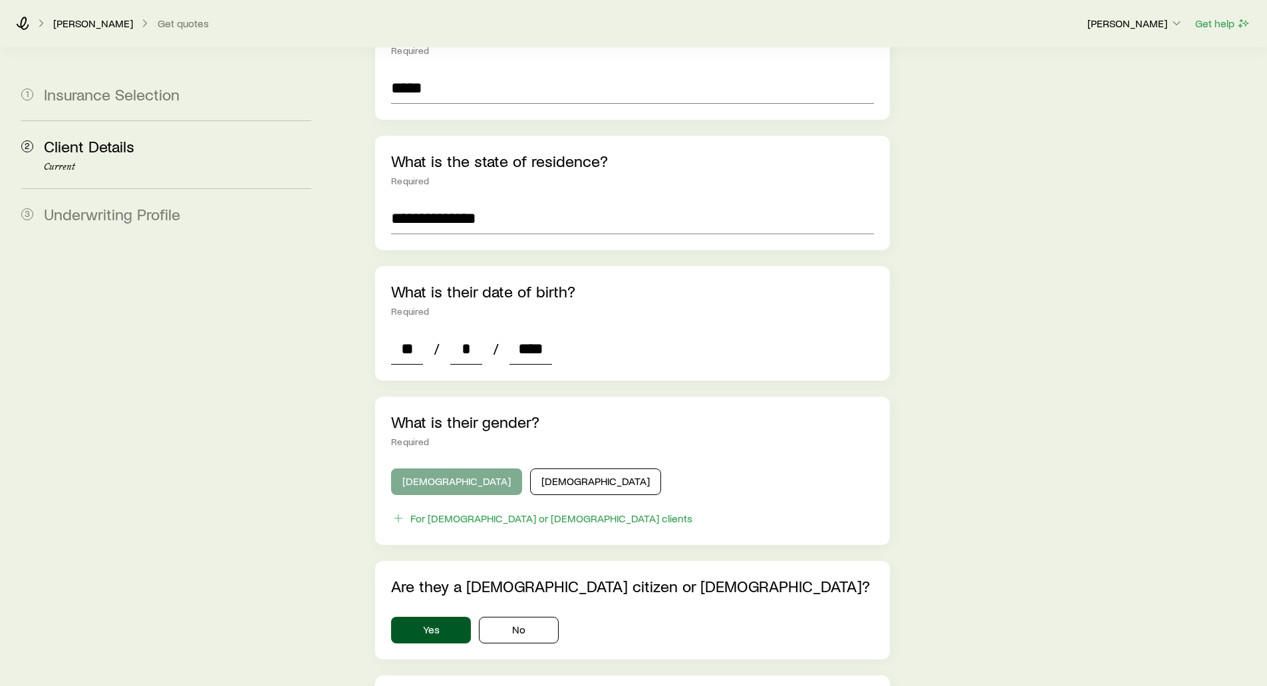
type input "****"
click at [425, 471] on button "[DEMOGRAPHIC_DATA]" at bounding box center [456, 481] width 131 height 27
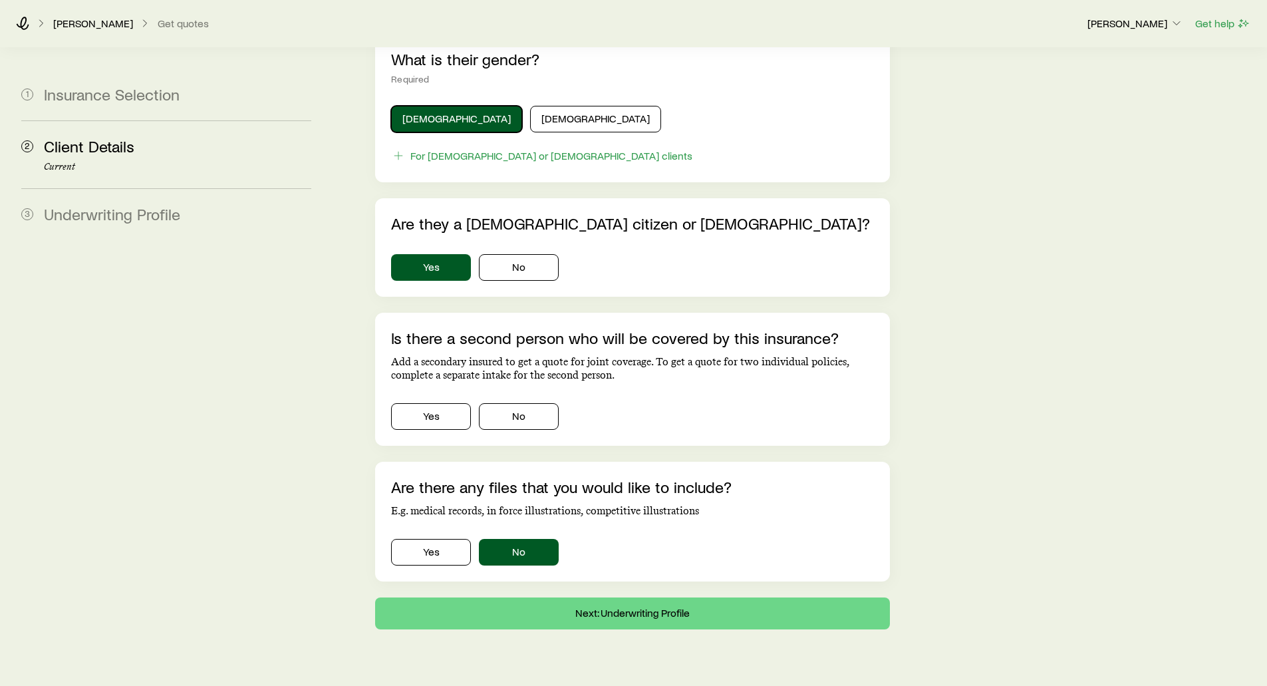
scroll to position [710, 0]
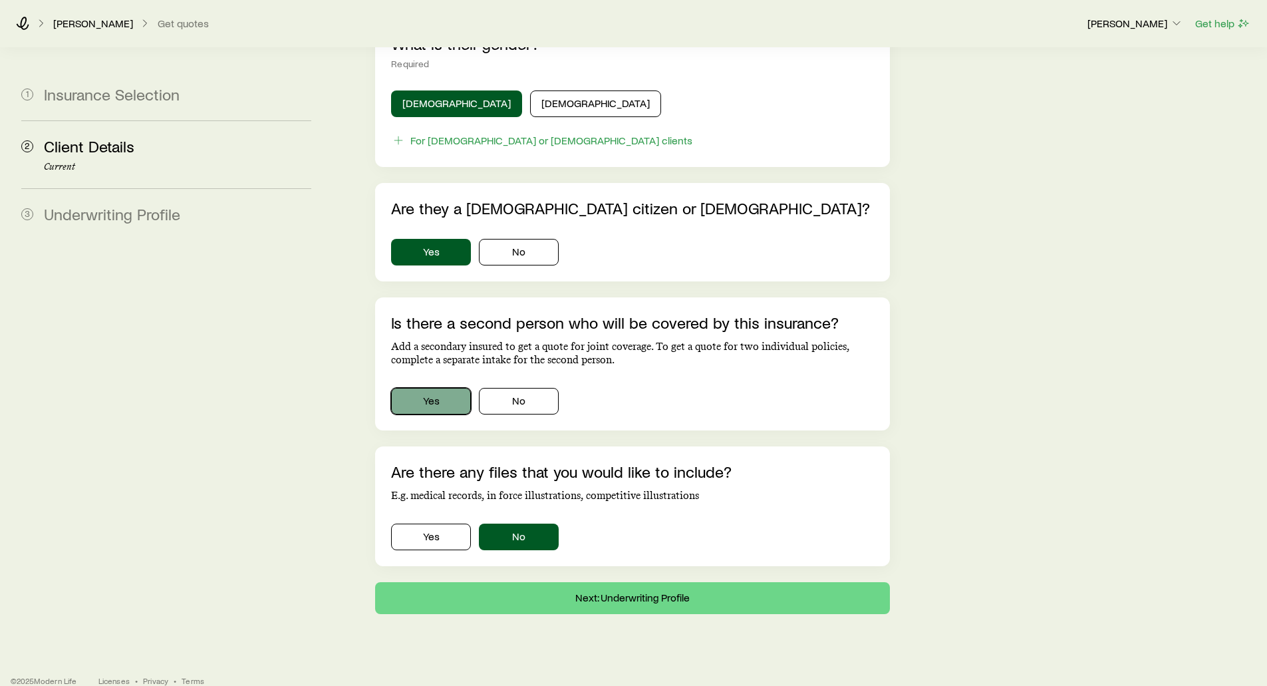
click at [440, 388] on button "Yes" at bounding box center [431, 401] width 80 height 27
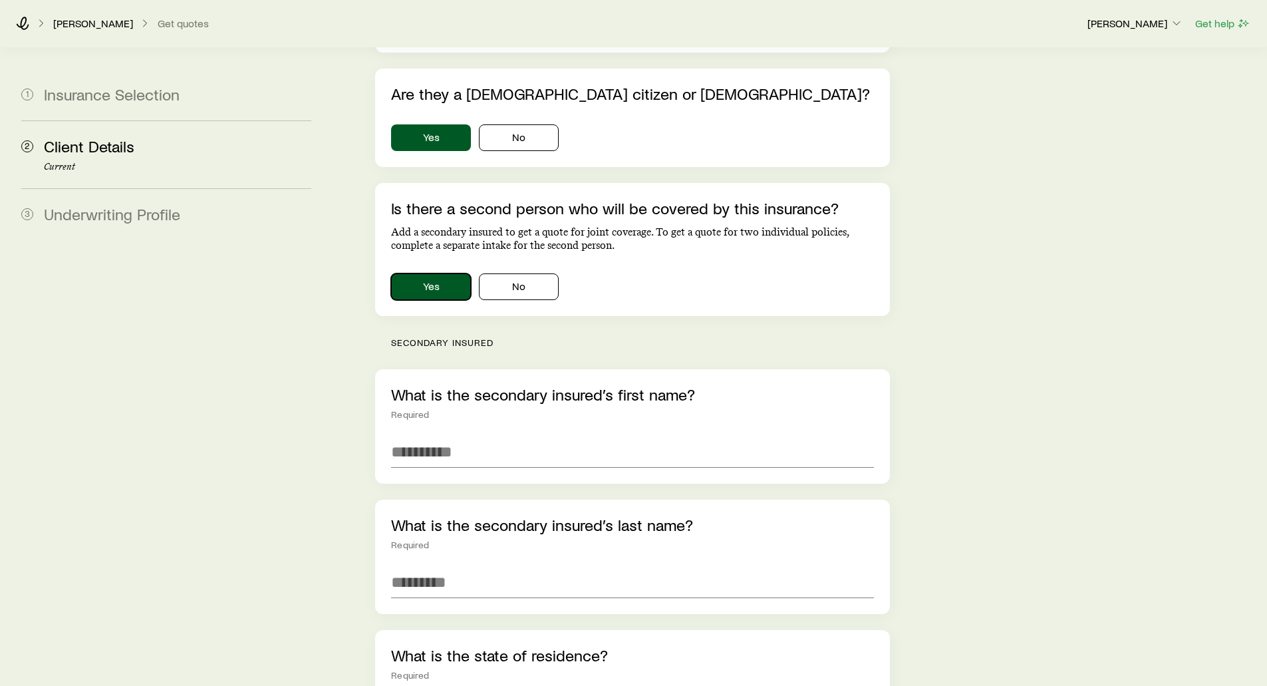
scroll to position [843, 0]
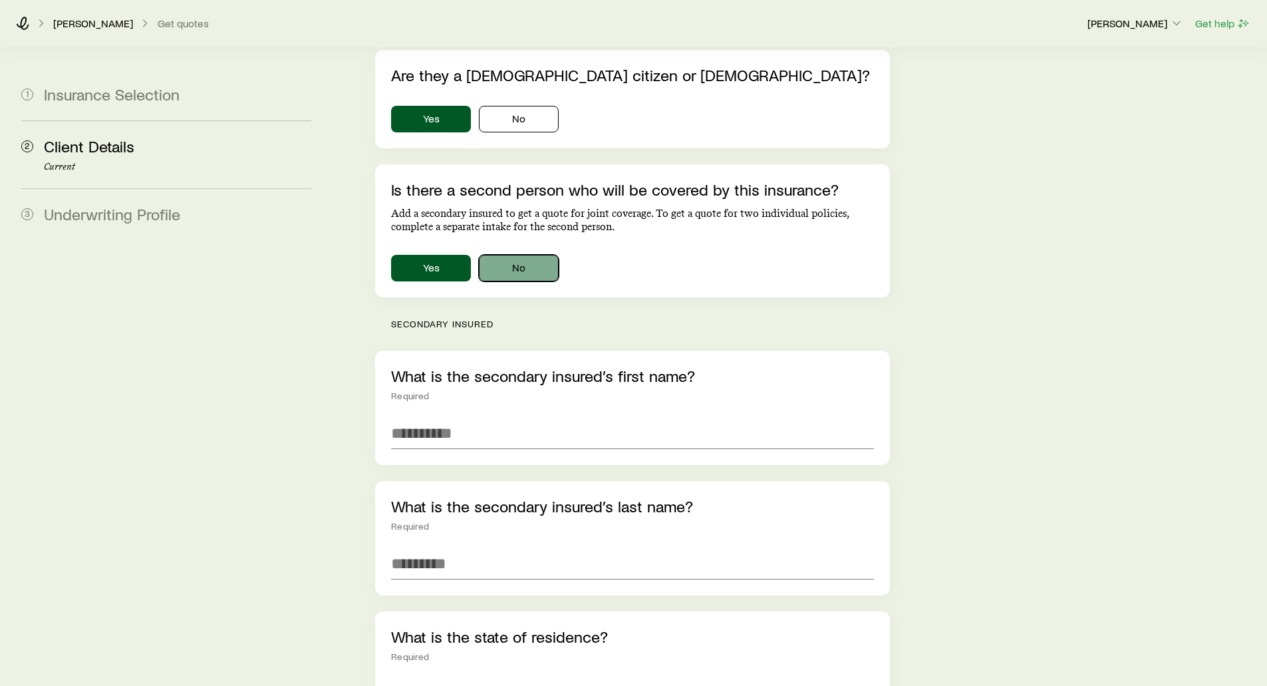
click at [523, 259] on button "No" at bounding box center [519, 268] width 80 height 27
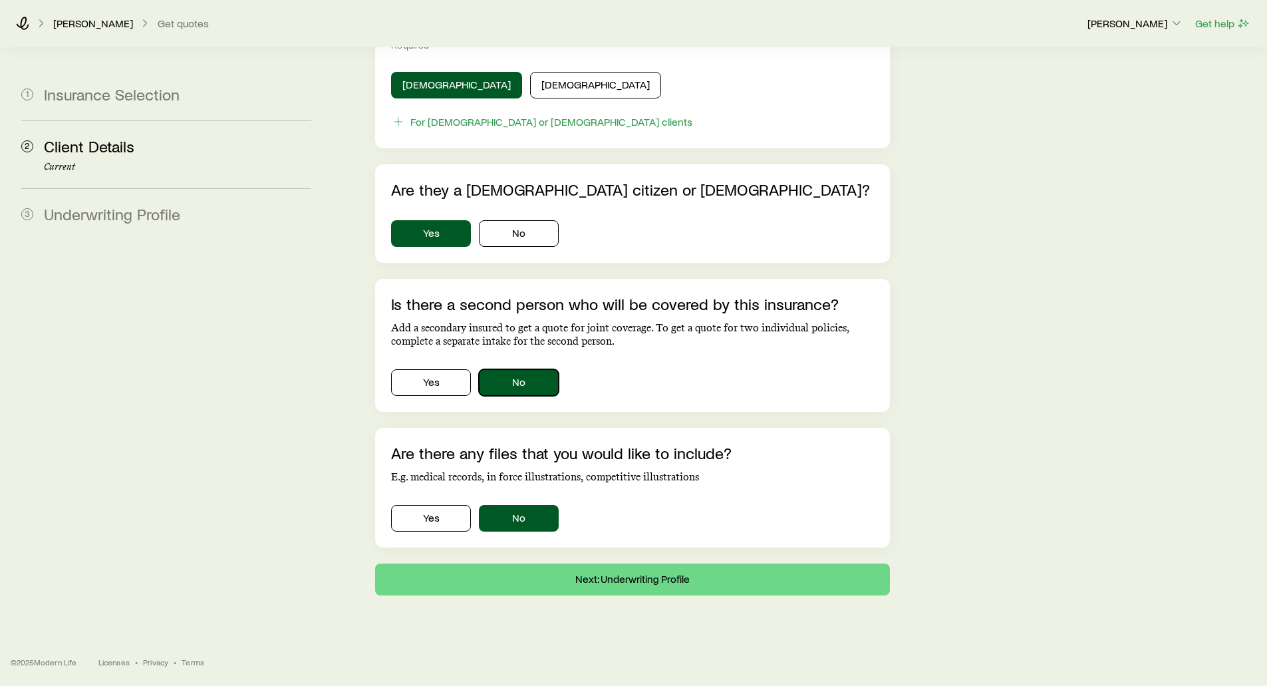
scroll to position [710, 0]
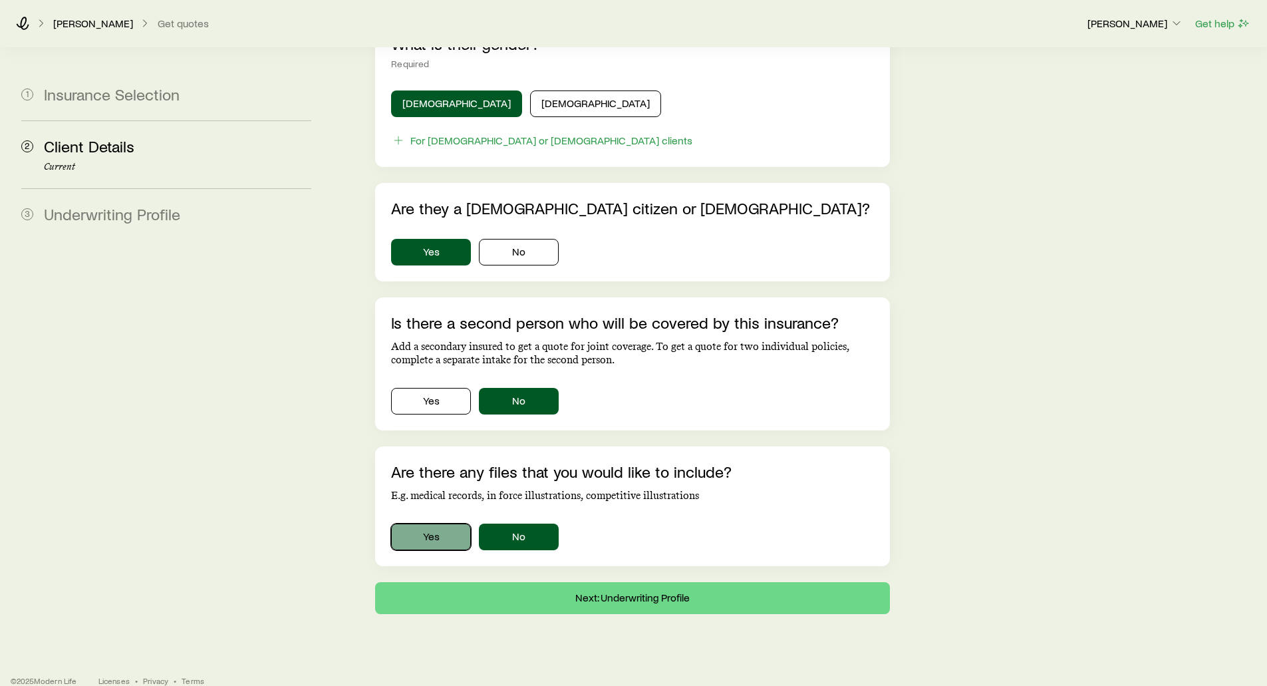
click at [422, 523] on button "Yes" at bounding box center [431, 536] width 80 height 27
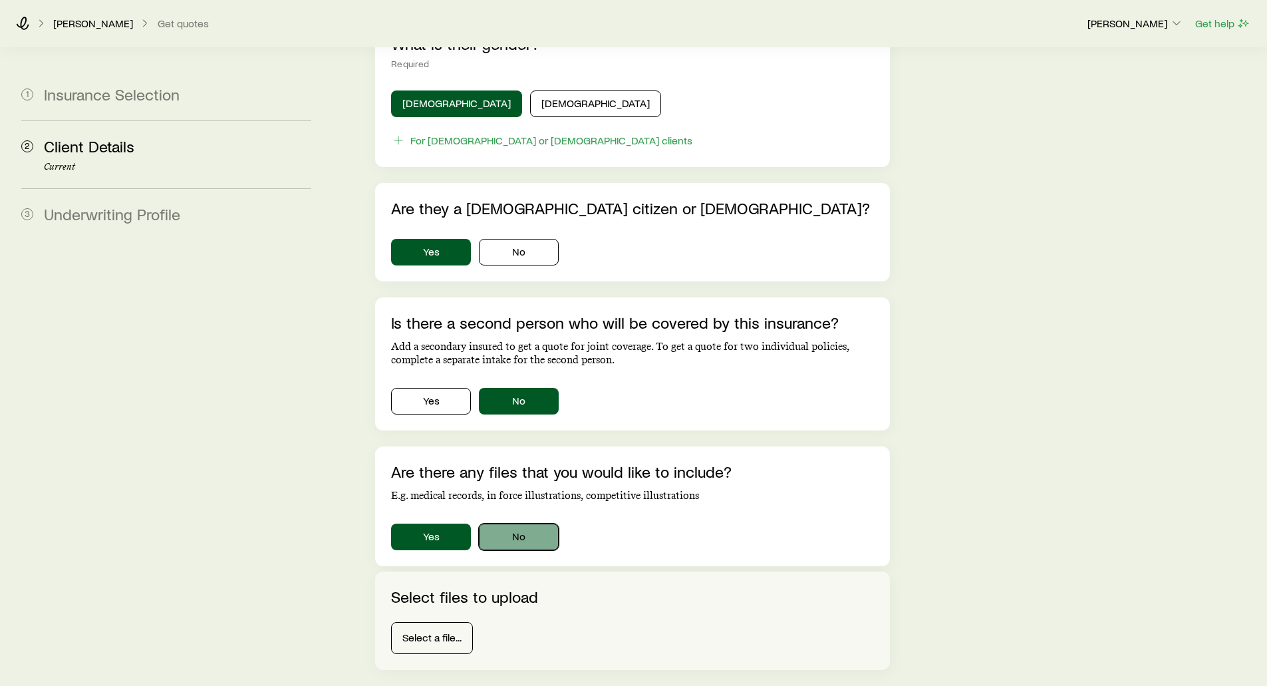
click at [517, 523] on button "No" at bounding box center [519, 536] width 80 height 27
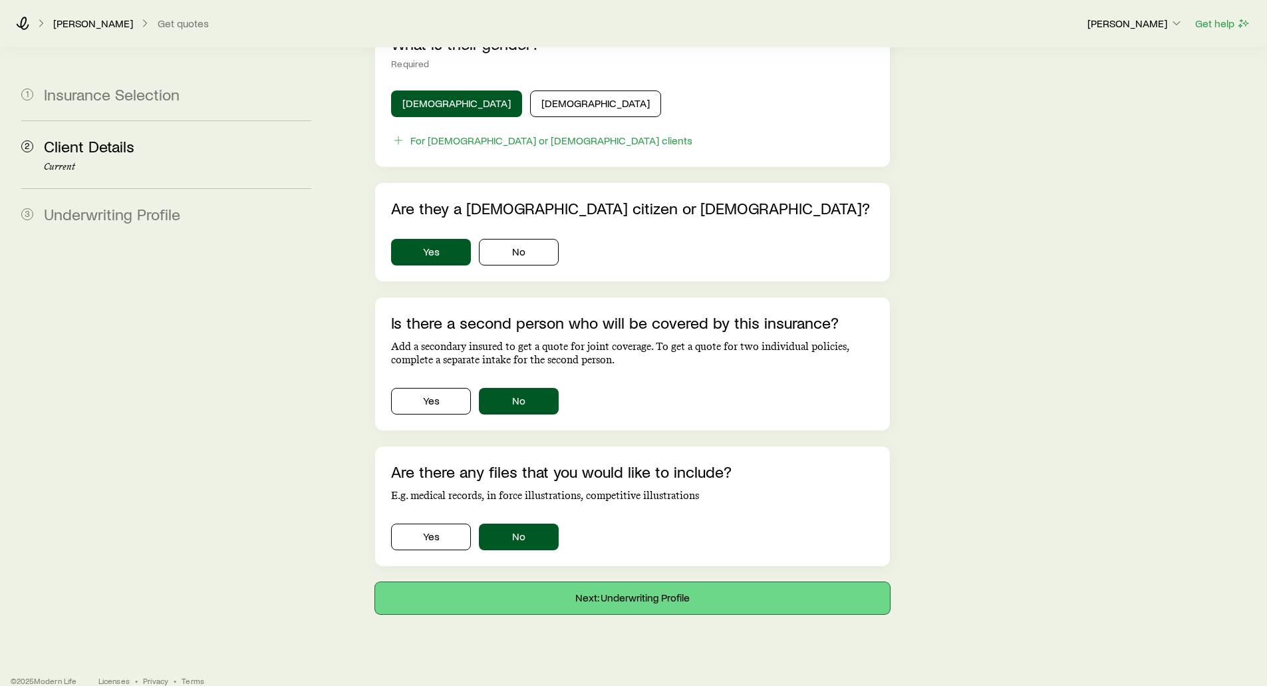
click at [605, 582] on button "Next: Underwriting Profile" at bounding box center [632, 598] width 514 height 32
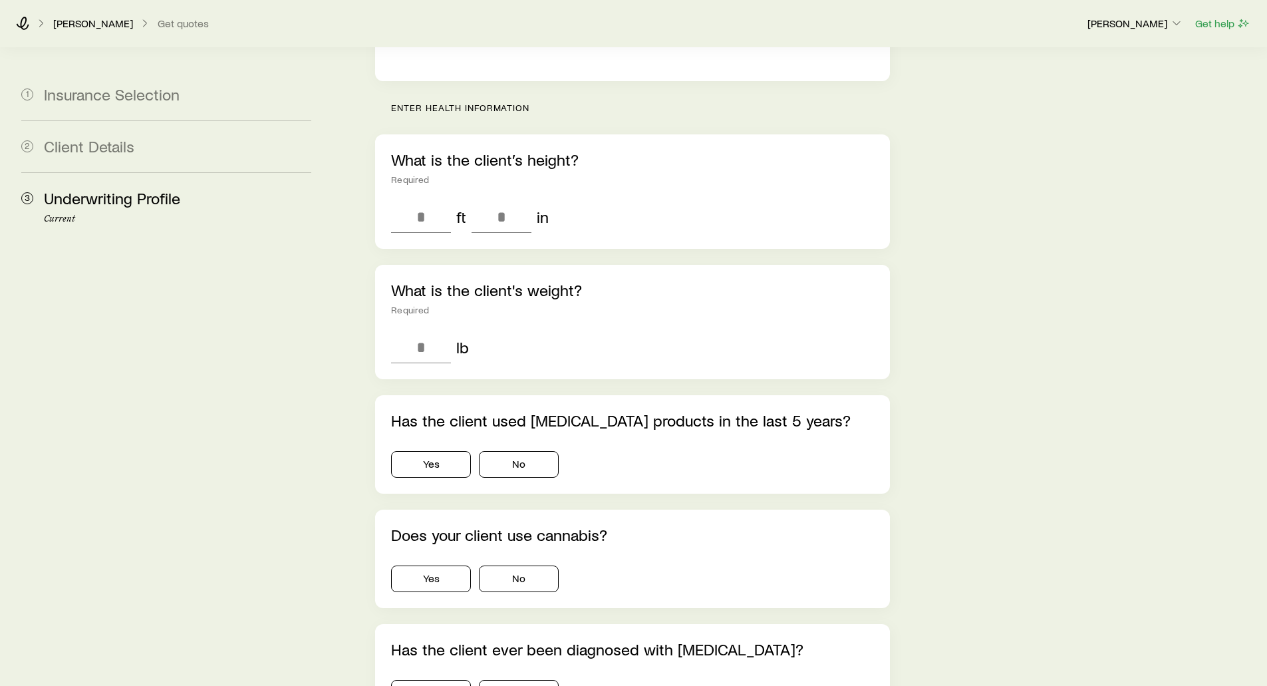
scroll to position [399, 0]
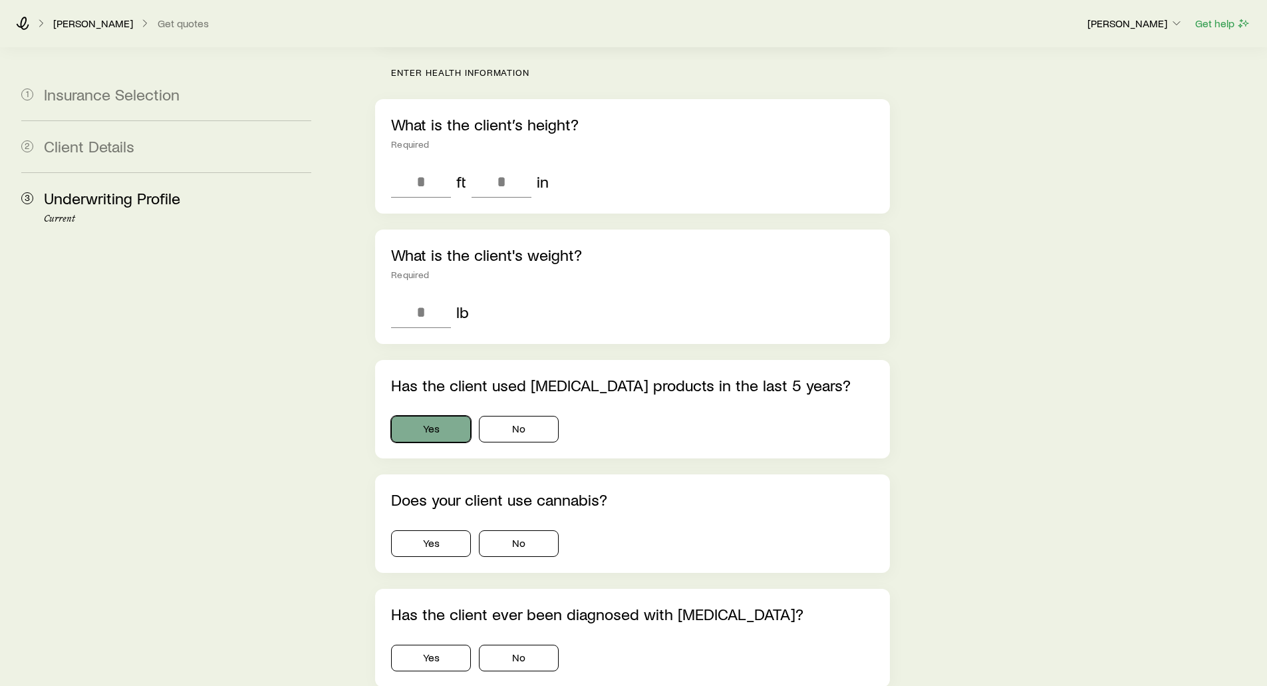
click at [436, 416] on button "Yes" at bounding box center [431, 429] width 80 height 27
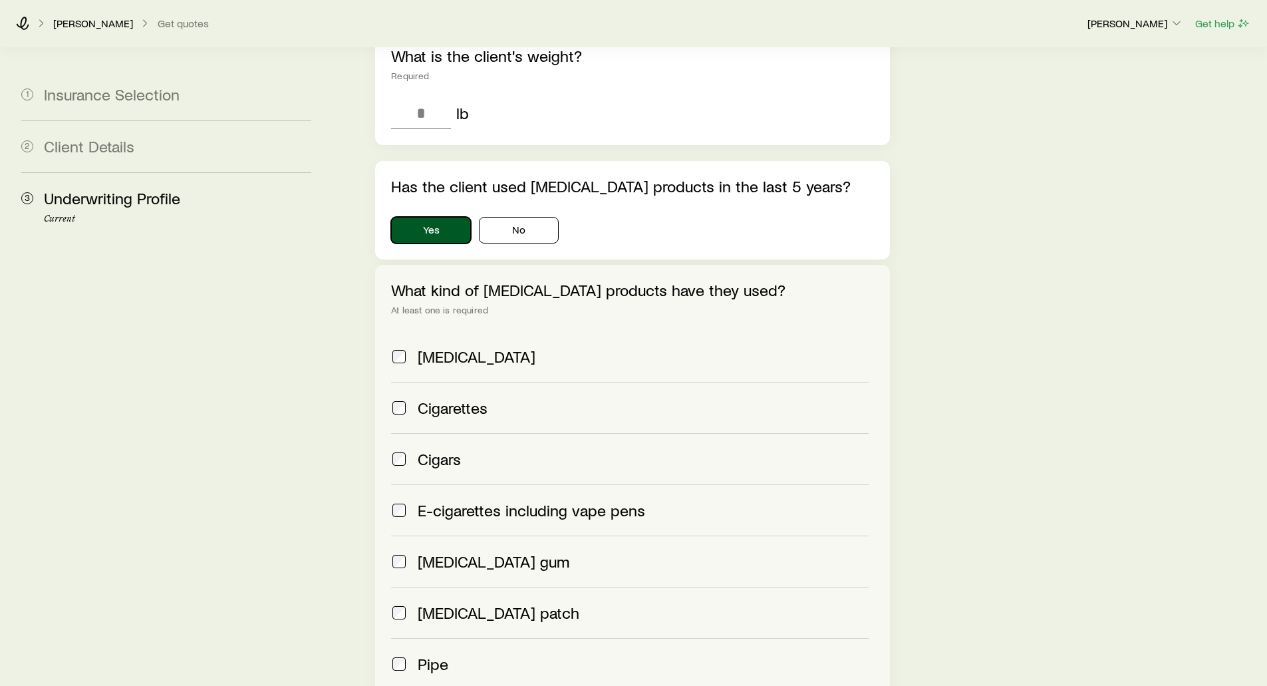
scroll to position [599, 0]
click at [496, 216] on button "No" at bounding box center [519, 229] width 80 height 27
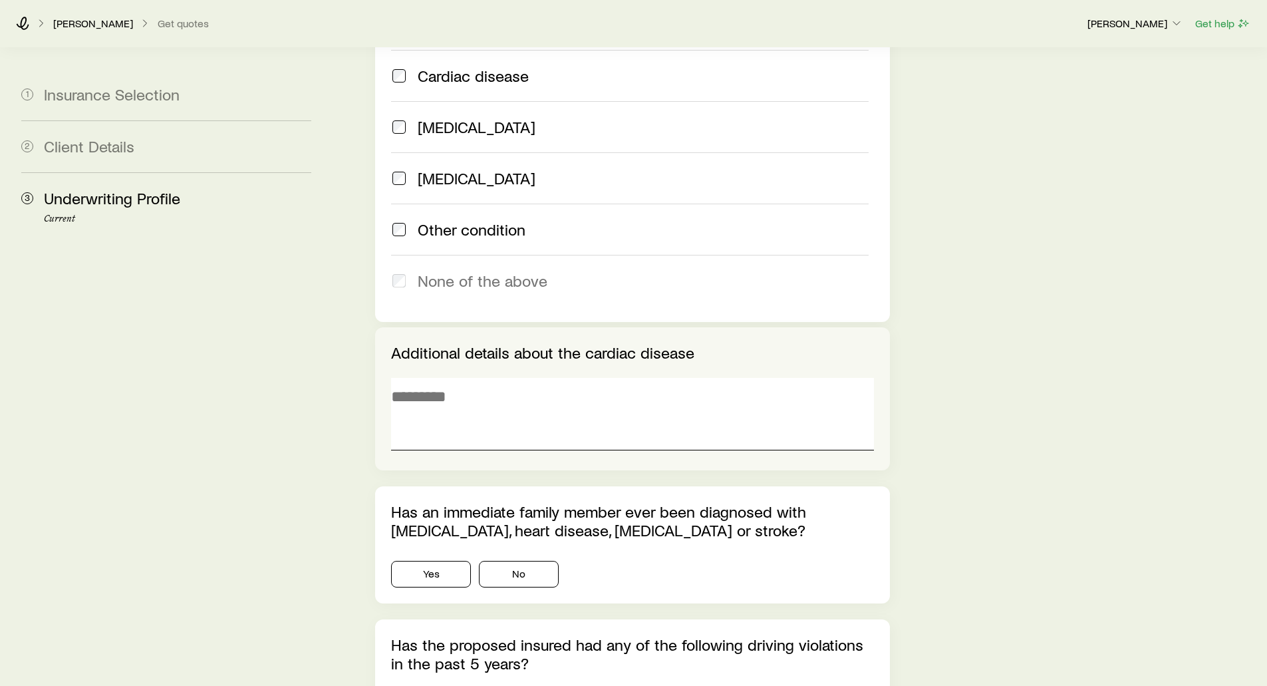
scroll to position [1330, 0]
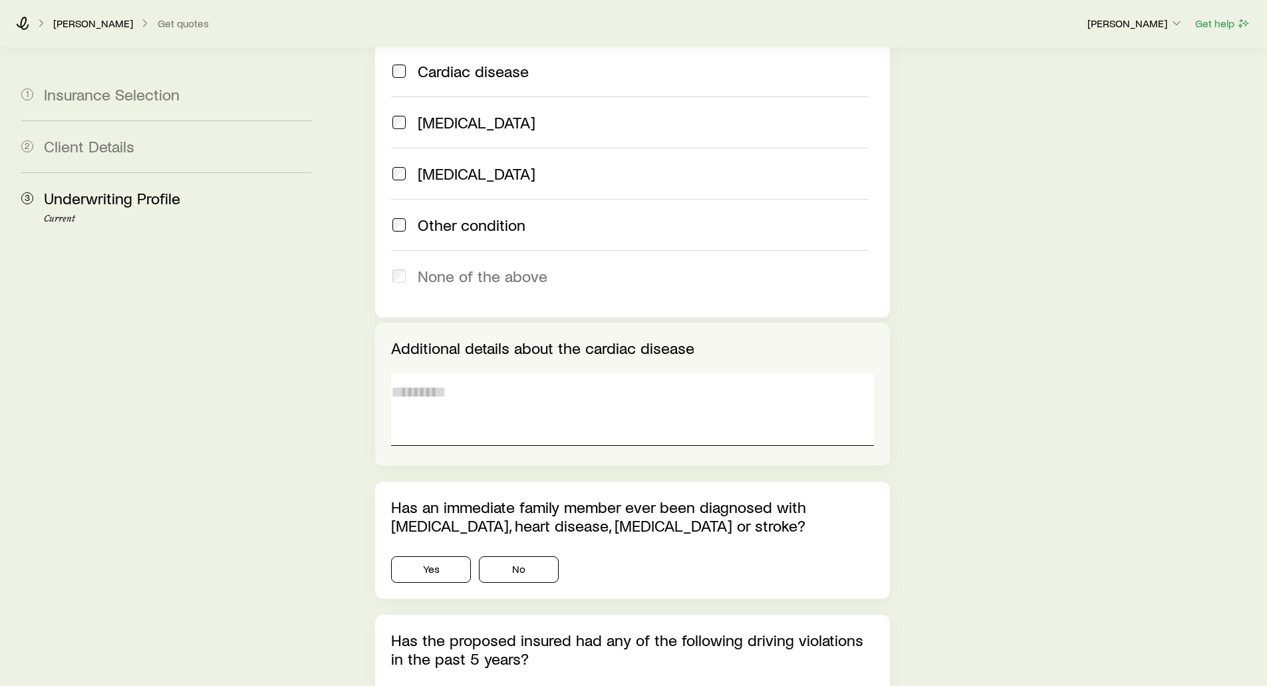
click at [419, 376] on textarea at bounding box center [632, 409] width 482 height 72
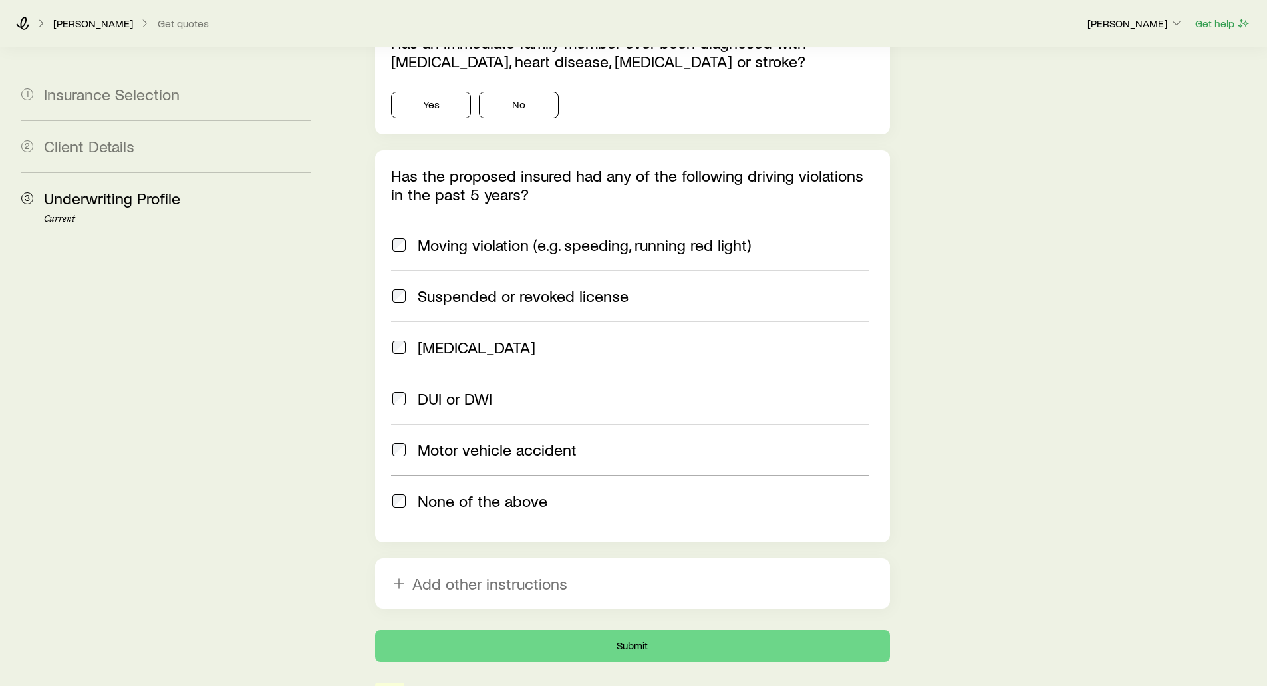
scroll to position [1663, 0]
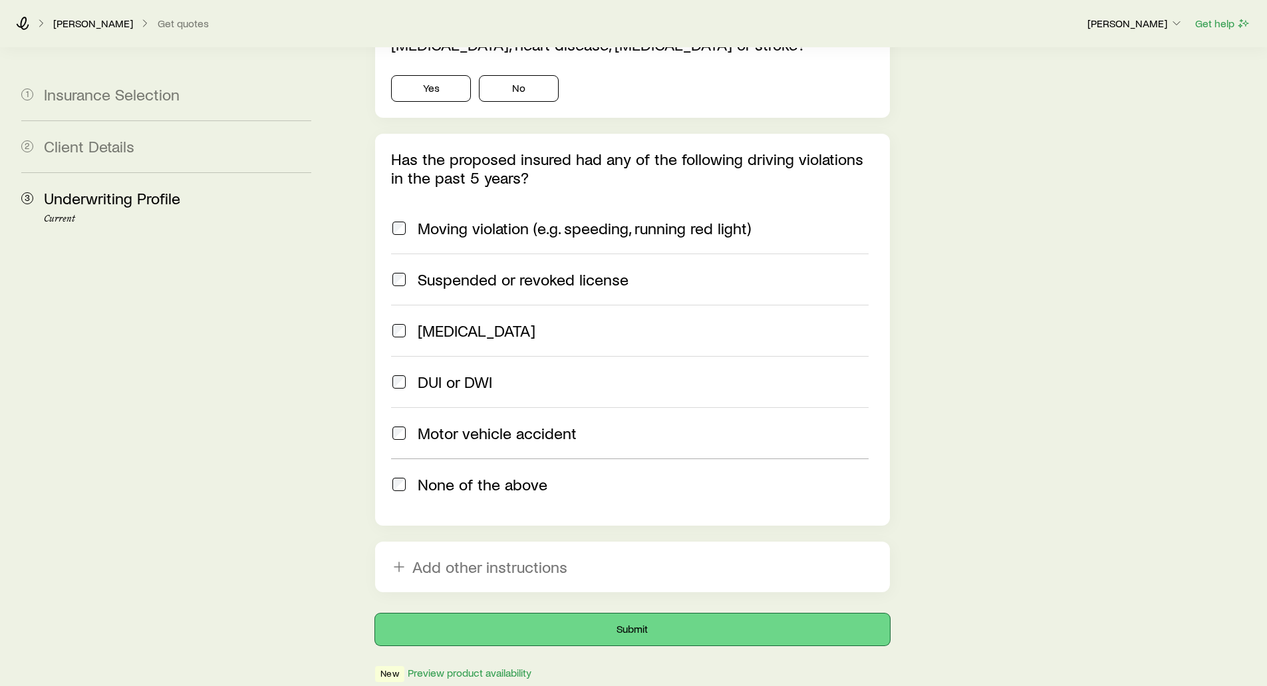
drag, startPoint x: 501, startPoint y: 595, endPoint x: 219, endPoint y: 536, distance: 287.3
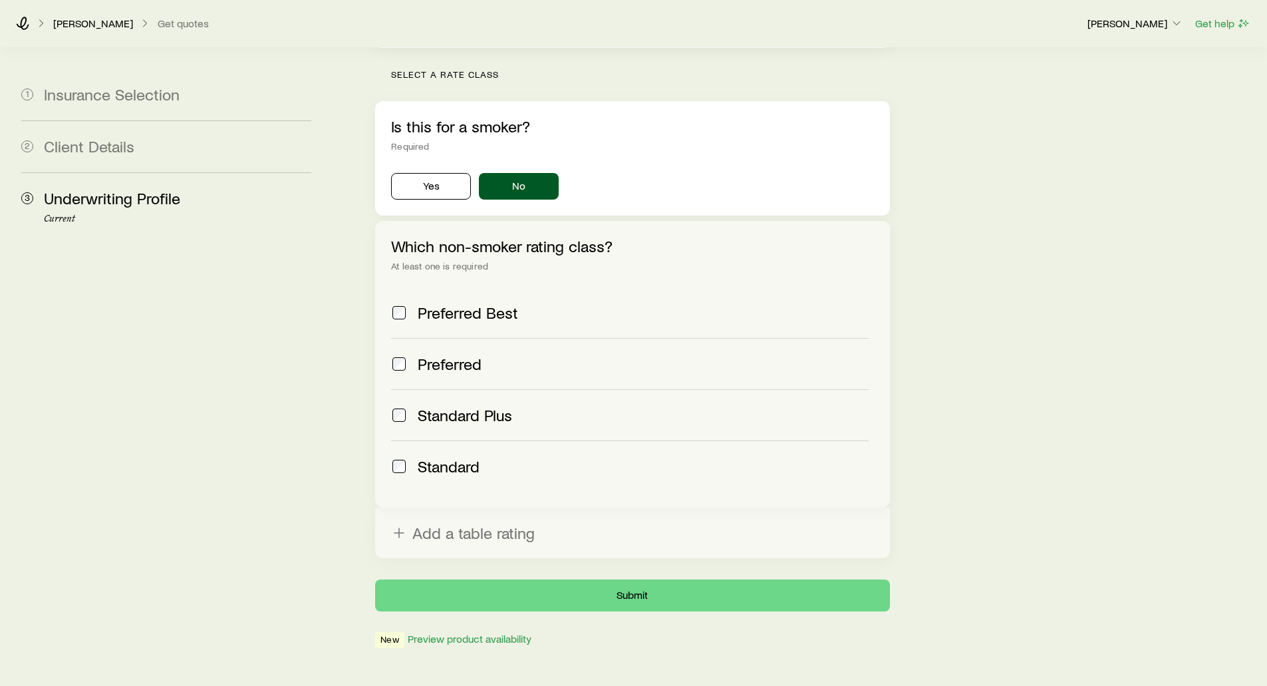
scroll to position [399, 0]
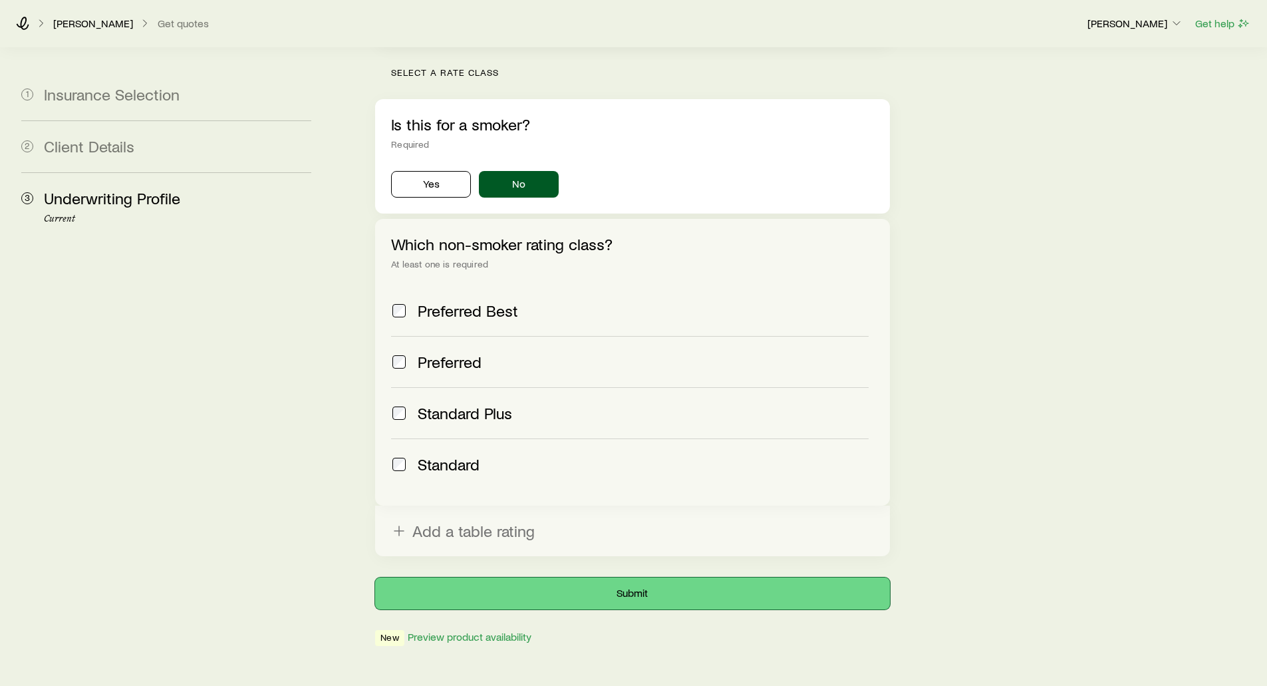
click at [640, 577] on button "Submit" at bounding box center [632, 593] width 514 height 32
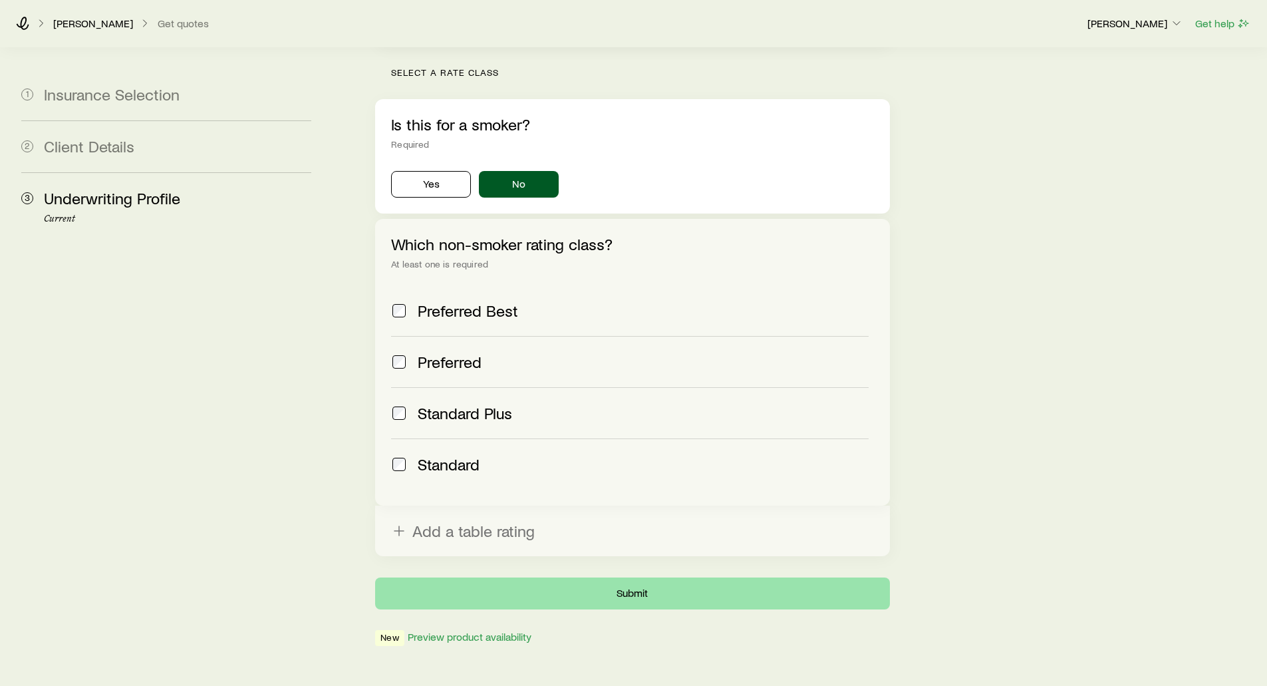
scroll to position [0, 0]
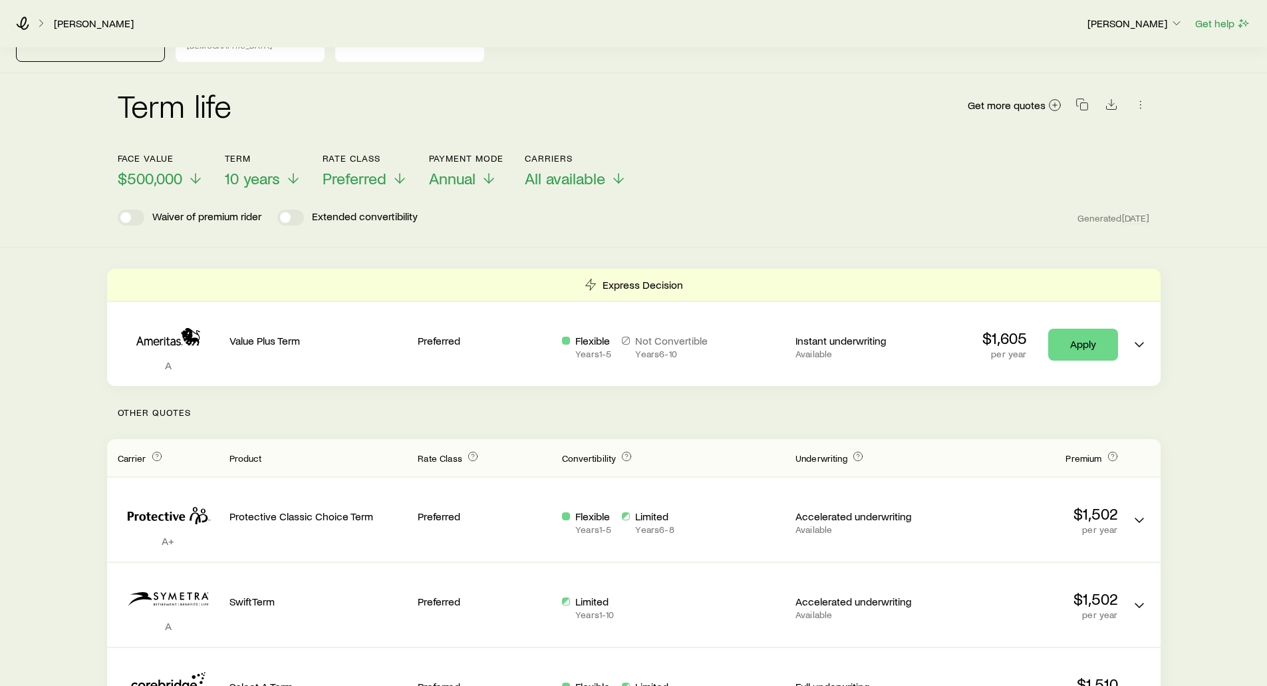
scroll to position [67, 0]
click at [152, 170] on span "$500,000" at bounding box center [150, 176] width 65 height 19
click at [164, 167] on span "$750,000" at bounding box center [149, 176] width 63 height 19
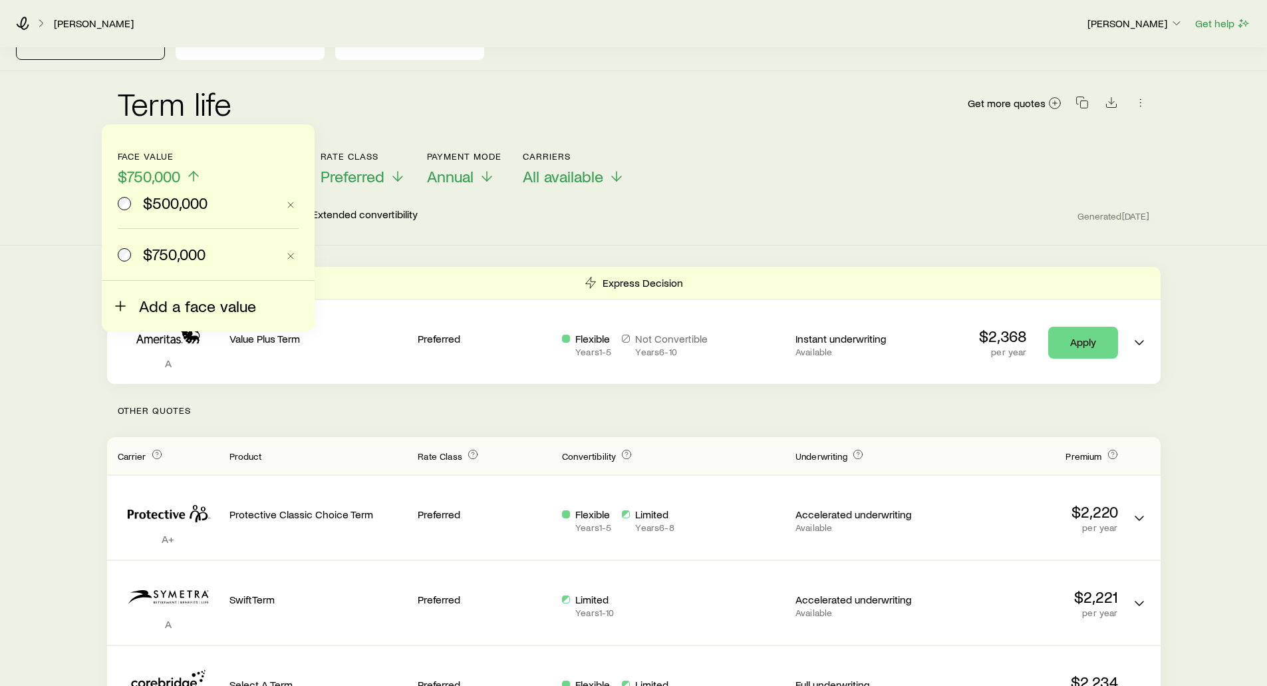
click at [142, 309] on span "Add a face value" at bounding box center [197, 306] width 117 height 19
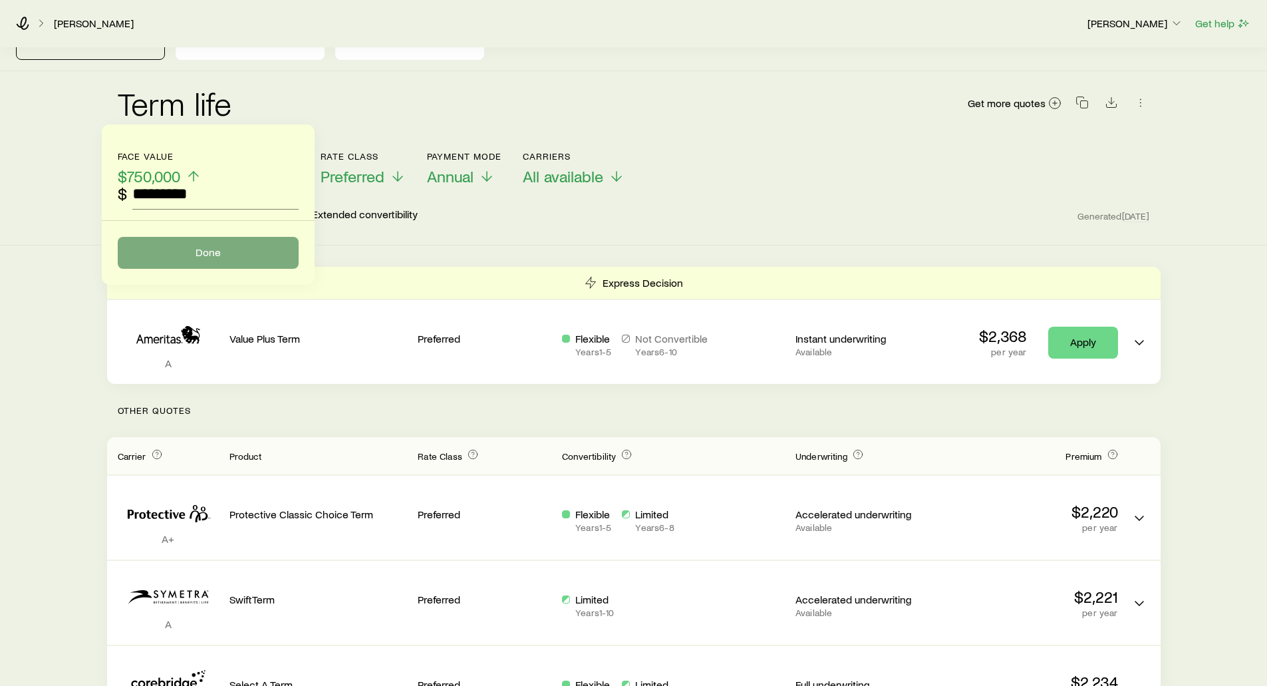
type input "*********"
click at [199, 257] on button "Done" at bounding box center [208, 253] width 181 height 32
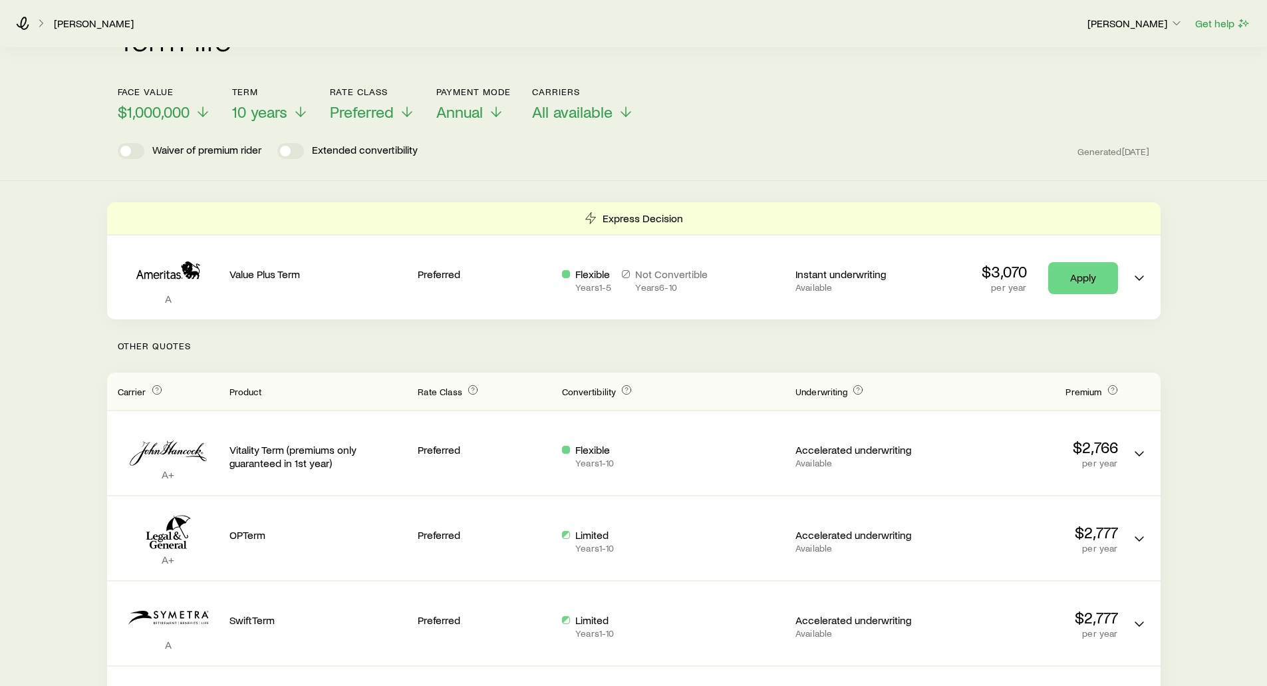
scroll to position [133, 0]
click at [242, 106] on span "10 years" at bounding box center [259, 109] width 55 height 19
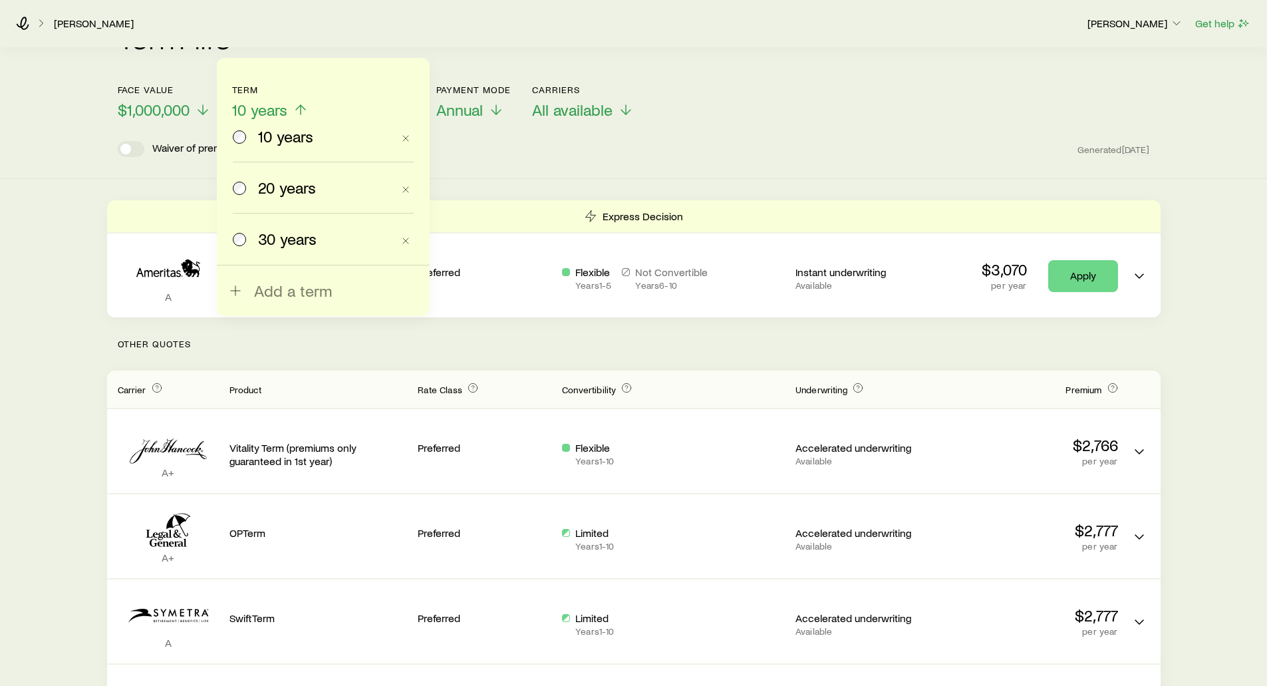
scroll to position [63, 0]
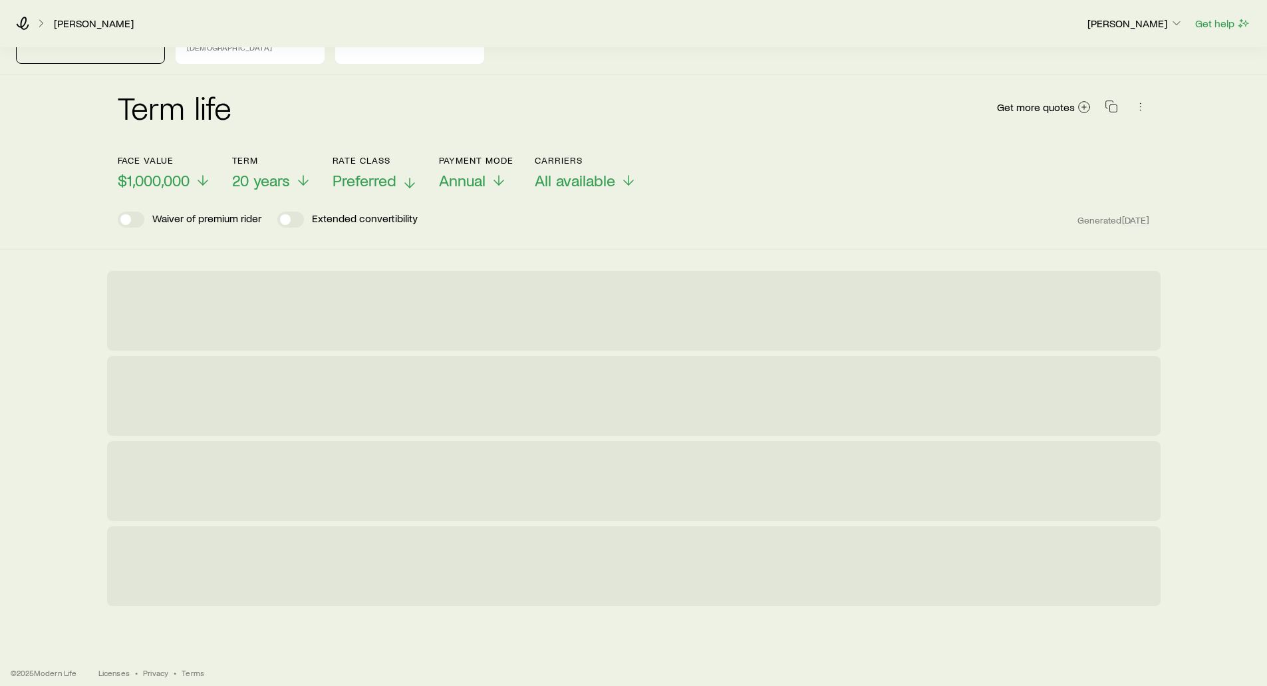
click at [346, 171] on span "Preferred" at bounding box center [365, 180] width 64 height 19
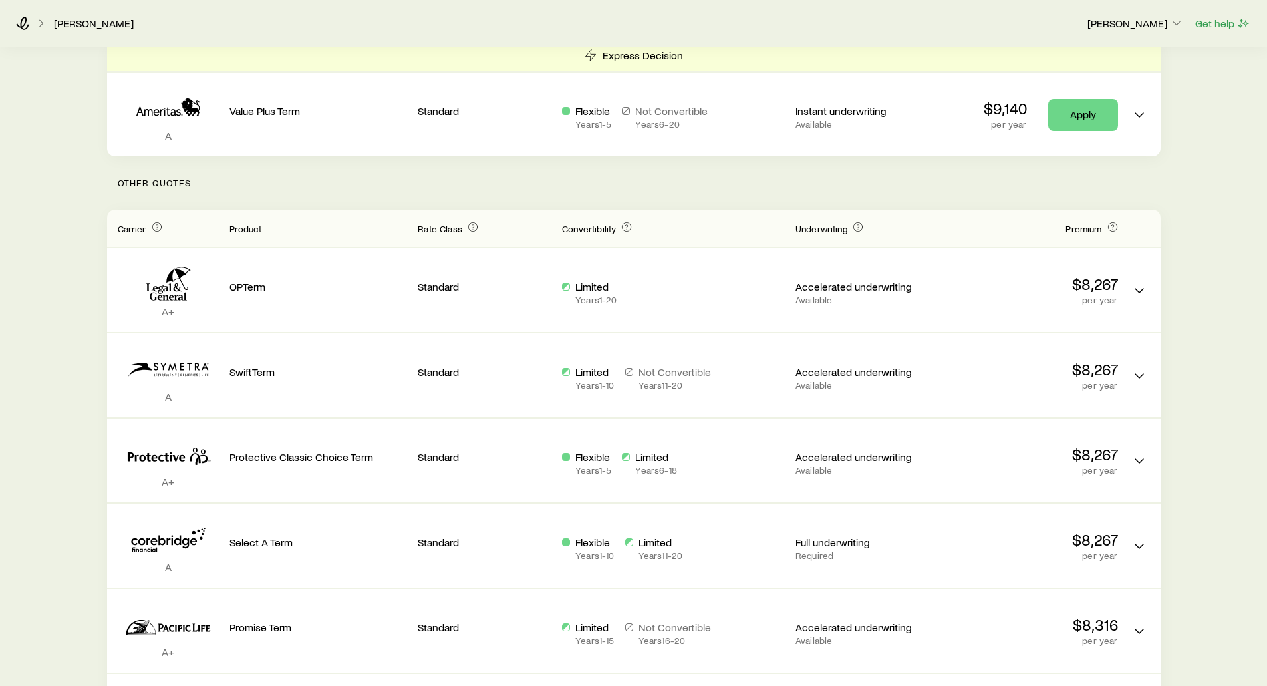
scroll to position [333, 0]
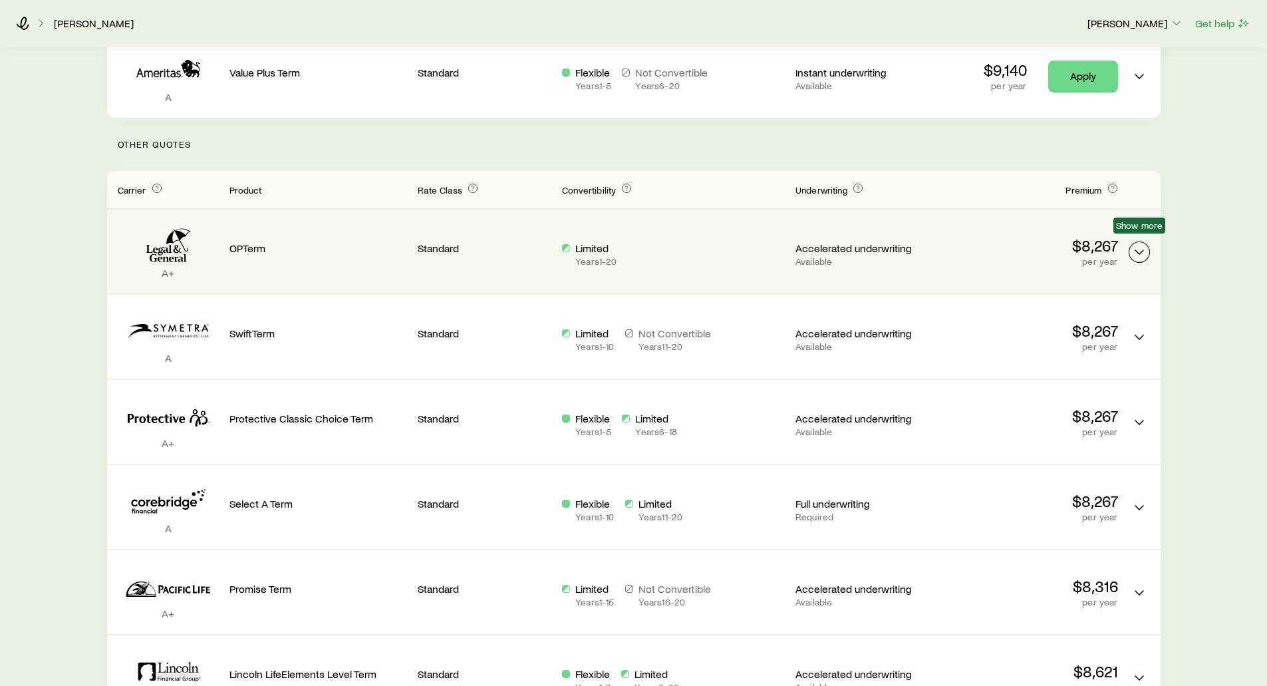
click at [1137, 244] on icon "Term quotes" at bounding box center [1139, 252] width 16 height 16
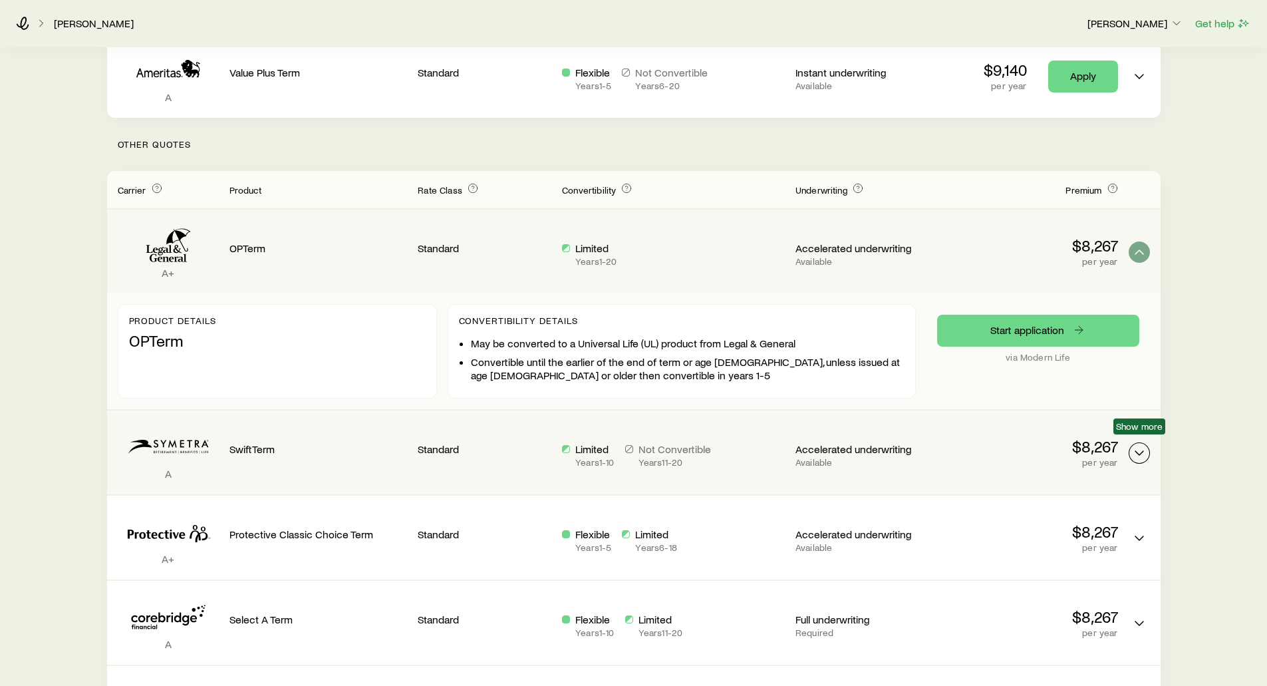
click at [1131, 445] on icon "Term quotes" at bounding box center [1139, 453] width 16 height 16
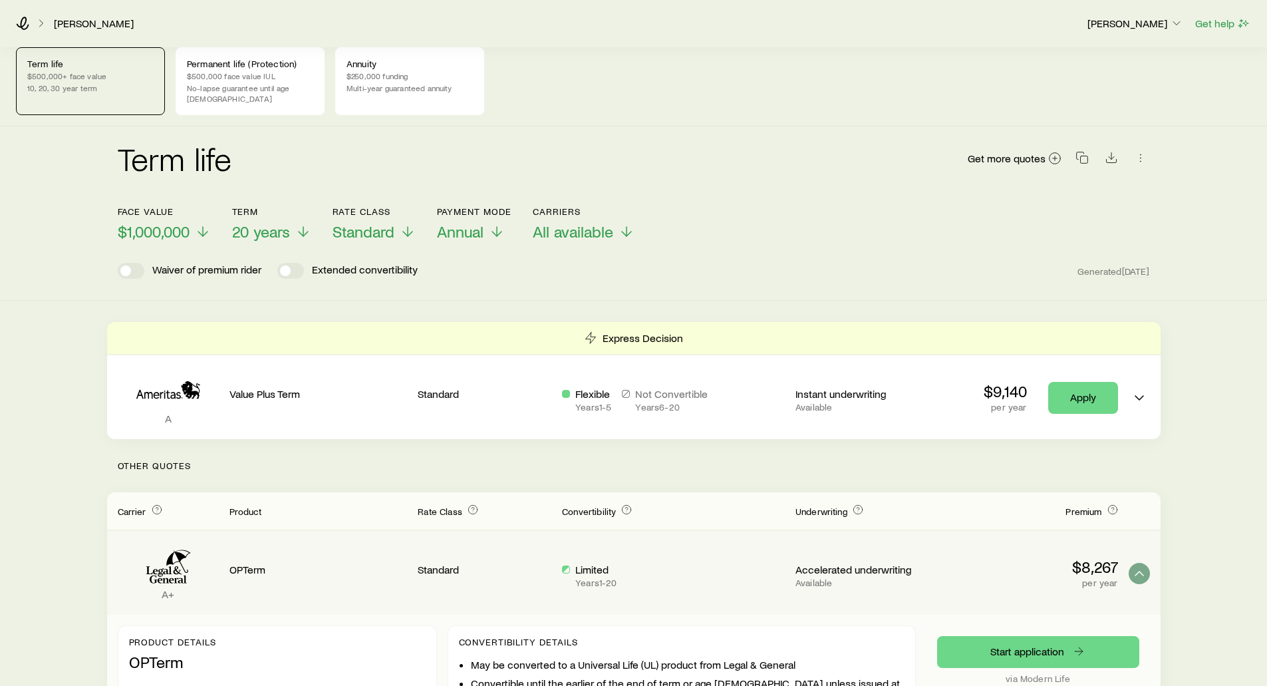
scroll to position [0, 0]
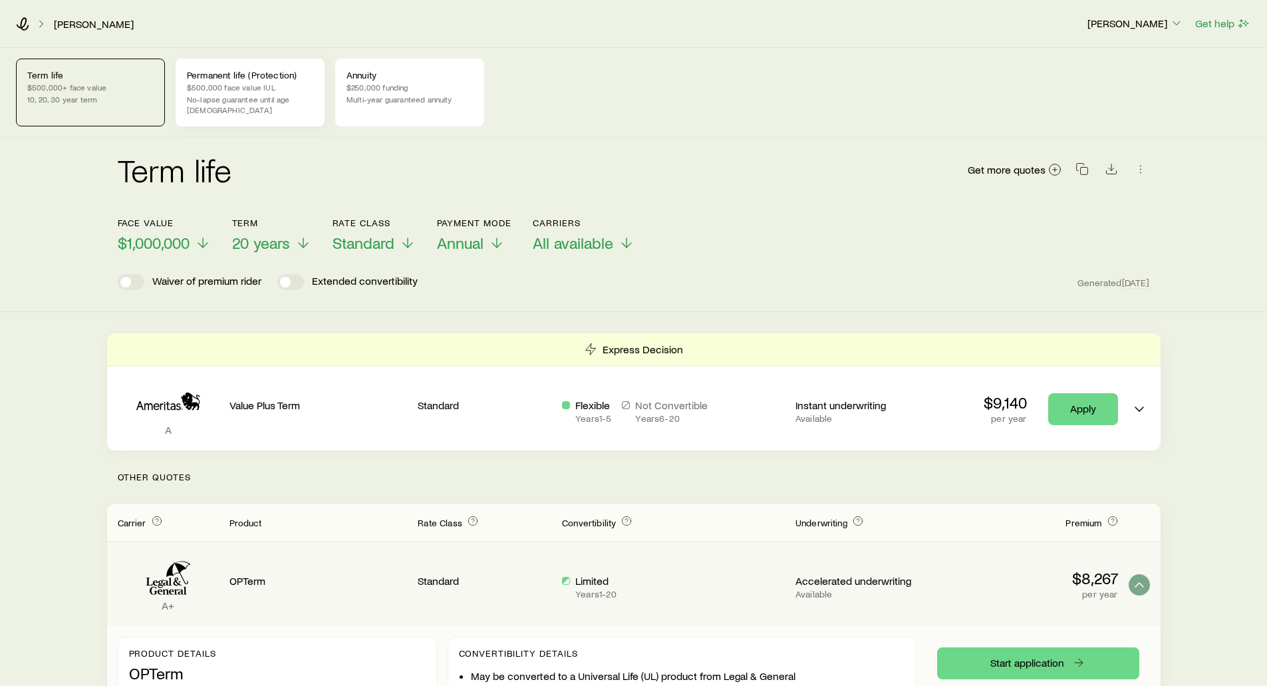
click at [288, 96] on p "No-lapse guarantee until age [DEMOGRAPHIC_DATA]" at bounding box center [250, 104] width 126 height 21
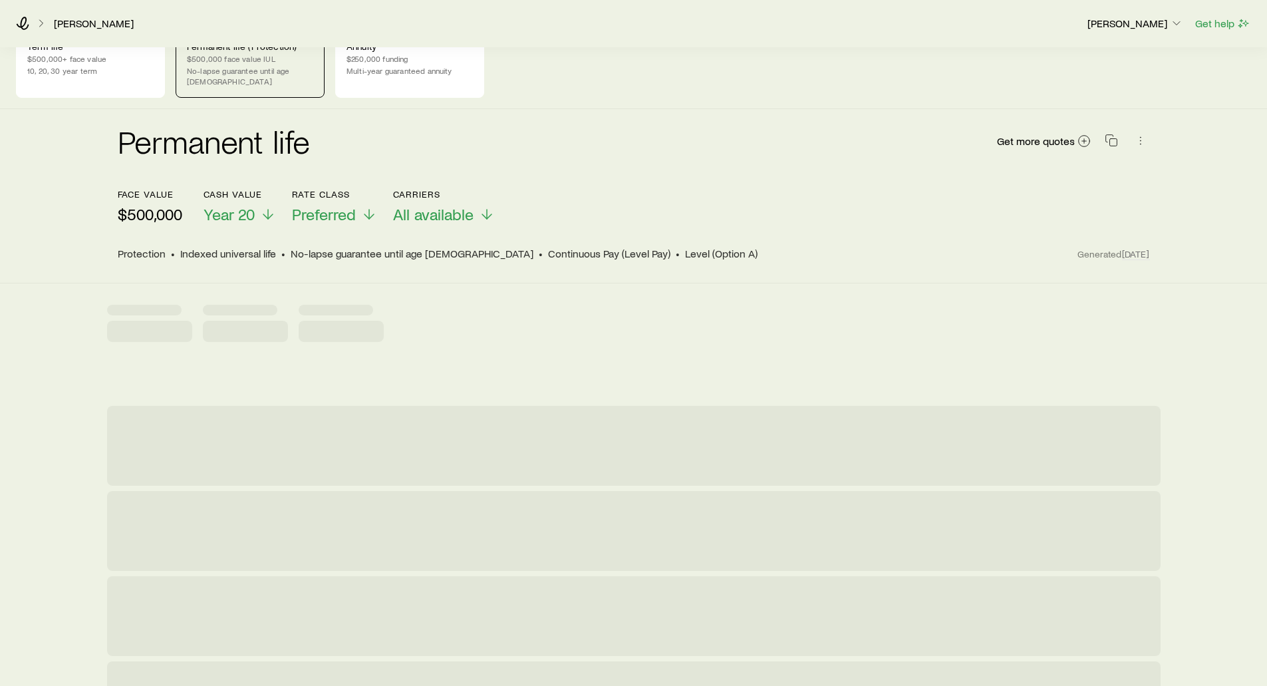
scroll to position [67, 0]
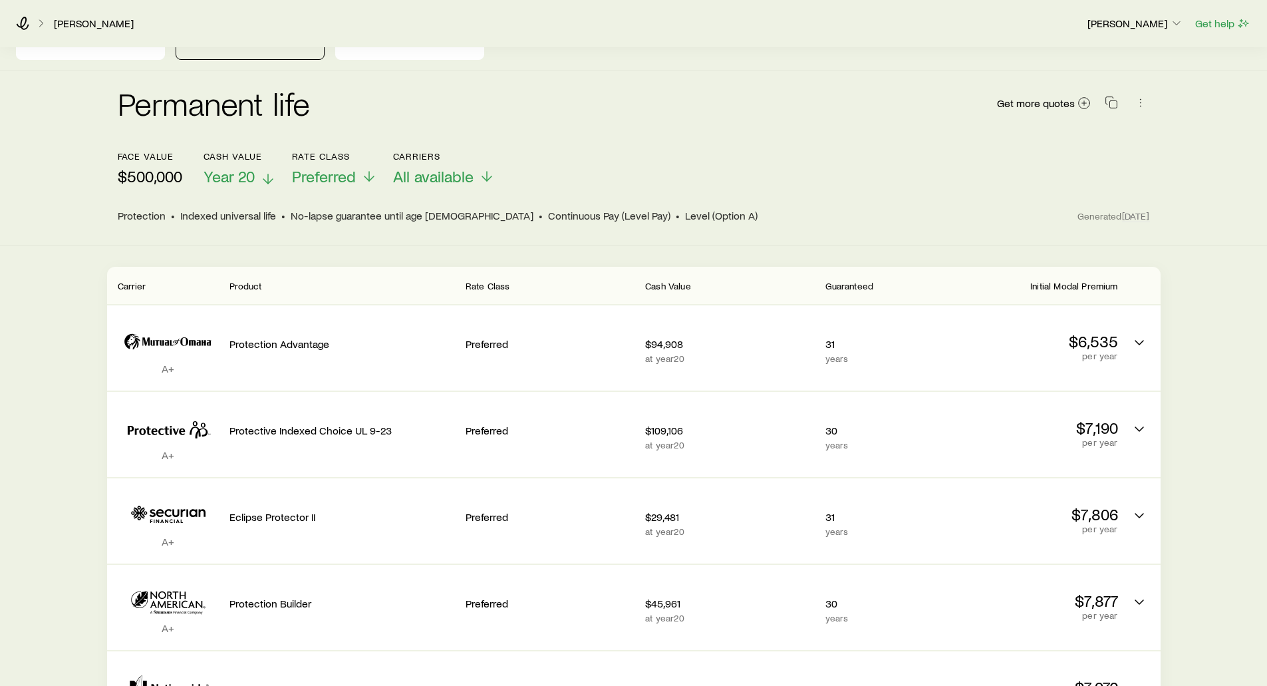
click at [228, 167] on span "Year 20" at bounding box center [228, 176] width 51 height 19
click at [400, 113] on div "Permanent life Get more quotes" at bounding box center [634, 111] width 1032 height 48
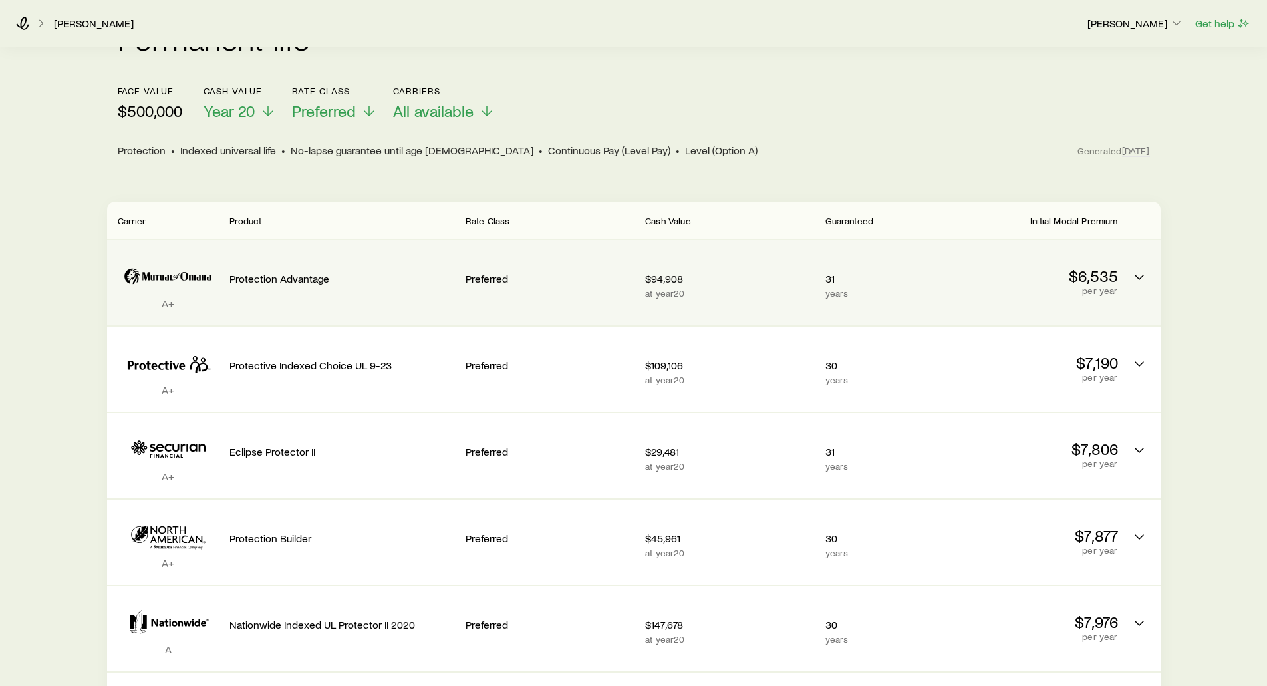
scroll to position [133, 0]
click at [1145, 268] on icon "Permanent quotes" at bounding box center [1139, 276] width 16 height 16
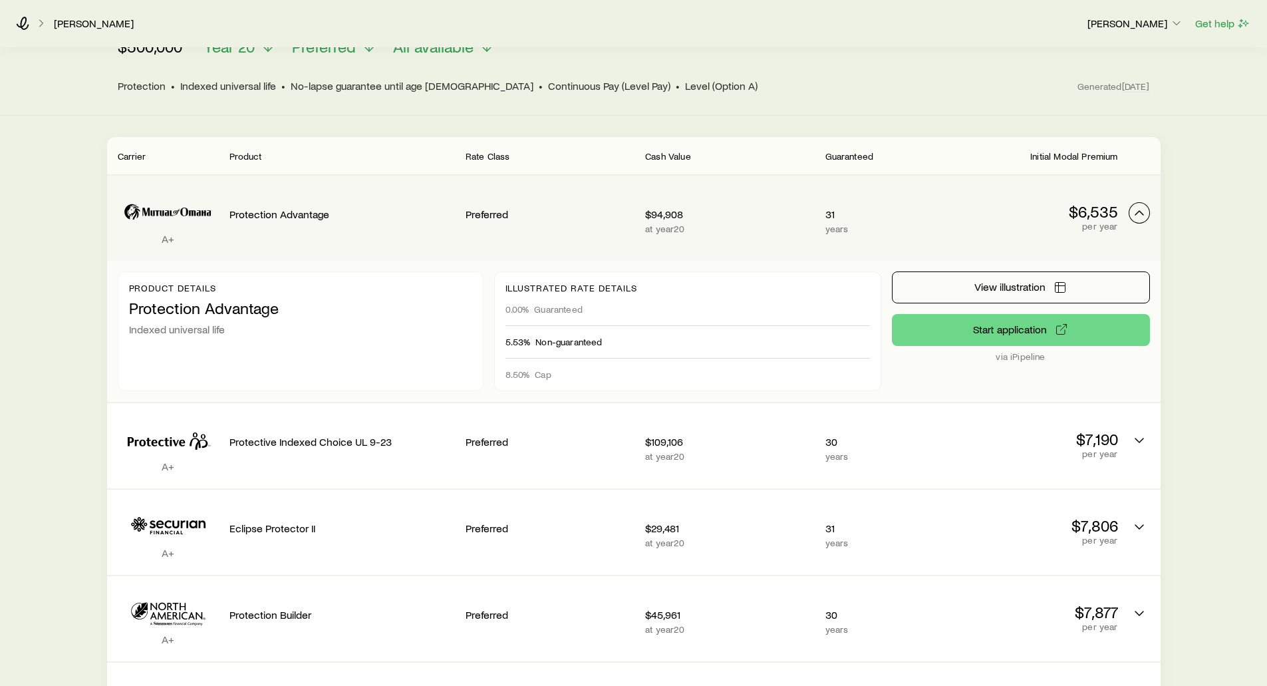
scroll to position [200, 0]
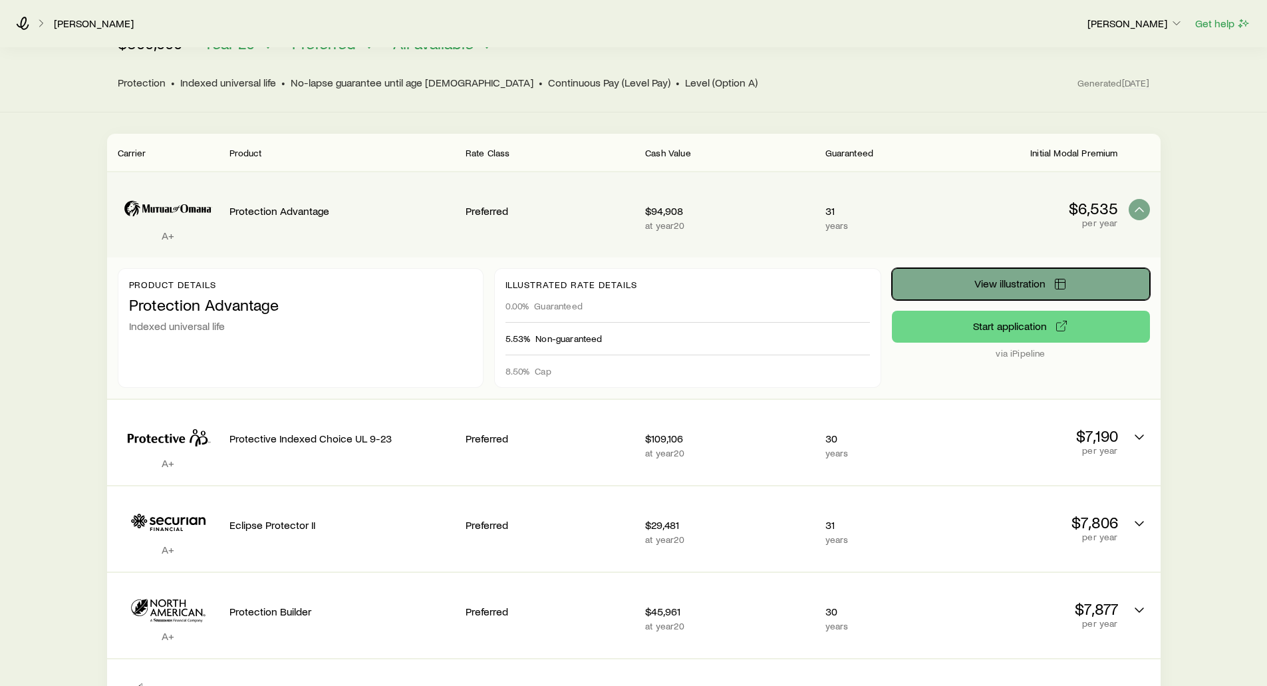
click at [976, 278] on span "View illustration" at bounding box center [1009, 283] width 71 height 11
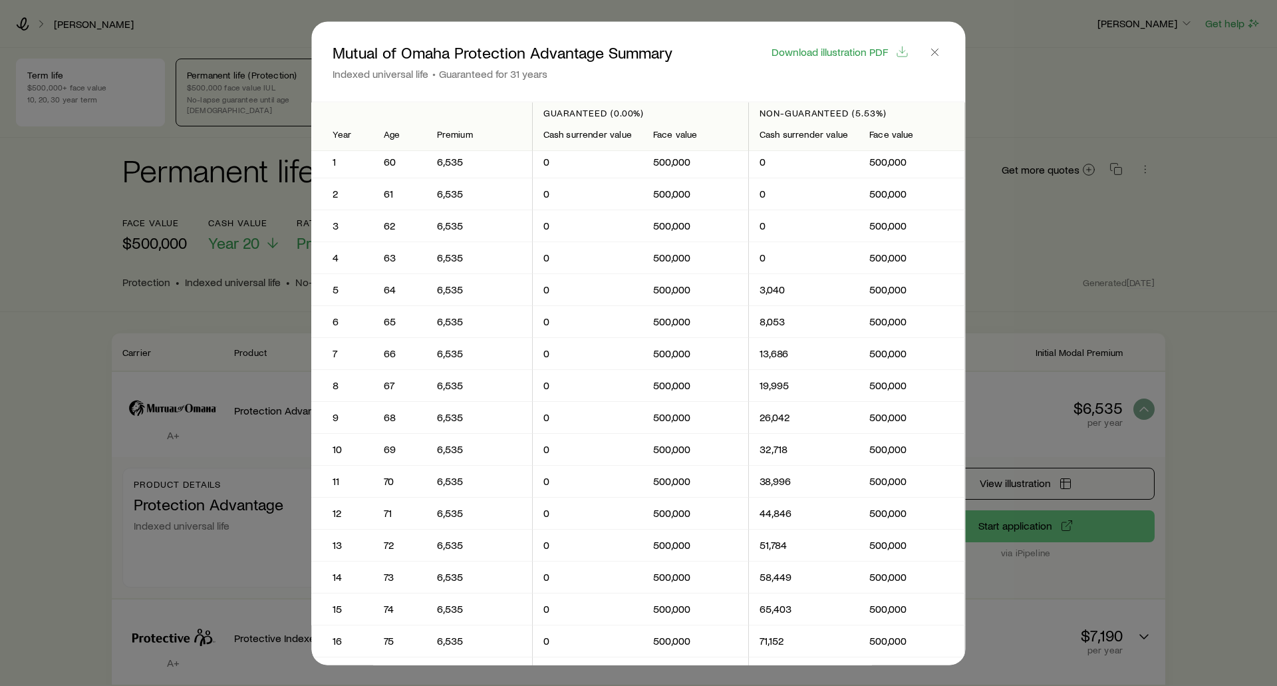
scroll to position [0, 0]
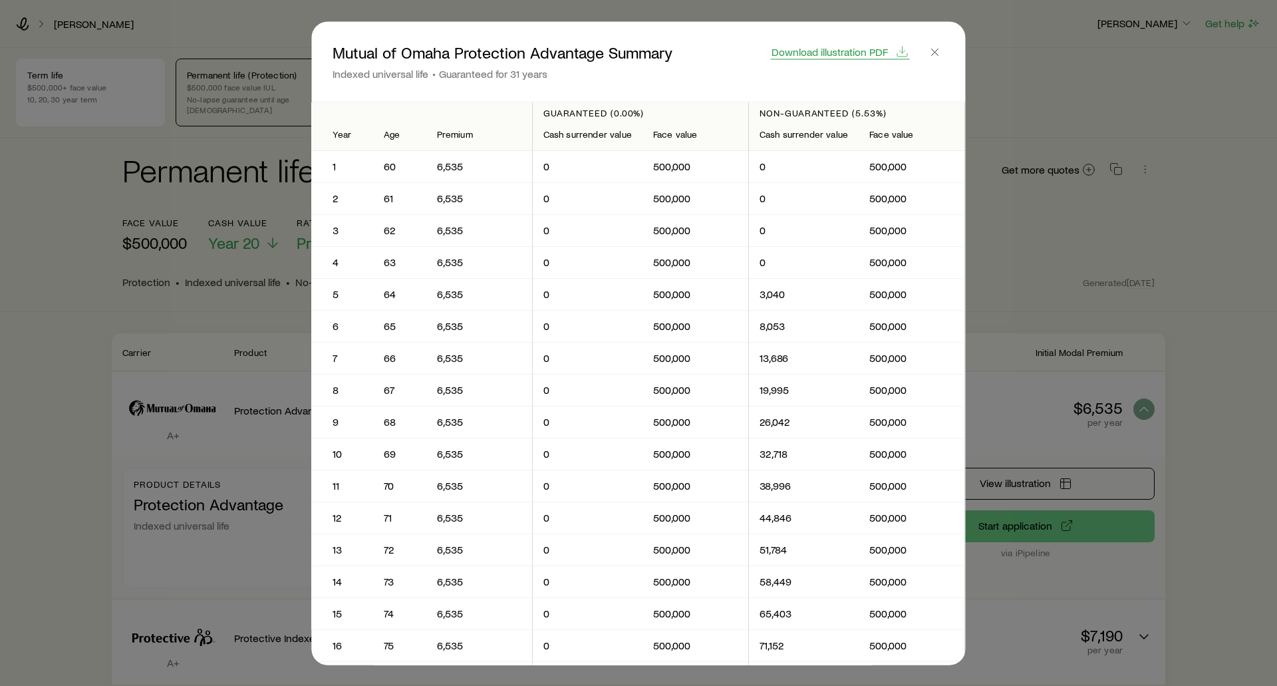
click at [851, 50] on span "Download illustration PDF" at bounding box center [829, 51] width 116 height 11
click at [931, 47] on icon "button" at bounding box center [934, 51] width 13 height 13
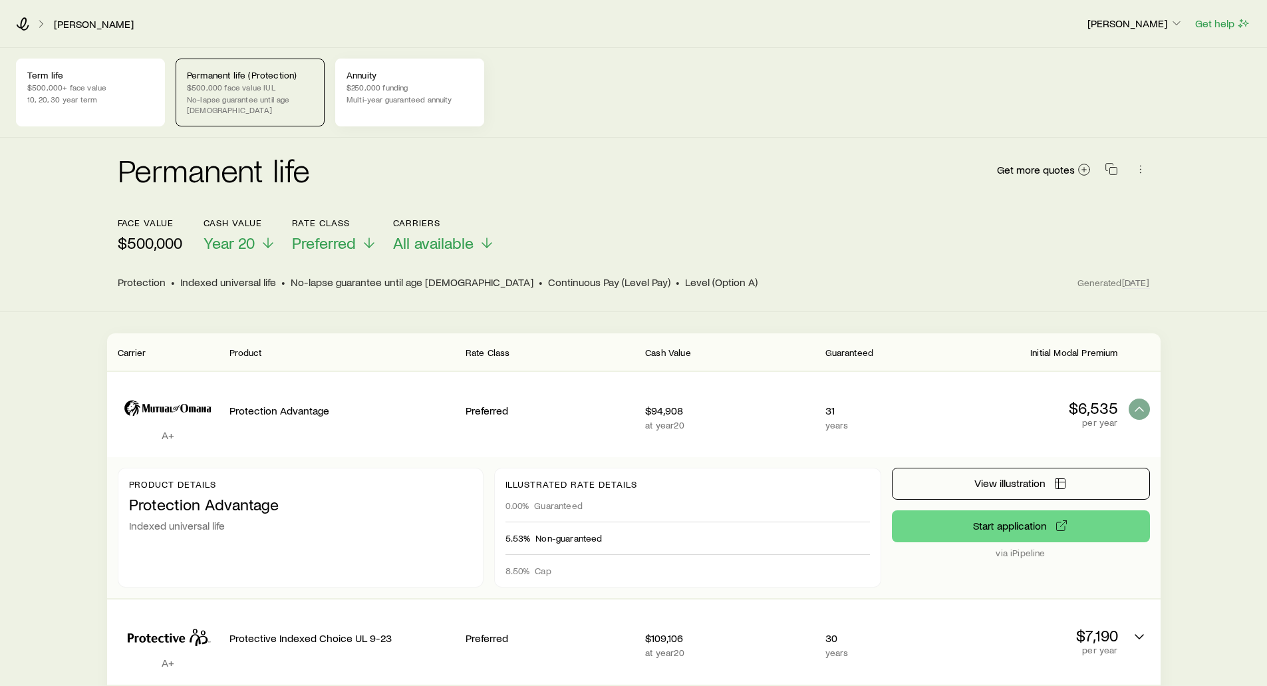
click at [424, 92] on div "Annuity $250,000 funding Multi-year guaranteed annuity" at bounding box center [409, 93] width 149 height 68
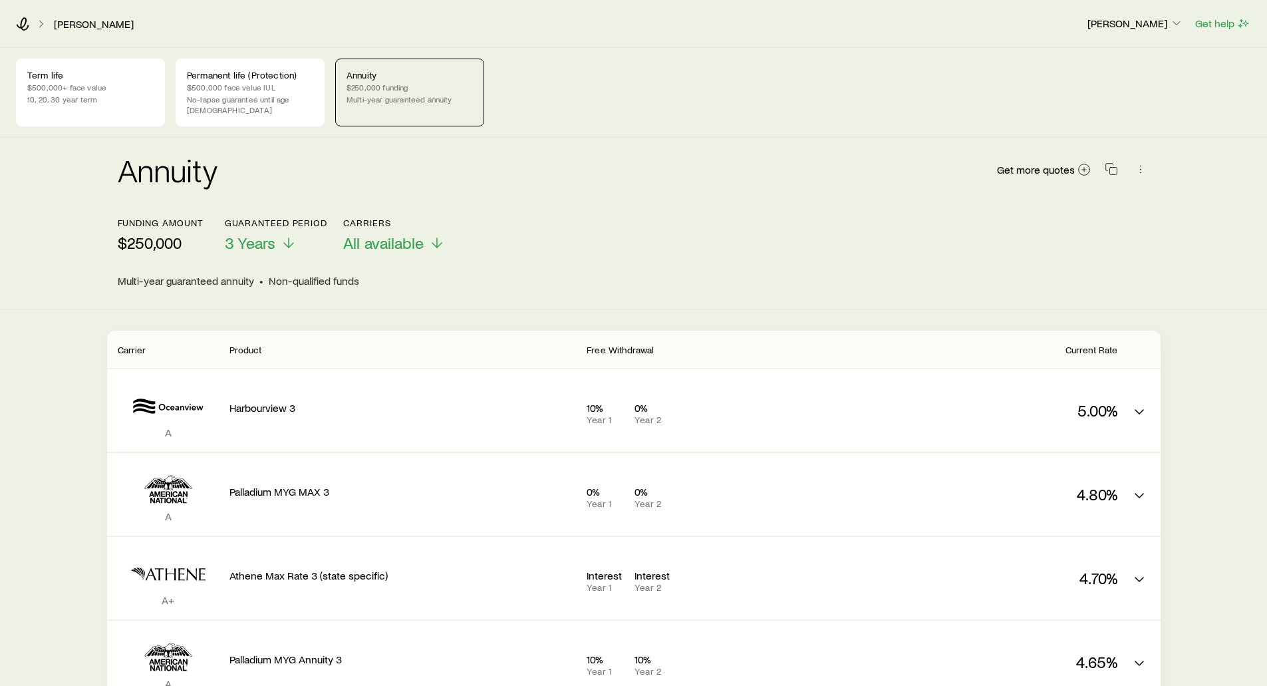
click at [660, 251] on header "Funding amount $250,000 Guaranteed period 3 Years Carriers All available Multi-…" at bounding box center [634, 252] width 1032 height 70
click at [23, 20] on icon at bounding box center [22, 23] width 13 height 13
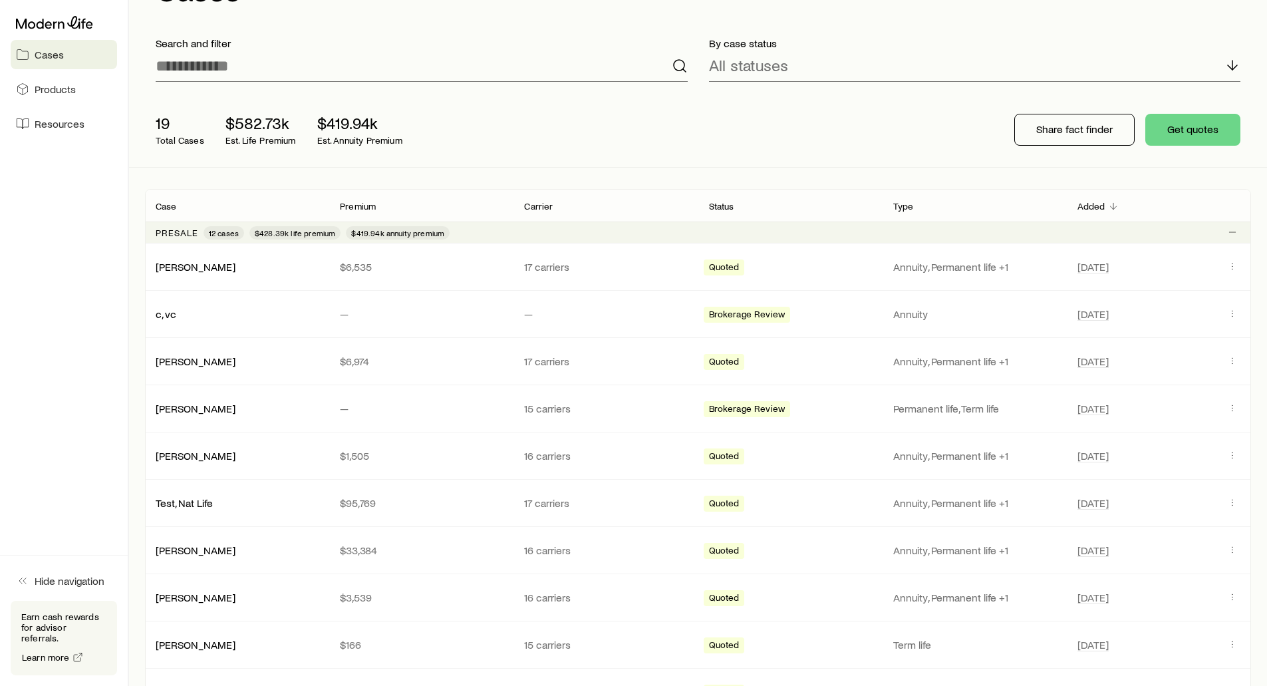
scroll to position [67, 0]
click at [189, 262] on link "[PERSON_NAME]" at bounding box center [196, 264] width 80 height 13
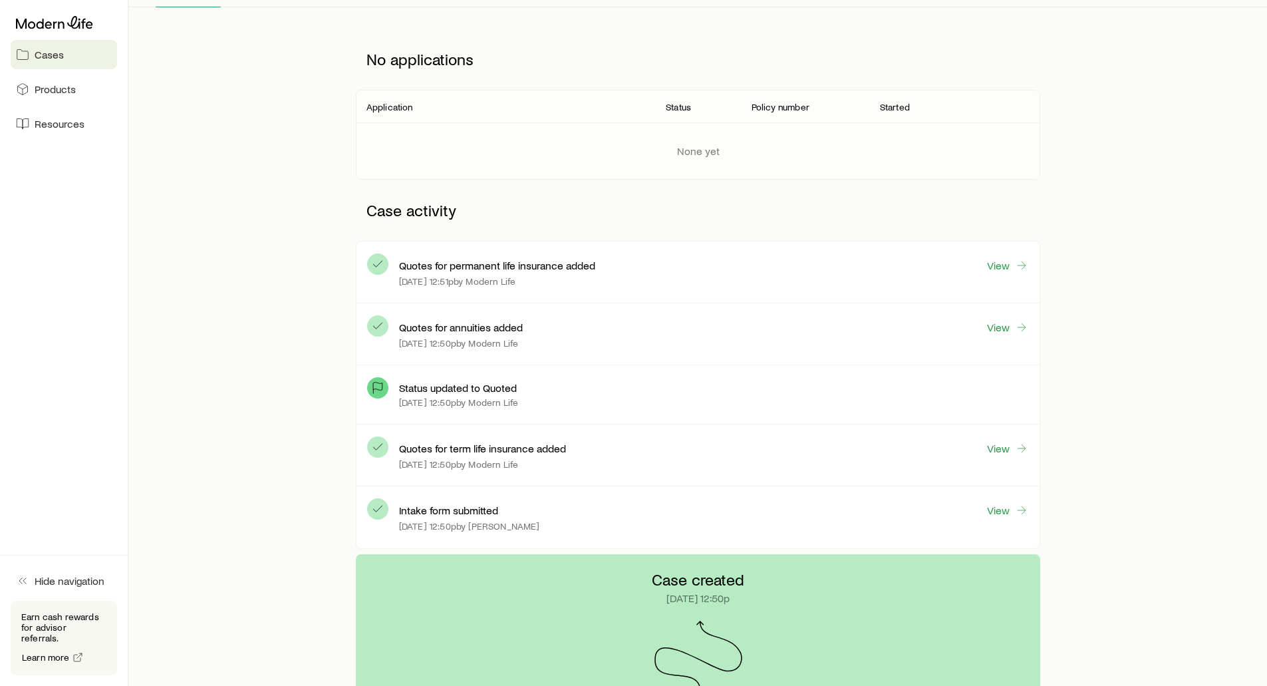
scroll to position [200, 0]
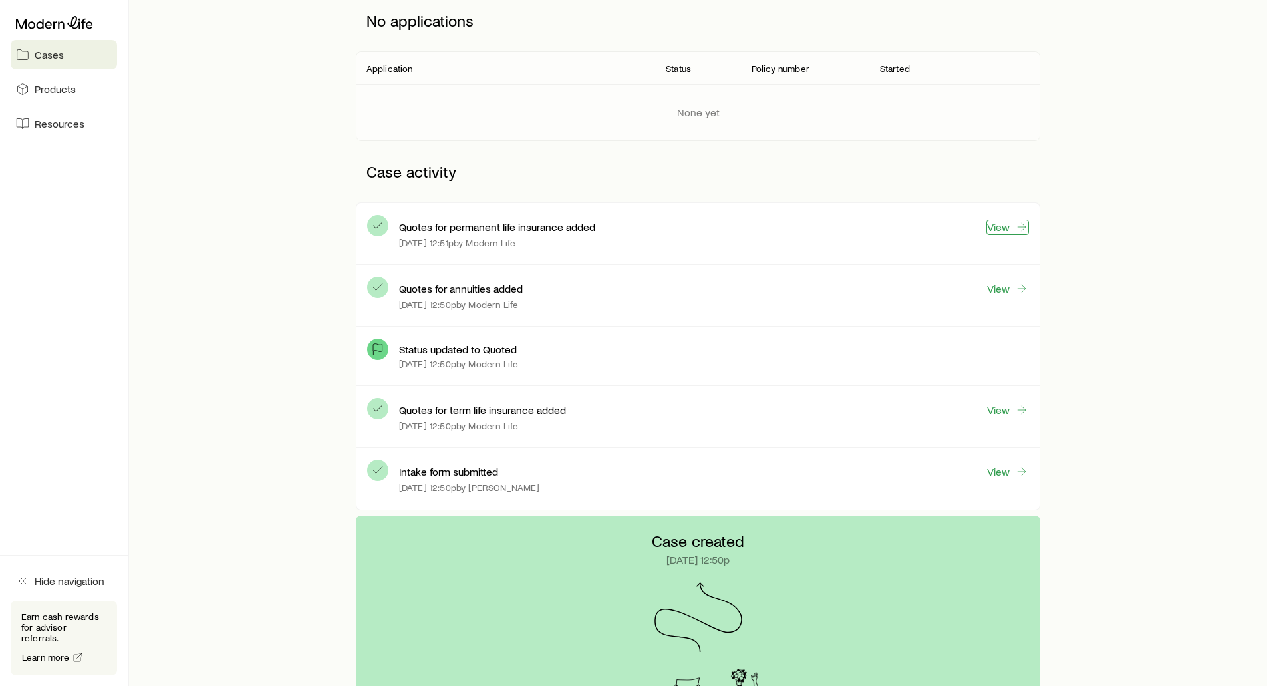
click at [996, 229] on link "View" at bounding box center [1007, 226] width 43 height 15
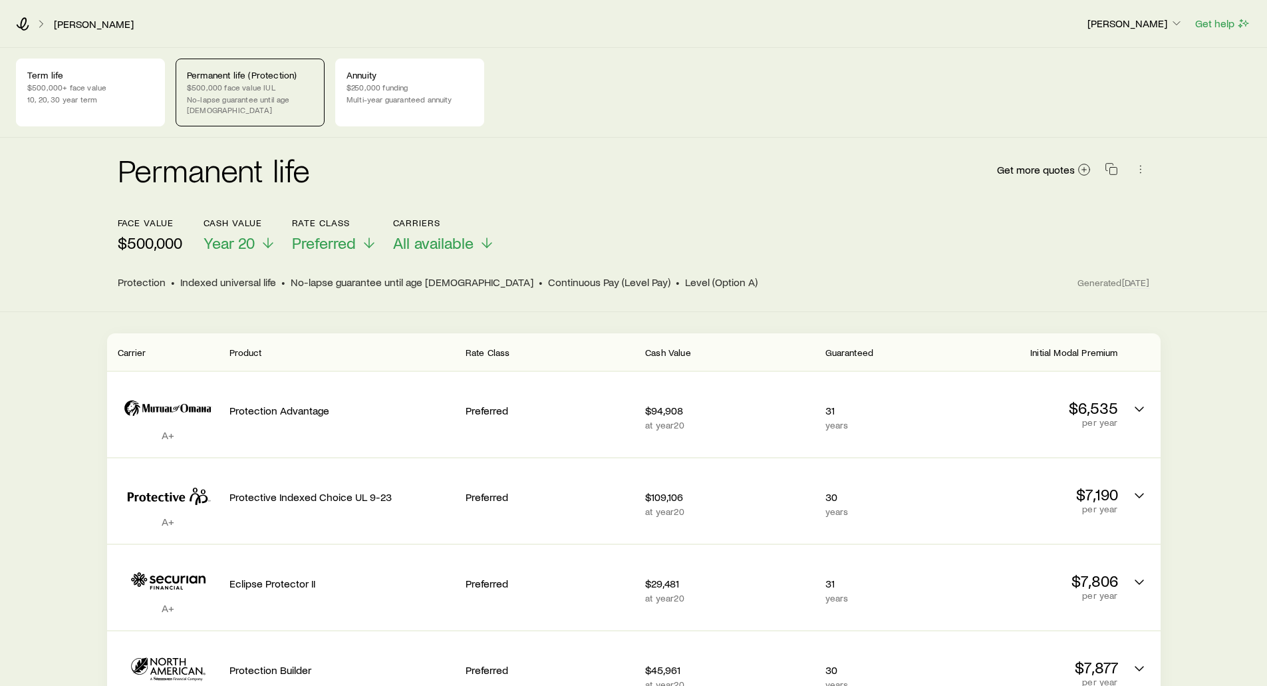
click at [22, 13] on div "[PERSON_NAME] [PERSON_NAME] Get help" at bounding box center [633, 24] width 1267 height 48
click at [24, 22] on icon at bounding box center [22, 23] width 13 height 13
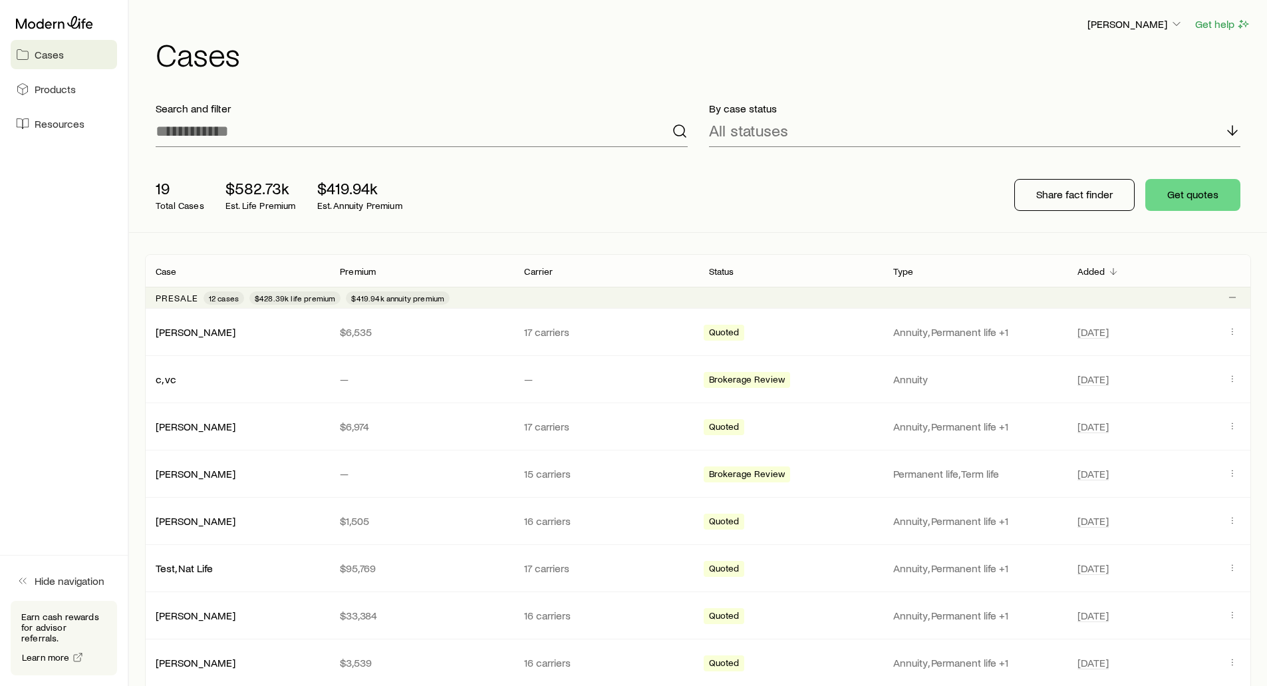
click at [843, 194] on div "19 Total Cases $582.73k Est. Life Premium $419.94k Est. Annuity Premium Share f…" at bounding box center [698, 195] width 1106 height 74
click at [56, 92] on span "Products" at bounding box center [55, 88] width 41 height 13
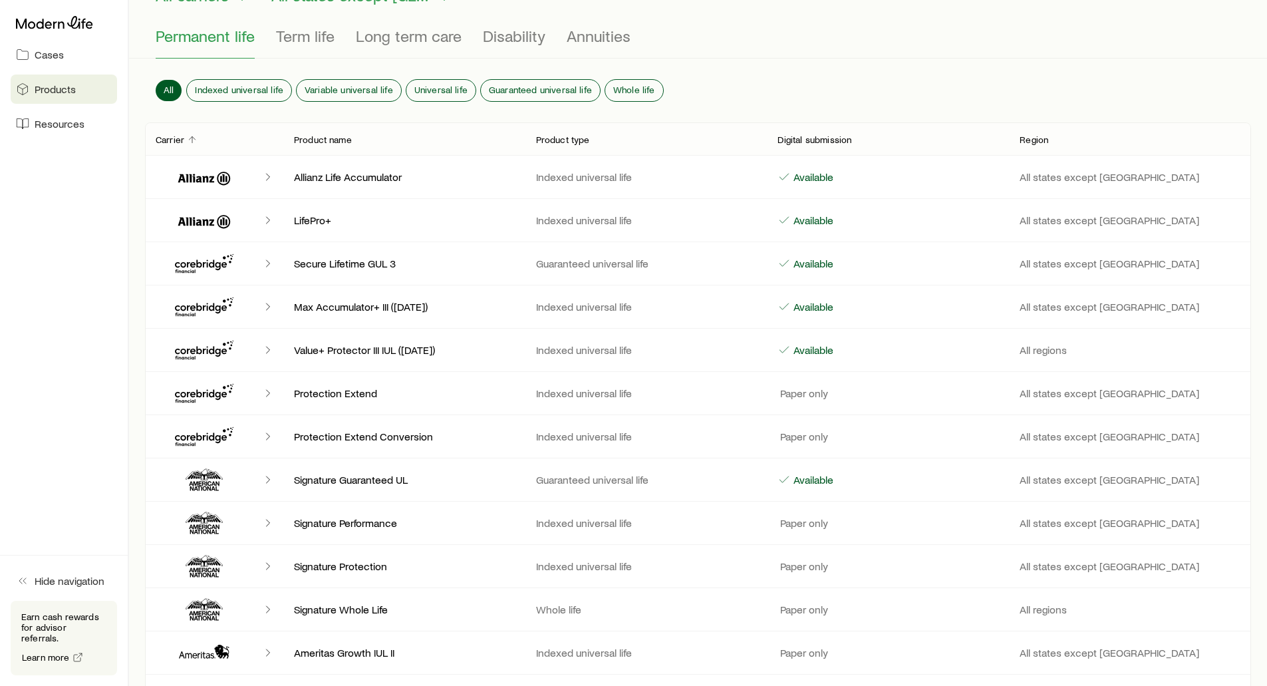
scroll to position [133, 0]
click at [241, 84] on span "Indexed universal life" at bounding box center [239, 88] width 88 height 11
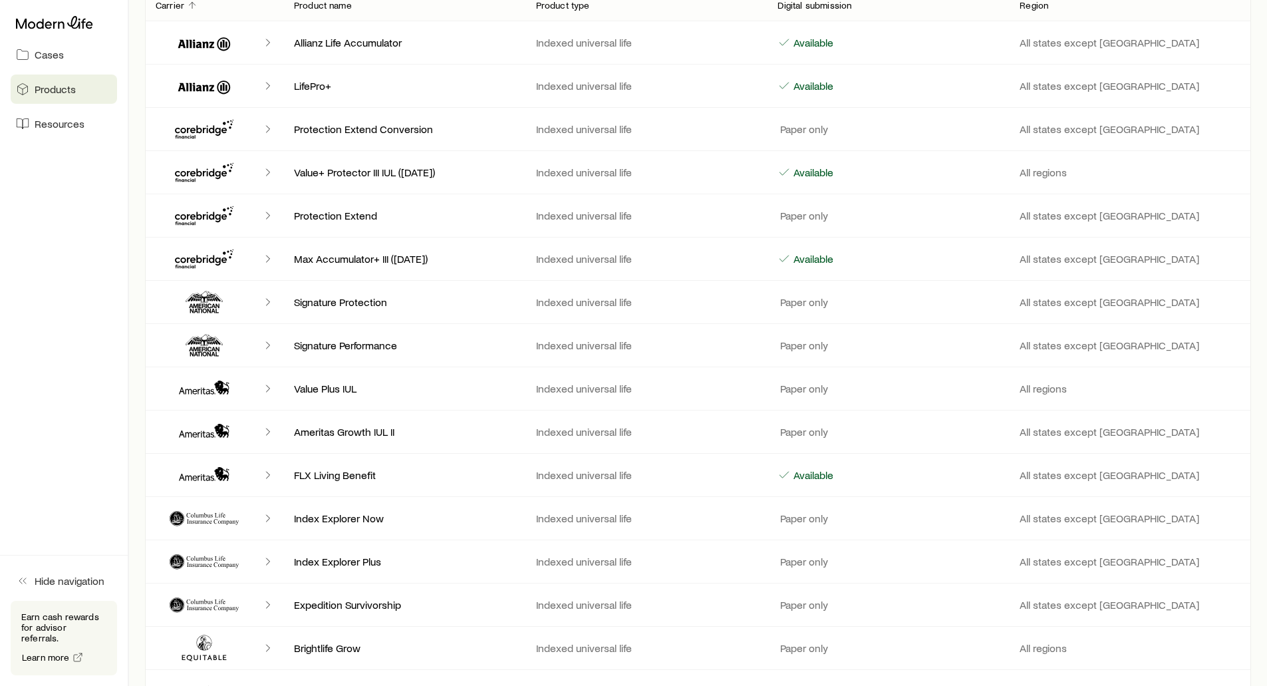
scroll to position [0, 0]
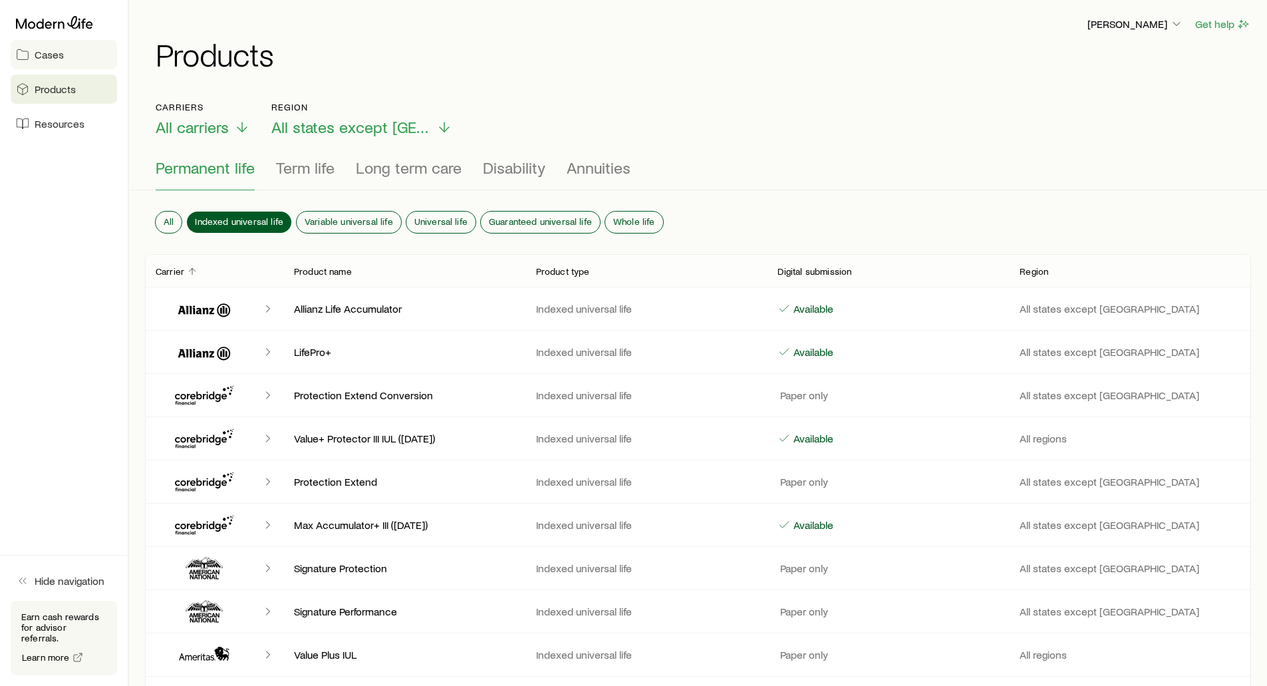
click at [64, 59] on link "Cases" at bounding box center [64, 54] width 106 height 29
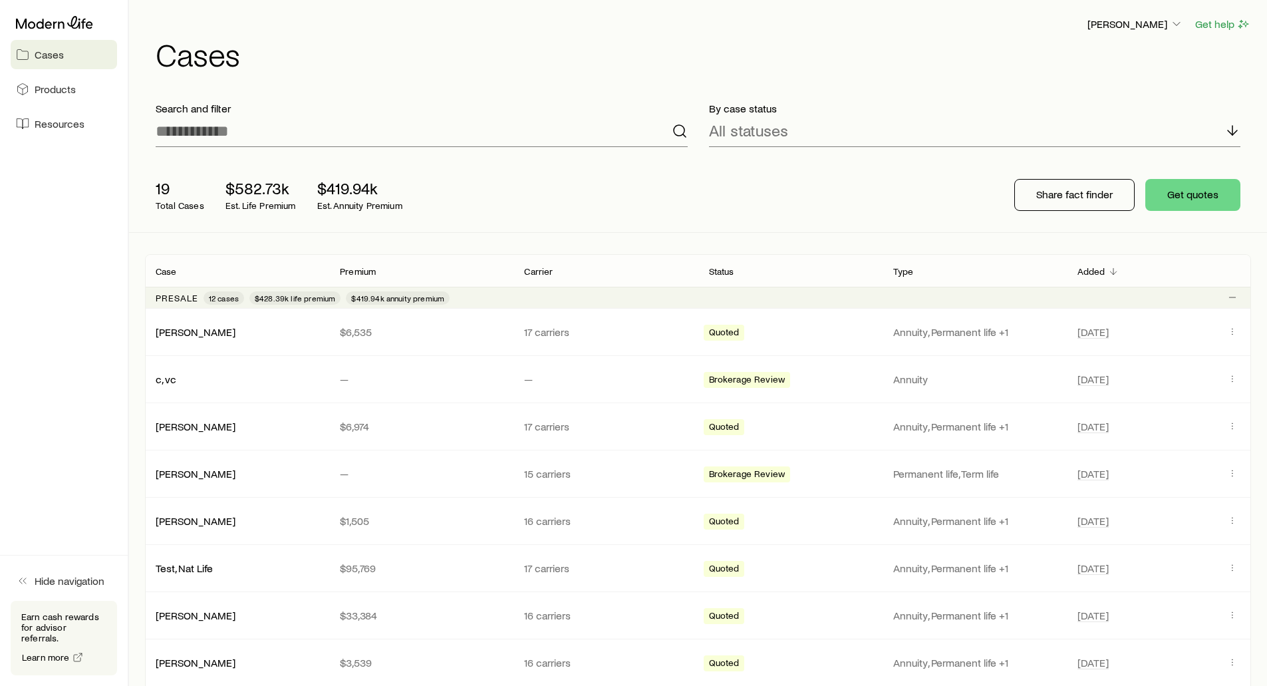
click at [886, 190] on div "19 Total Cases $582.73k Est. Life Premium $419.94k Est. Annuity Premium Share f…" at bounding box center [698, 195] width 1106 height 74
click at [1055, 186] on button "Share fact finder" at bounding box center [1074, 195] width 120 height 32
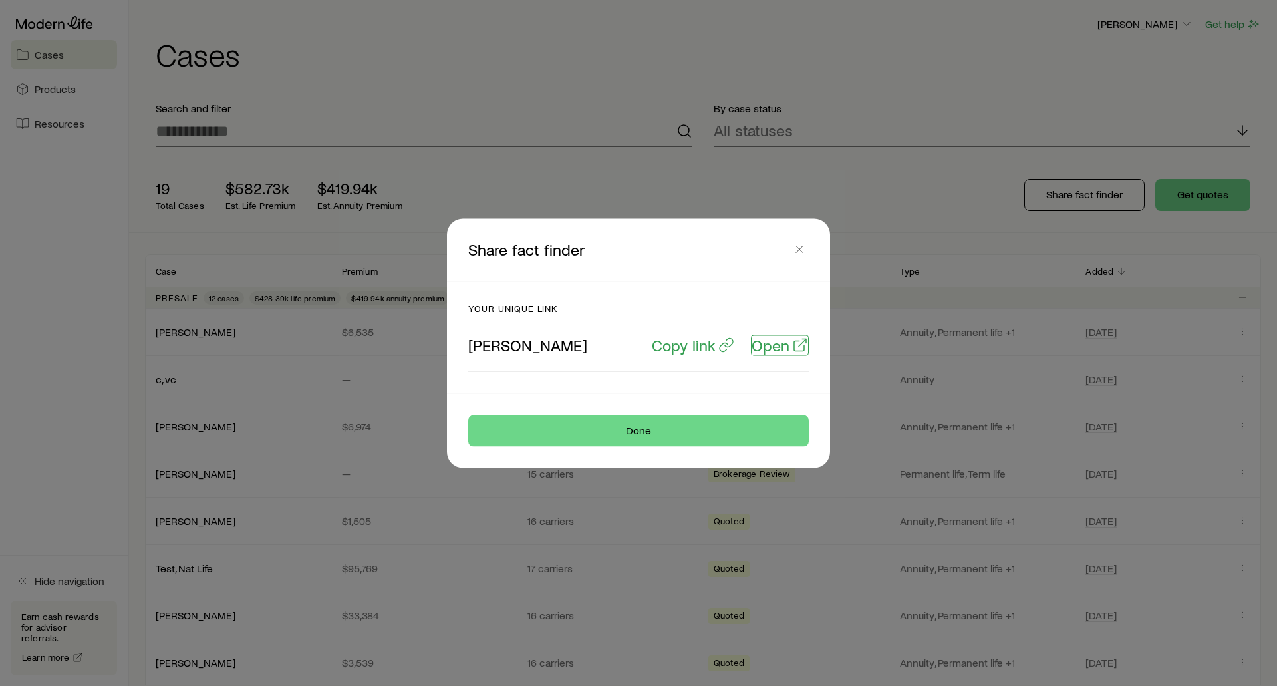
click at [773, 345] on p "Open" at bounding box center [770, 344] width 38 height 19
click at [677, 350] on p "Copy link" at bounding box center [684, 344] width 64 height 19
click at [803, 250] on icon "button" at bounding box center [799, 248] width 13 height 13
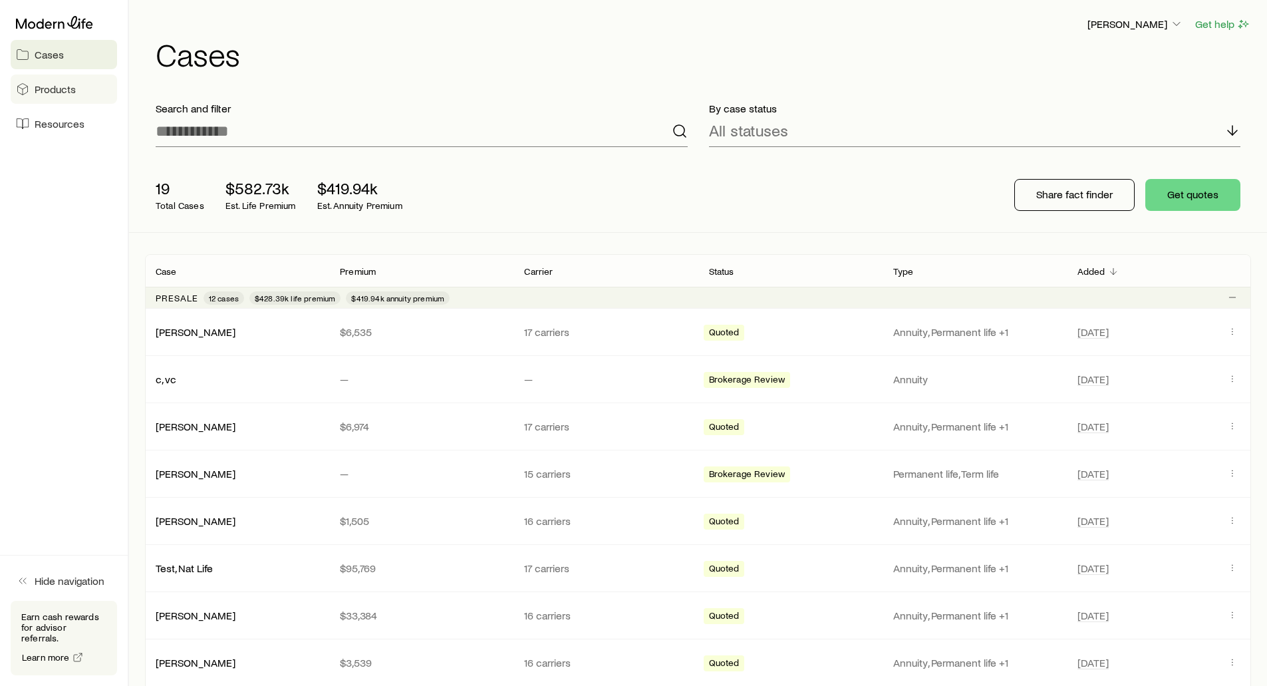
click at [40, 89] on span "Products" at bounding box center [55, 88] width 41 height 13
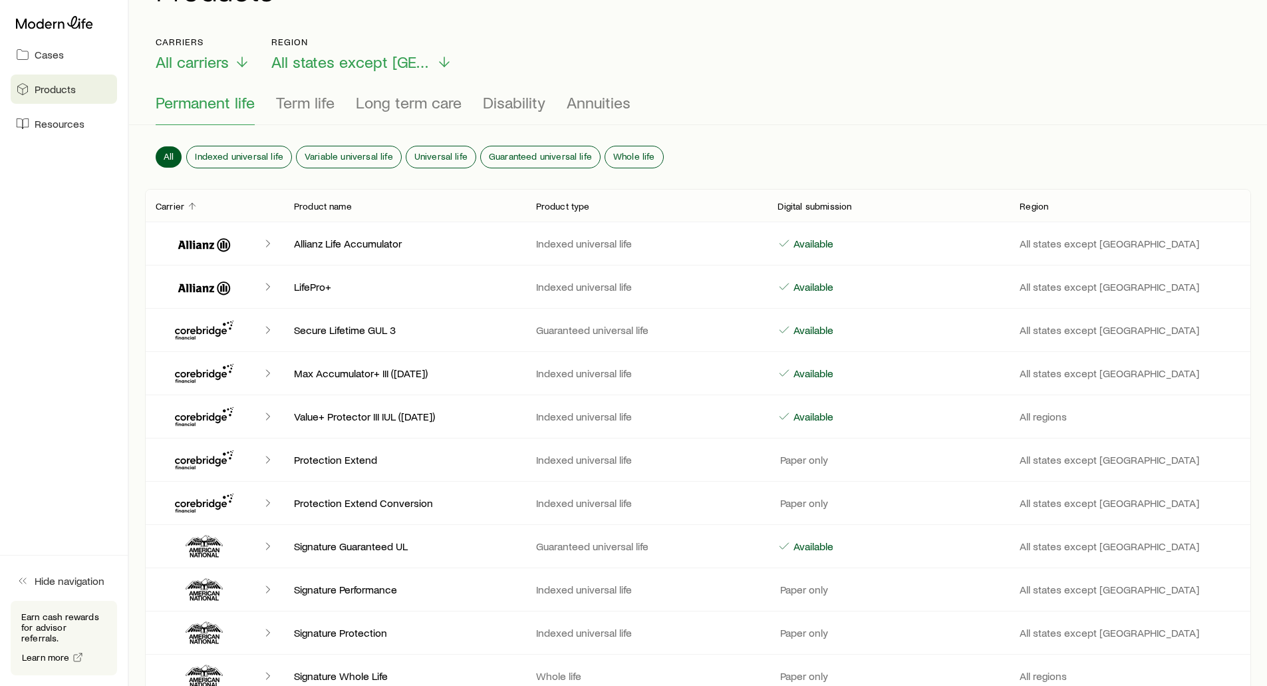
scroll to position [67, 0]
click at [402, 105] on span "Long term care" at bounding box center [409, 101] width 106 height 19
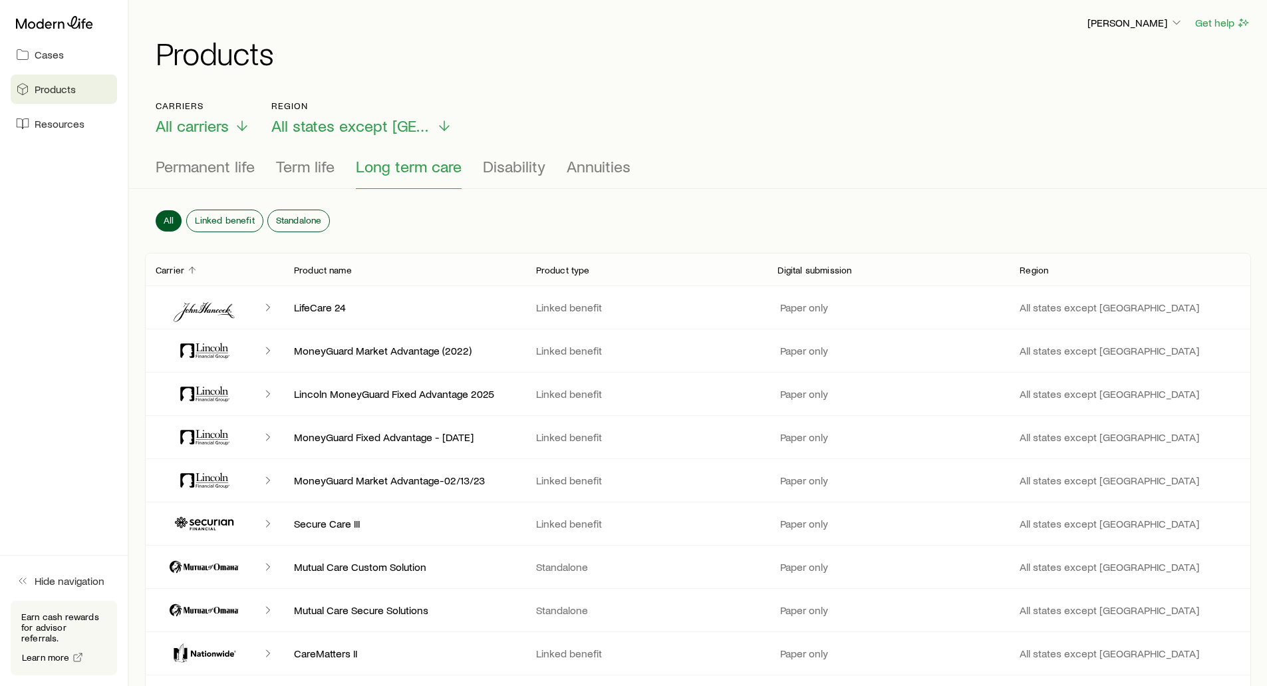
scroll to position [0, 0]
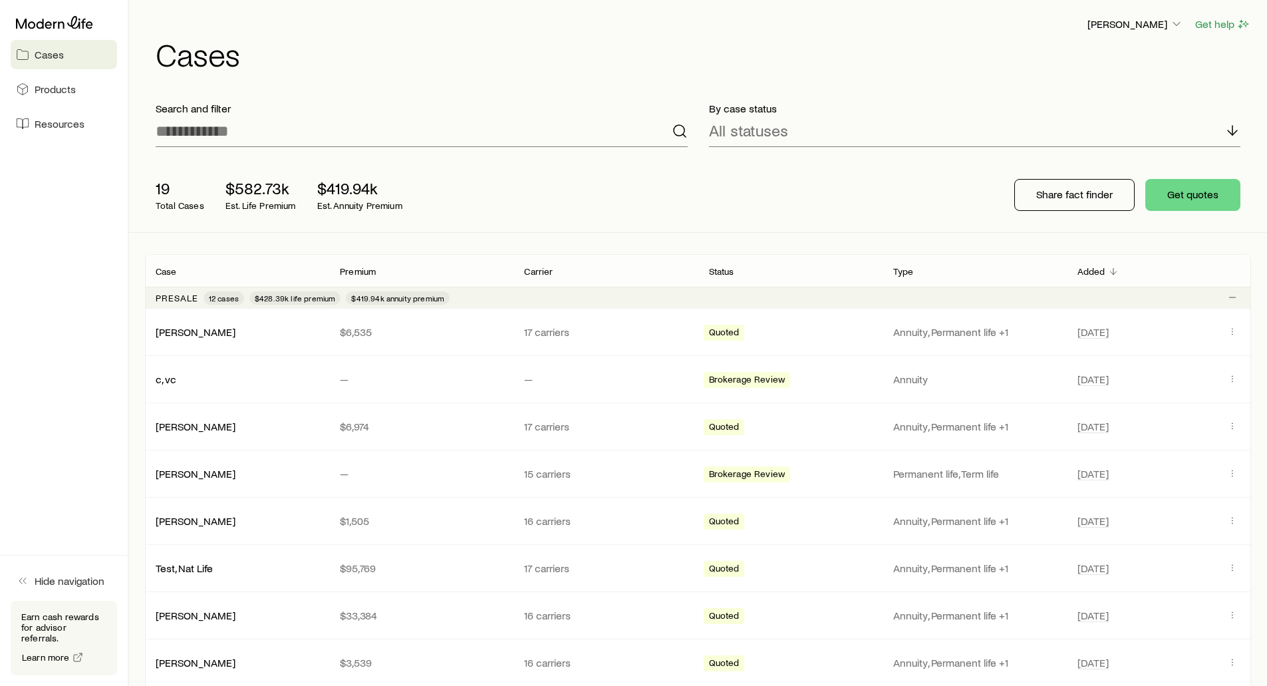
drag, startPoint x: 1207, startPoint y: 0, endPoint x: 946, endPoint y: 21, distance: 261.6
click at [946, 25] on div "[PERSON_NAME] Get help" at bounding box center [703, 24] width 1095 height 17
click at [1134, 22] on p "[PERSON_NAME]" at bounding box center [1135, 23] width 96 height 13
click at [1067, 159] on span "Sign out" at bounding box center [1072, 160] width 37 height 13
click at [1141, 24] on p "[PERSON_NAME]" at bounding box center [1135, 23] width 96 height 13
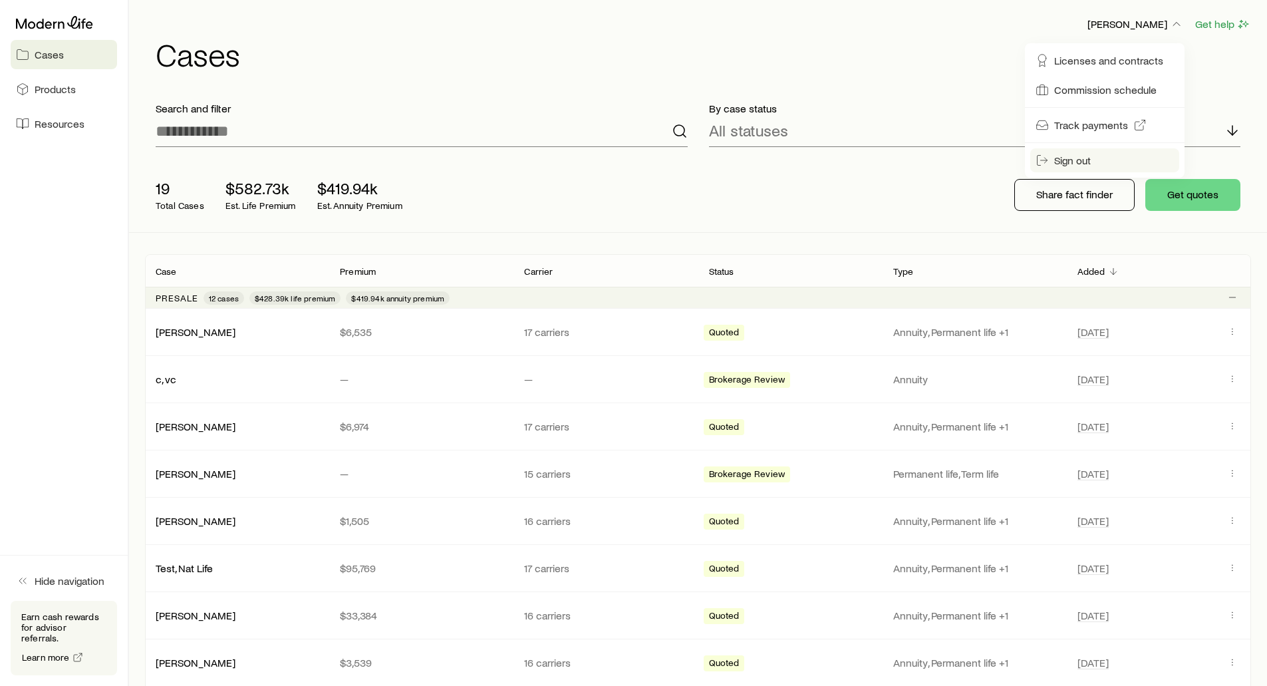
click at [1078, 167] on button "Sign out" at bounding box center [1104, 160] width 149 height 24
